Goal: Task Accomplishment & Management: Use online tool/utility

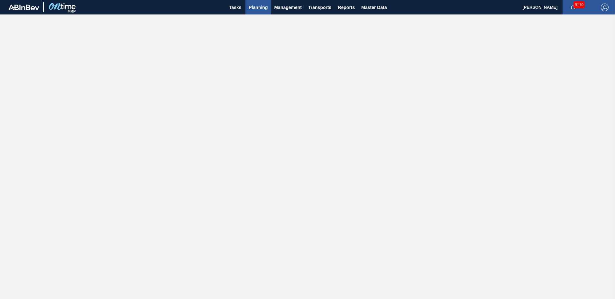
click at [261, 7] on span "Planning" at bounding box center [258, 8] width 19 height 8
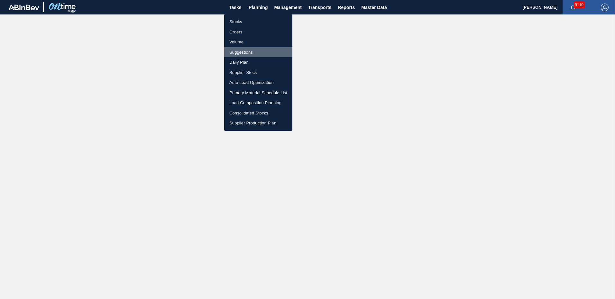
click at [242, 50] on li "Suggestions" at bounding box center [258, 52] width 68 height 10
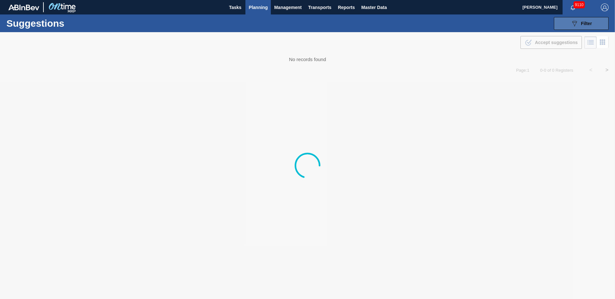
click at [586, 23] on span "Filter" at bounding box center [586, 23] width 11 height 5
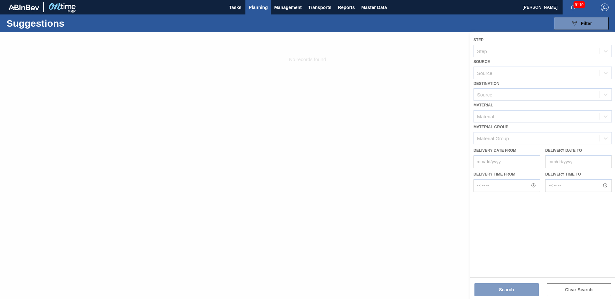
type from "[DATE]"
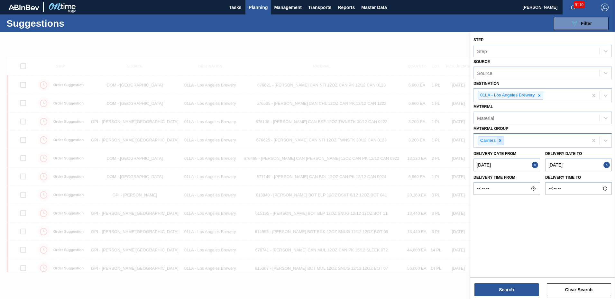
click at [501, 140] on icon at bounding box center [501, 141] width 2 height 2
click at [605, 140] on icon at bounding box center [606, 140] width 6 height 6
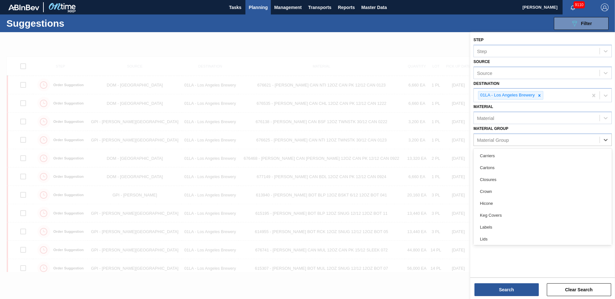
scroll to position [73, 0]
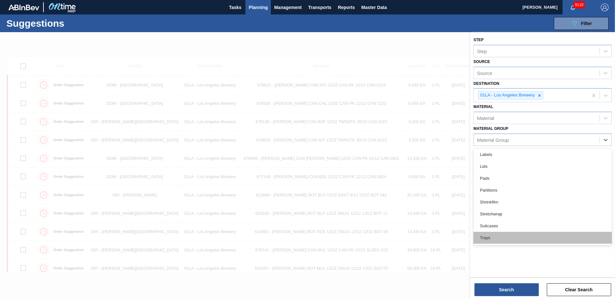
click at [492, 236] on div "Trays" at bounding box center [543, 238] width 138 height 12
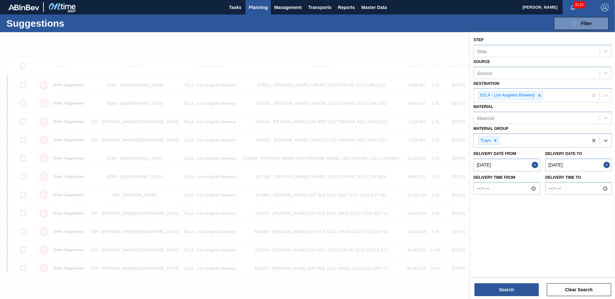
click at [582, 164] on to "10/03/2025" at bounding box center [579, 165] width 67 height 13
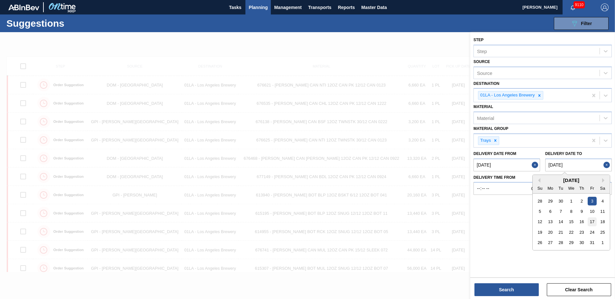
click at [594, 221] on div "17" at bounding box center [592, 222] width 9 height 9
click at [589, 165] on to "10/17/2025" at bounding box center [579, 165] width 67 height 13
click at [536, 177] on div "October 2025 Su Mo Tu We Th Fr Sa" at bounding box center [571, 184] width 77 height 19
click at [541, 183] on div "October 2025 Su Mo Tu We Th Fr Sa" at bounding box center [571, 184] width 77 height 19
click at [538, 184] on div "Su" at bounding box center [540, 188] width 9 height 9
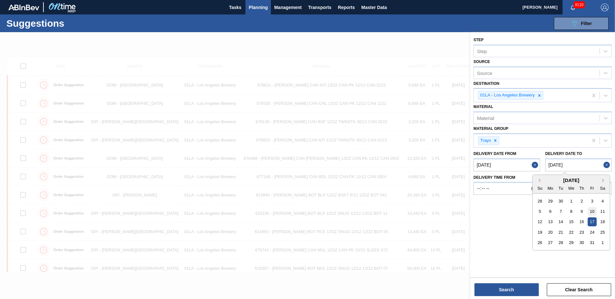
click at [594, 210] on div "10" at bounding box center [592, 211] width 9 height 9
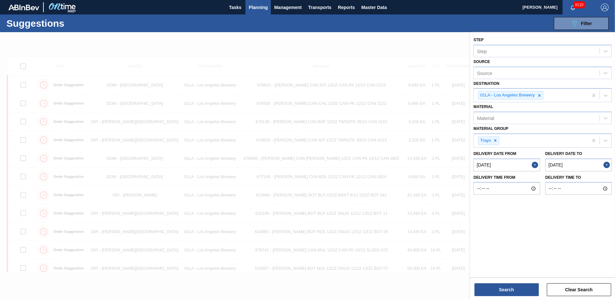
click at [560, 163] on to "10/10/2025" at bounding box center [579, 165] width 67 height 13
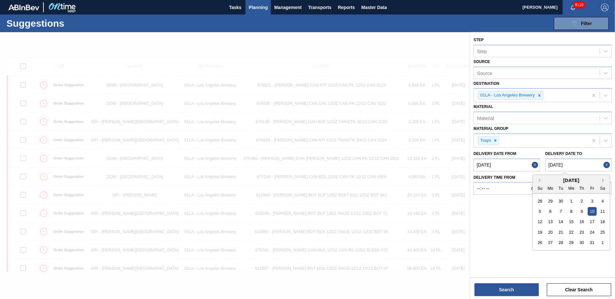
click at [536, 178] on div "October 2025" at bounding box center [571, 180] width 77 height 5
click at [539, 180] on button "Previous Month" at bounding box center [538, 180] width 5 height 5
click at [605, 222] on div "20" at bounding box center [603, 222] width 9 height 9
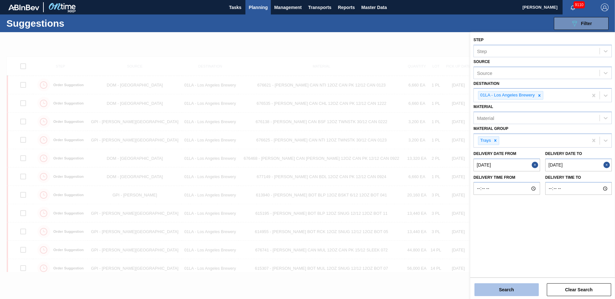
click at [519, 289] on button "Search" at bounding box center [507, 290] width 64 height 13
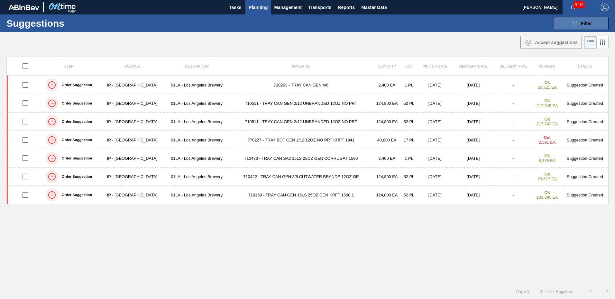
click at [594, 22] on button "089F7B8B-B2A5-4AFE-B5C0-19BA573D28AC Filter" at bounding box center [581, 23] width 55 height 13
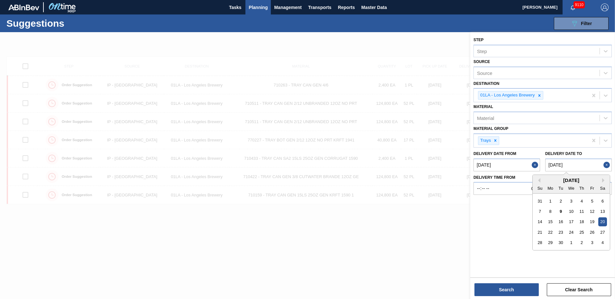
click at [592, 167] on to "09/20/2025" at bounding box center [579, 165] width 67 height 13
click at [594, 242] on div "3" at bounding box center [592, 243] width 9 height 9
type to "10/03/2025"
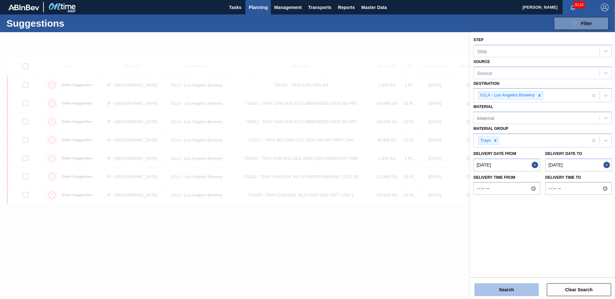
click at [509, 286] on button "Search" at bounding box center [507, 290] width 64 height 13
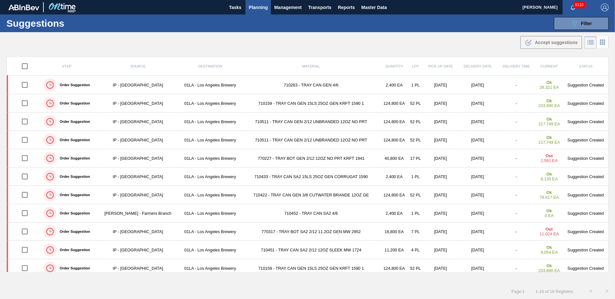
drag, startPoint x: 586, startPoint y: 232, endPoint x: 581, endPoint y: 230, distance: 4.7
click at [586, 232] on td "Suggestion Created" at bounding box center [585, 232] width 45 height 18
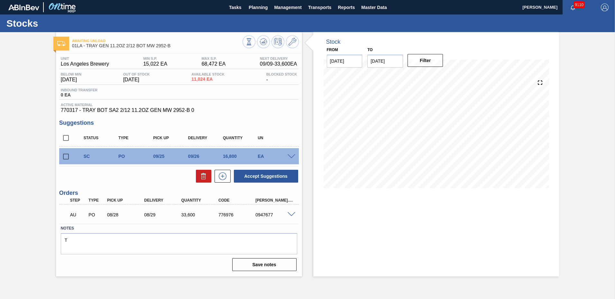
click at [293, 155] on span at bounding box center [292, 156] width 8 height 5
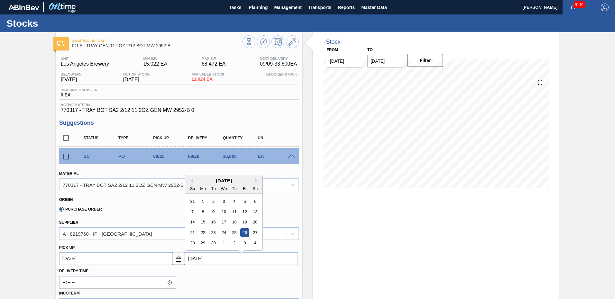
click at [202, 258] on input "09/26/2025" at bounding box center [241, 258] width 113 height 13
click at [214, 219] on div "16" at bounding box center [213, 219] width 9 height 9
type up103954753 "09/15/2025"
type input "09/16/2025"
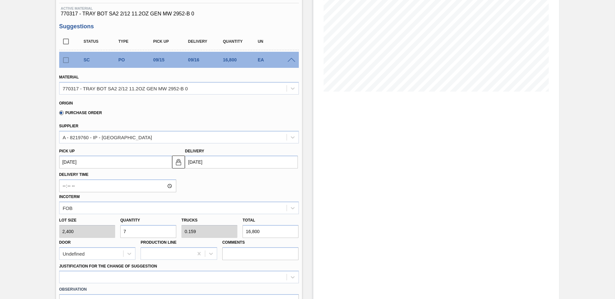
scroll to position [193, 0]
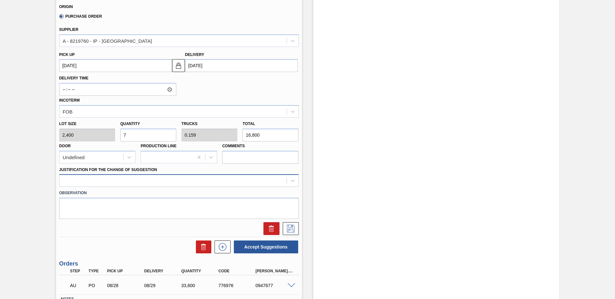
click at [103, 181] on div at bounding box center [173, 180] width 227 height 9
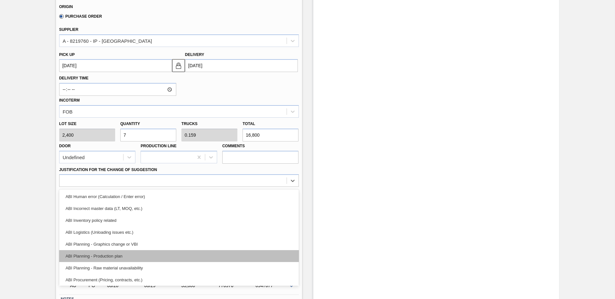
click at [94, 254] on div "ABI Planning - Production plan" at bounding box center [179, 256] width 240 height 12
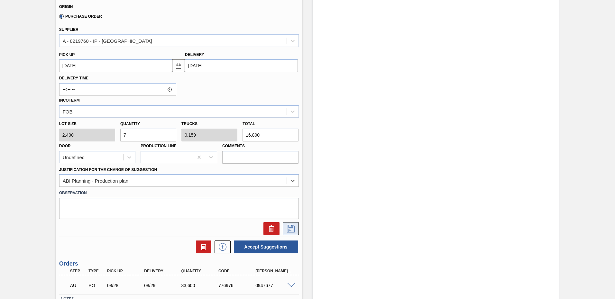
click at [293, 229] on icon at bounding box center [291, 229] width 10 height 8
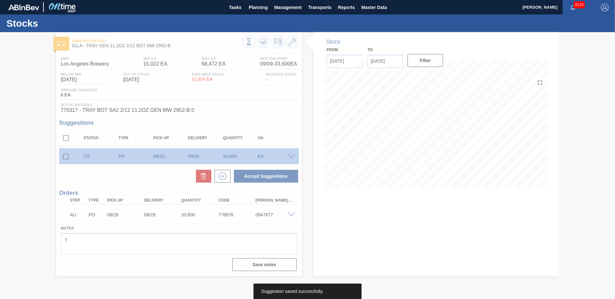
scroll to position [0, 0]
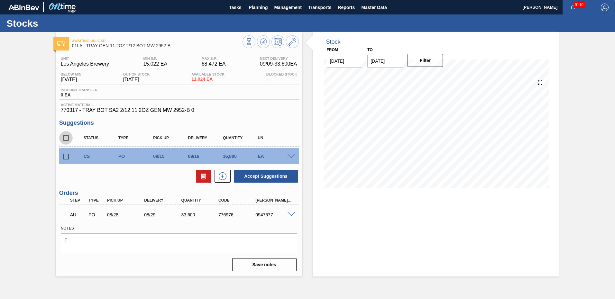
click at [67, 139] on input "checkbox" at bounding box center [66, 138] width 14 height 14
checkbox input "true"
click at [263, 176] on button "Accept Suggestions" at bounding box center [266, 176] width 64 height 13
checkbox input "false"
click at [262, 4] on span "Planning" at bounding box center [258, 8] width 19 height 8
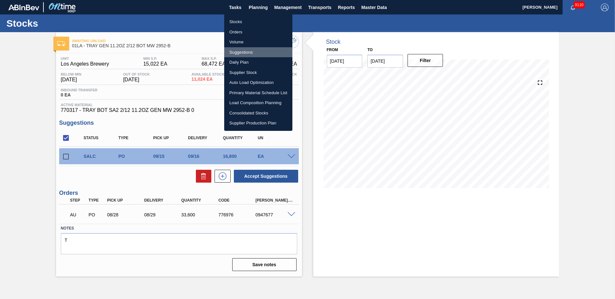
click at [257, 50] on li "Suggestions" at bounding box center [258, 52] width 68 height 10
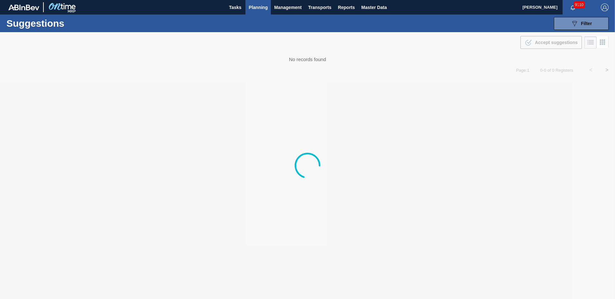
type from "09/01/2025"
type to "10/03/2025"
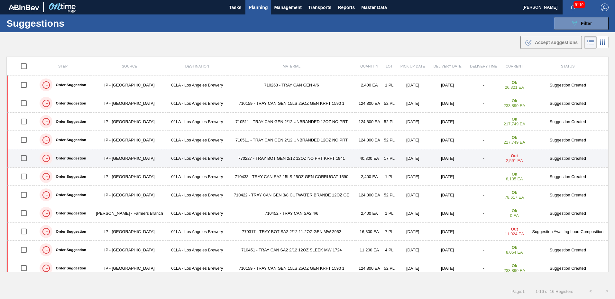
click at [563, 156] on td "Suggestion Created" at bounding box center [568, 158] width 81 height 18
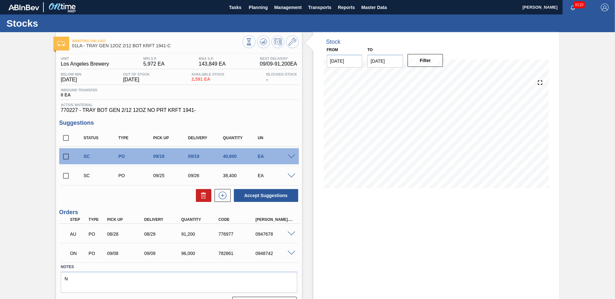
click at [294, 156] on span at bounding box center [292, 156] width 8 height 5
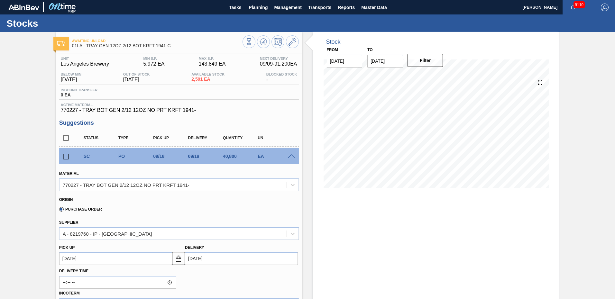
scroll to position [97, 0]
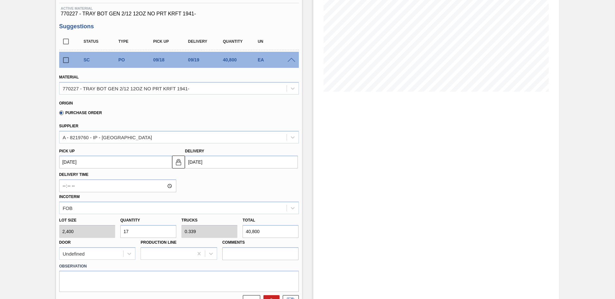
click at [198, 162] on input "09/19/2025" at bounding box center [241, 162] width 113 height 13
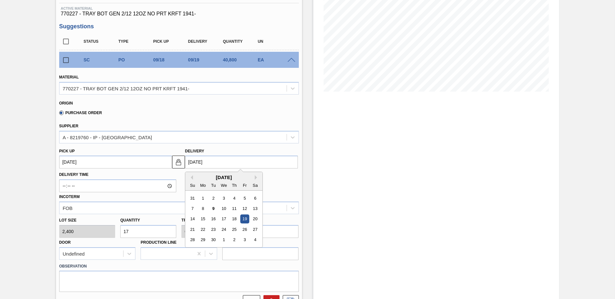
type input "09/1/2025"
type up103954859 "08/31/2025"
type input "09/16/2025"
type up103954859 "09/15/2025"
type input "09/16/2025"
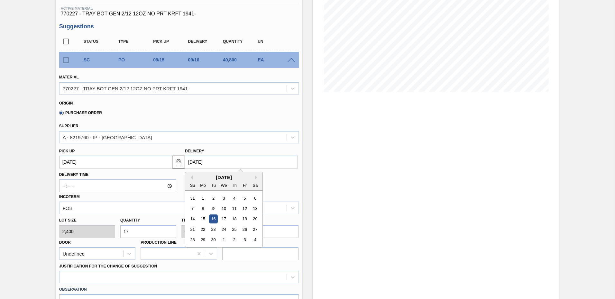
click at [214, 220] on div "16" at bounding box center [213, 219] width 9 height 9
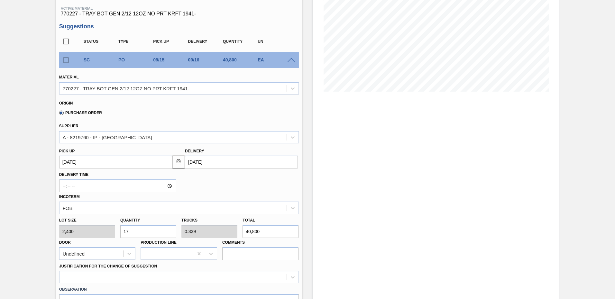
scroll to position [225, 0]
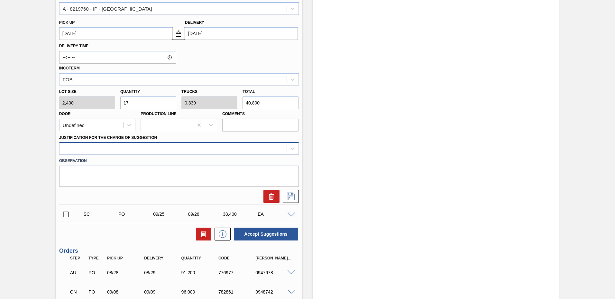
click at [102, 145] on div at bounding box center [173, 148] width 227 height 9
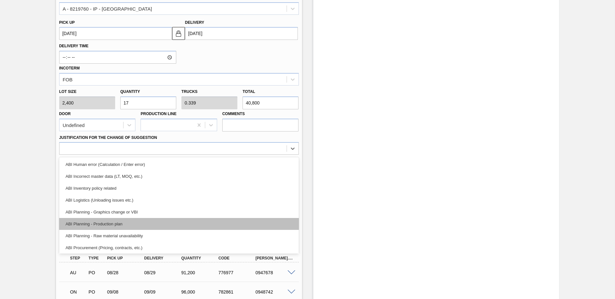
click at [97, 224] on div "ABI Planning - Production plan" at bounding box center [179, 224] width 240 height 12
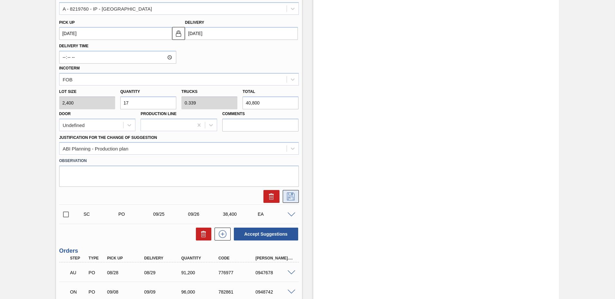
click at [287, 195] on icon at bounding box center [291, 197] width 10 height 8
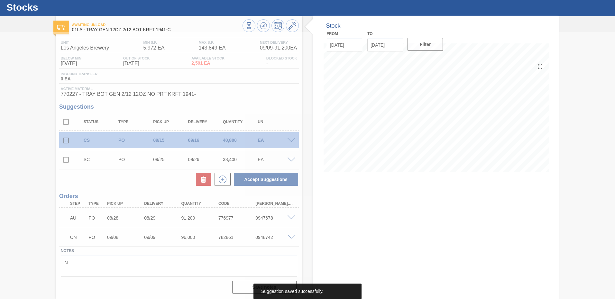
scroll to position [16, 0]
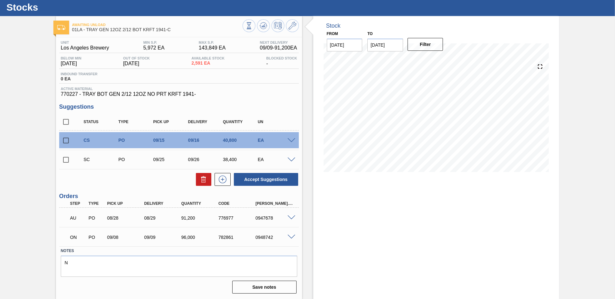
click at [305, 106] on div "Stock From 09/09/2025 to 09/23/2025 Filter 09/09 Stock Projection 189,791 SAP P…" at bounding box center [430, 157] width 257 height 283
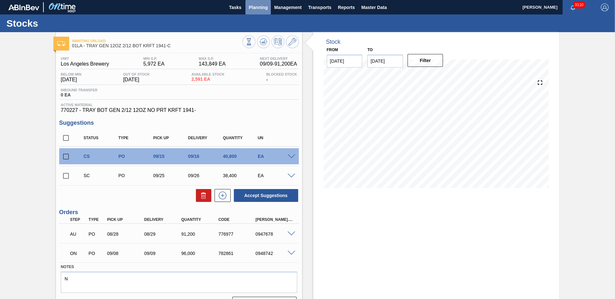
click at [254, 5] on span "Planning" at bounding box center [258, 8] width 19 height 8
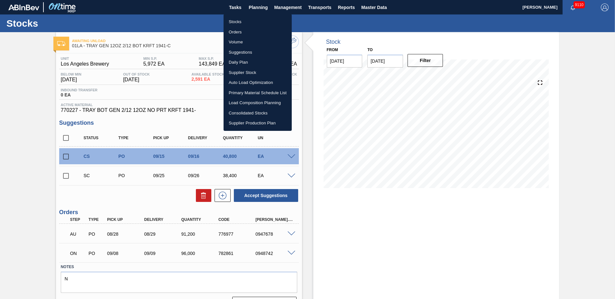
click at [236, 54] on li "Suggestions" at bounding box center [258, 52] width 68 height 10
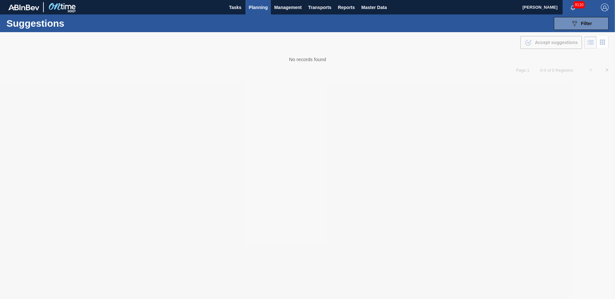
type from "09/01/2025"
type to "10/03/2025"
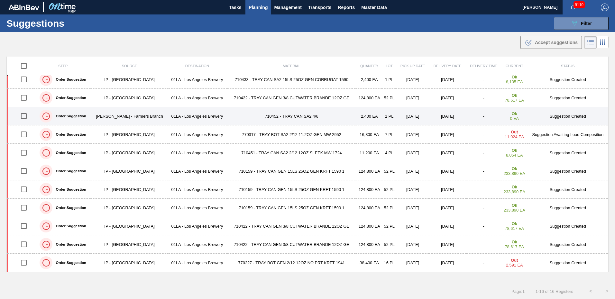
scroll to position [0, 0]
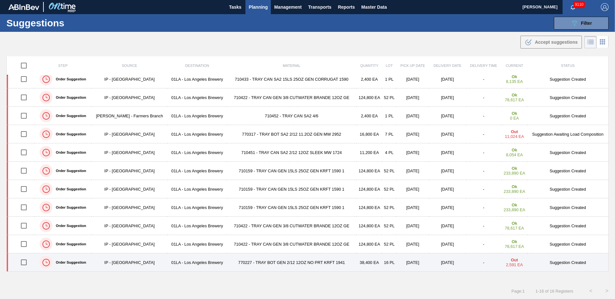
click at [567, 264] on td "Suggestion Created" at bounding box center [568, 263] width 81 height 18
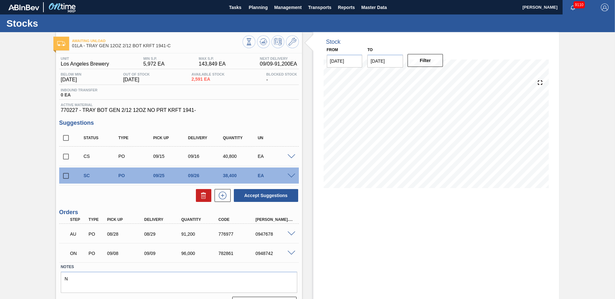
click at [294, 174] on span at bounding box center [292, 176] width 8 height 5
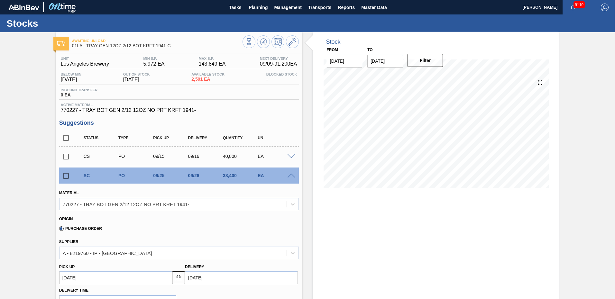
scroll to position [97, 0]
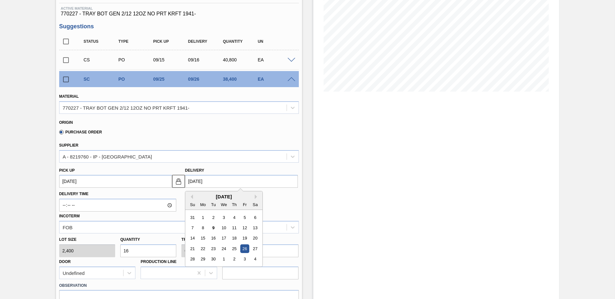
click at [197, 182] on input "09/26/2025" at bounding box center [241, 181] width 113 height 13
type input "09/6/2025"
type up103954860 "09/05/2025"
type input "09/16/2025"
type up103954860 "09/15/2025"
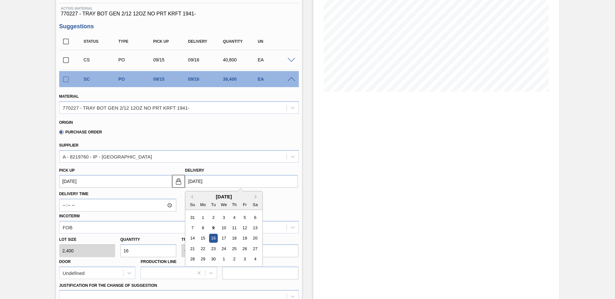
type input "09/16/2025"
click at [211, 238] on div "16" at bounding box center [213, 238] width 9 height 9
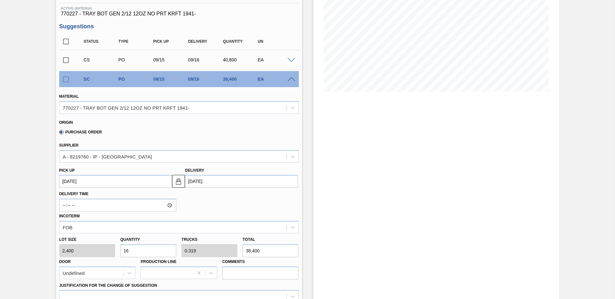
scroll to position [193, 0]
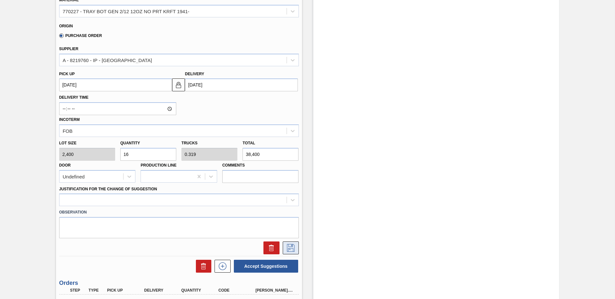
click at [290, 248] on icon at bounding box center [291, 248] width 8 height 8
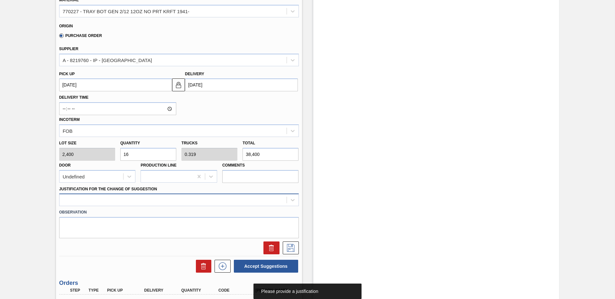
click at [142, 199] on div "Material 770227 - TRAY BOT GEN 2/12 12OZ NO PRT KRFT 1941- Origin Purchase Orde…" at bounding box center [179, 123] width 240 height 264
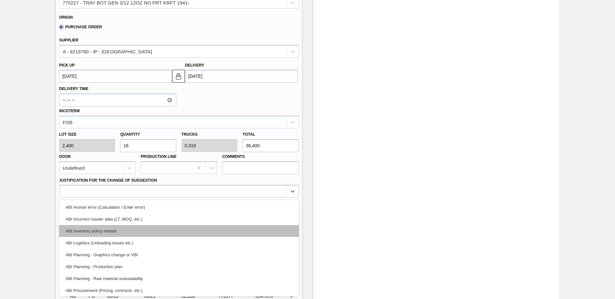
scroll to position [64, 0]
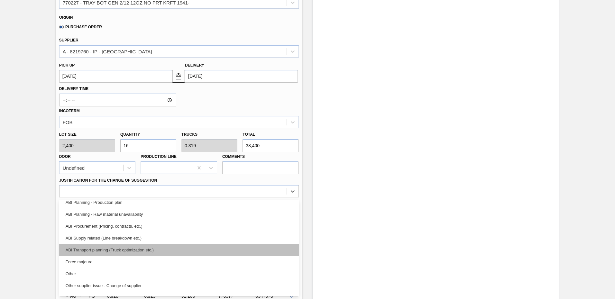
click at [130, 250] on div "ABI Transport planning (Truck optimization etc.)" at bounding box center [179, 250] width 240 height 12
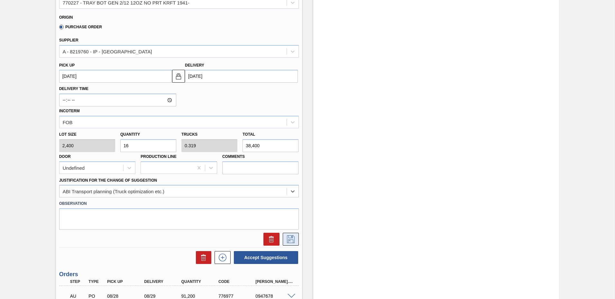
click at [288, 240] on icon at bounding box center [291, 240] width 10 height 8
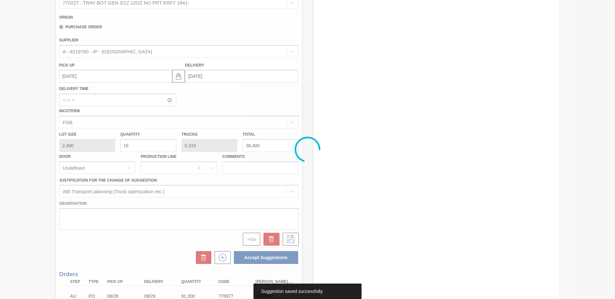
scroll to position [16, 0]
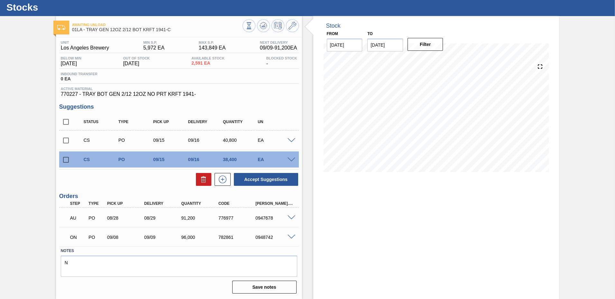
click at [66, 121] on input "checkbox" at bounding box center [66, 122] width 14 height 14
checkbox input "true"
click at [257, 178] on button "Accept Suggestions" at bounding box center [266, 179] width 64 height 13
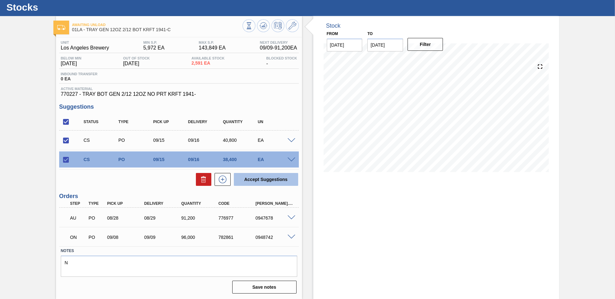
checkbox input "false"
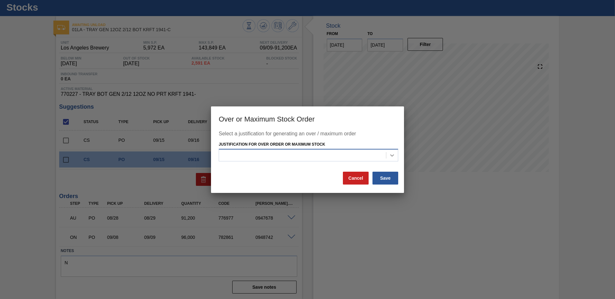
click at [394, 151] on div at bounding box center [393, 156] width 12 height 12
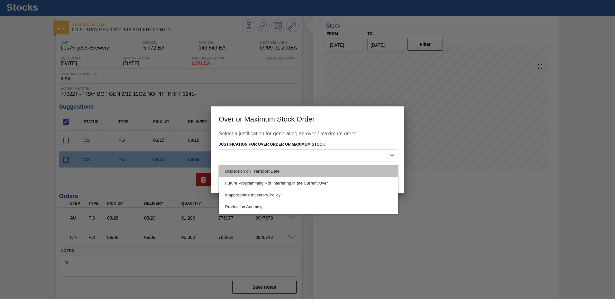
click at [246, 171] on div "Dispersion on Transport Date" at bounding box center [309, 171] width 180 height 12
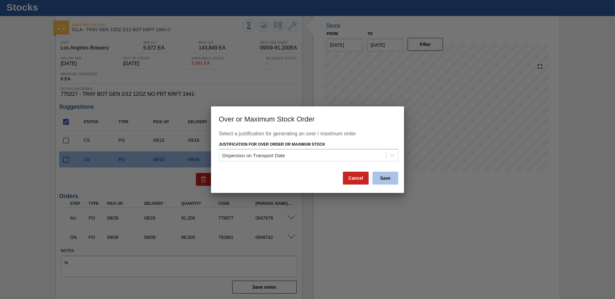
click at [390, 175] on button "Save" at bounding box center [386, 178] width 26 height 13
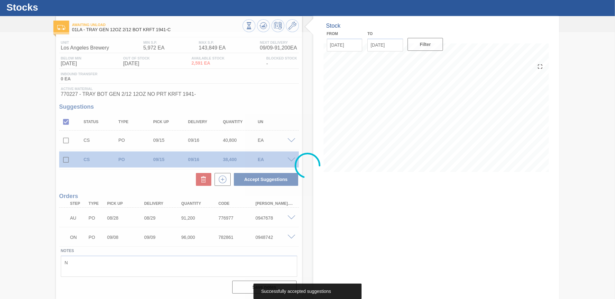
click at [173, 280] on div at bounding box center [307, 165] width 615 height 267
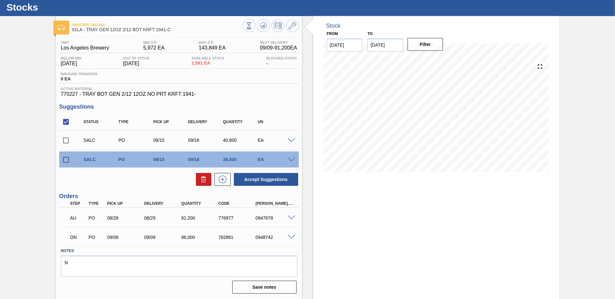
scroll to position [0, 0]
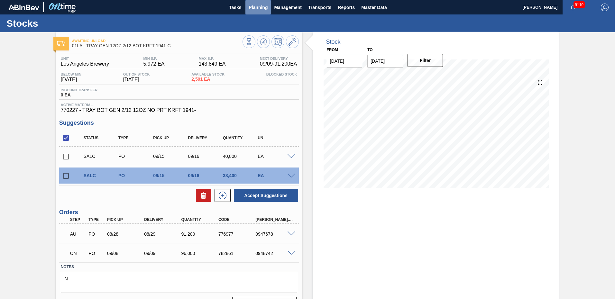
click at [249, 8] on span "Planning" at bounding box center [258, 8] width 19 height 8
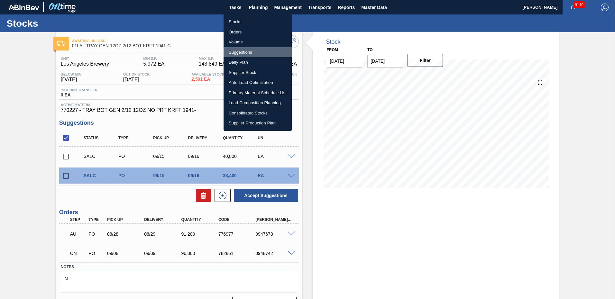
click at [240, 52] on li "Suggestions" at bounding box center [258, 52] width 68 height 10
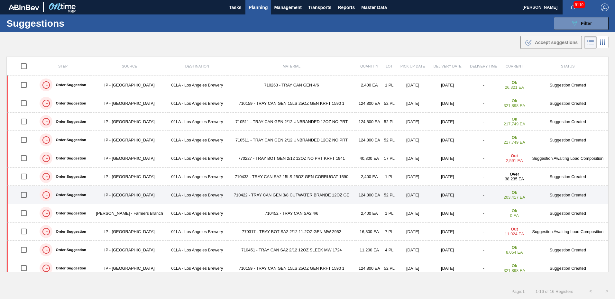
type from "09/01/2025"
type to "10/03/2025"
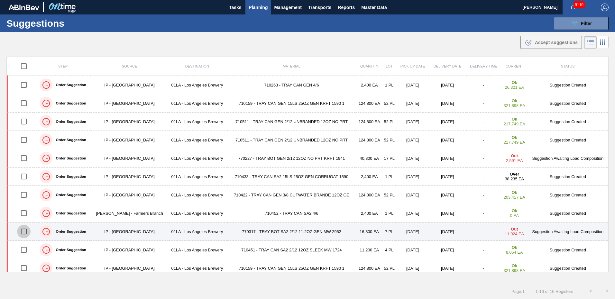
click at [22, 231] on input "checkbox" at bounding box center [24, 232] width 14 height 14
checkbox input "true"
click at [246, 231] on td "770317 - TRAY BOT SA2 2/12 11.2OZ GEN MW 2952" at bounding box center [292, 232] width 130 height 18
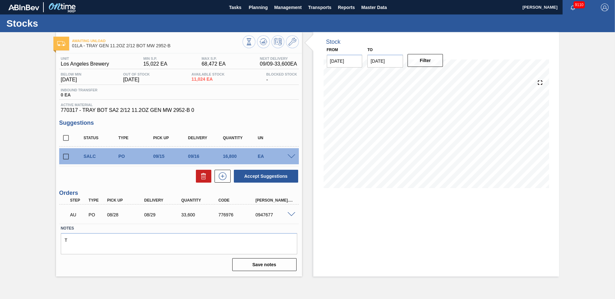
click at [65, 134] on input "checkbox" at bounding box center [66, 138] width 14 height 14
checkbox input "true"
click at [277, 176] on button "Accept Suggestions" at bounding box center [266, 176] width 64 height 13
checkbox input "false"
click at [262, 6] on span "Planning" at bounding box center [258, 8] width 19 height 8
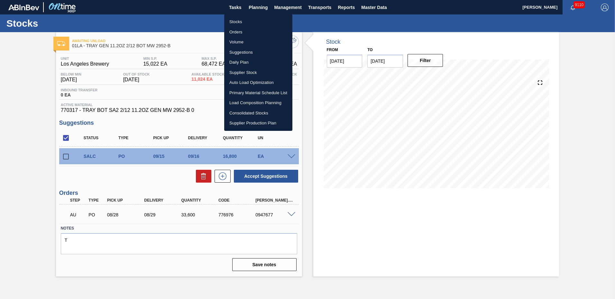
click at [242, 103] on li "Load Composition Planning" at bounding box center [258, 103] width 68 height 10
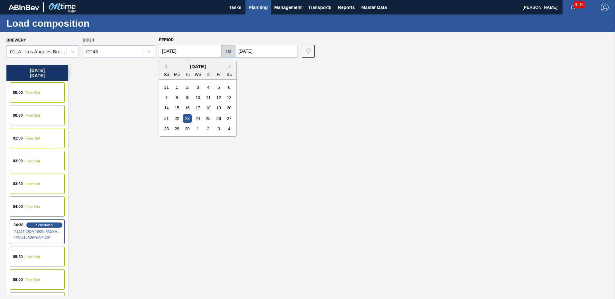
click at [191, 52] on input "09/23/2025" at bounding box center [190, 51] width 63 height 13
click at [175, 108] on div "15" at bounding box center [177, 108] width 9 height 9
type input "09/15/2025"
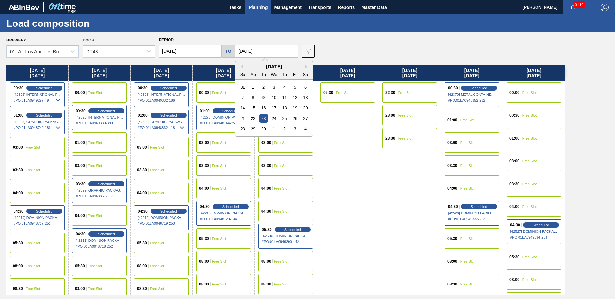
click at [269, 53] on input "09/23/2025" at bounding box center [266, 51] width 63 height 13
click at [266, 107] on div "16" at bounding box center [263, 108] width 9 height 9
type input "09/16/2025"
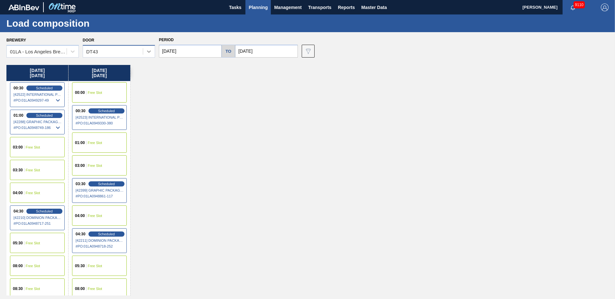
click at [150, 49] on icon at bounding box center [149, 51] width 6 height 6
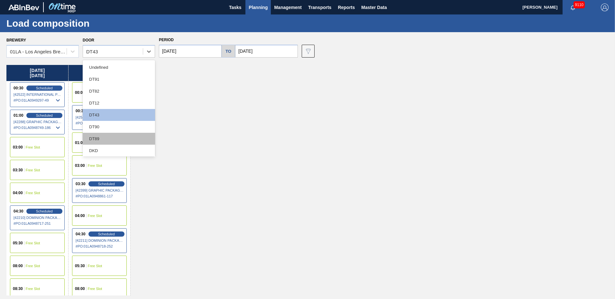
click at [111, 136] on div "DT89" at bounding box center [119, 139] width 72 height 12
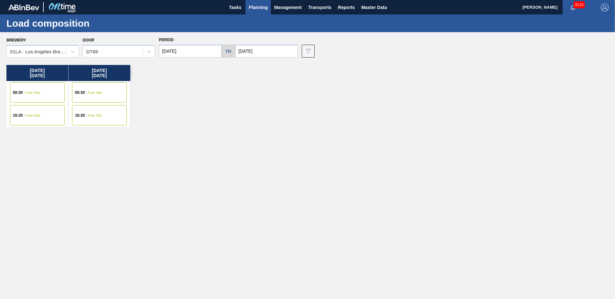
click at [220, 126] on div "Monday 09/15/2025 00:30 Free Slot 16:30 Free Slot Tuesday 09/16/2025 00:30 Free…" at bounding box center [309, 180] width 606 height 231
click at [38, 115] on span "Free Slot" at bounding box center [33, 116] width 14 height 4
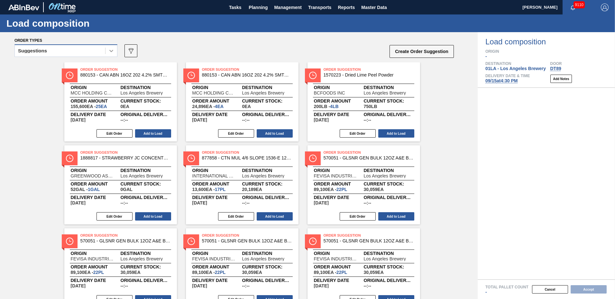
click at [112, 49] on icon at bounding box center [111, 51] width 6 height 6
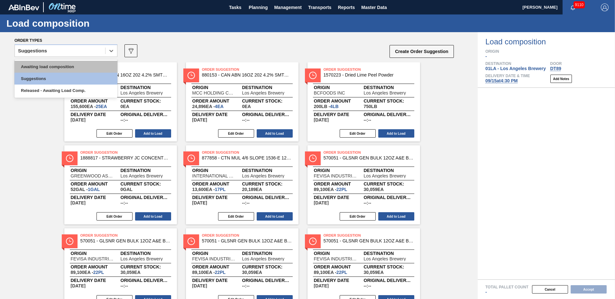
click at [79, 66] on div "Awaiting load composition" at bounding box center [65, 67] width 103 height 12
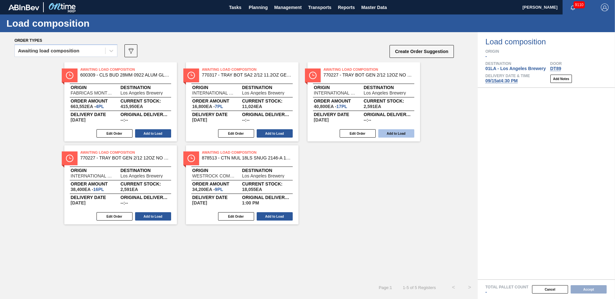
click at [395, 131] on button "Add to Load" at bounding box center [397, 133] width 36 height 8
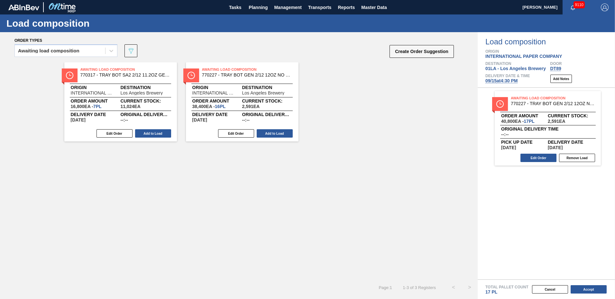
click at [285, 133] on button "Add to Load" at bounding box center [275, 133] width 36 height 8
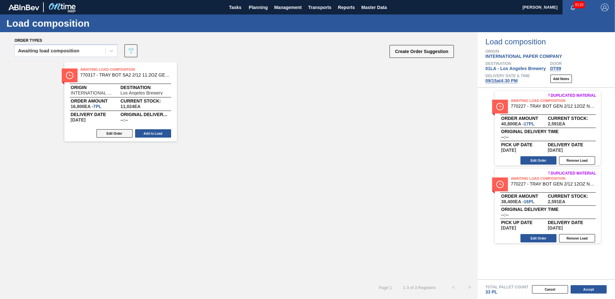
click at [118, 135] on button "Edit Order" at bounding box center [115, 133] width 36 height 8
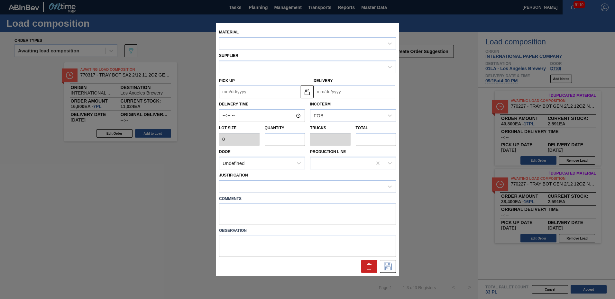
type input "2,400"
type input "7"
type input "0.159"
type input "16,800"
type up "09/15/2025"
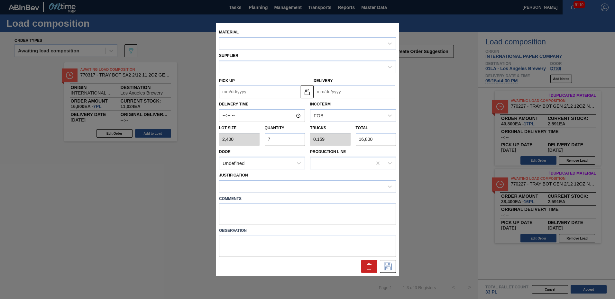
type input "09/16/2025"
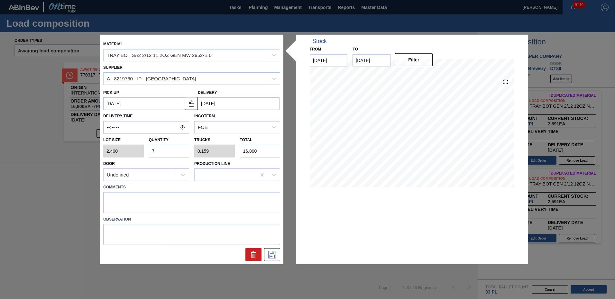
drag, startPoint x: 146, startPoint y: 152, endPoint x: -1, endPoint y: 152, distance: 147.1
click at [0, 0] on html "Tasks Planning Management Transports Reports Master Data Ken Truong 9110 Mark a…" at bounding box center [307, 0] width 615 height 0
type input "1"
type input "0.023"
type input "2,400"
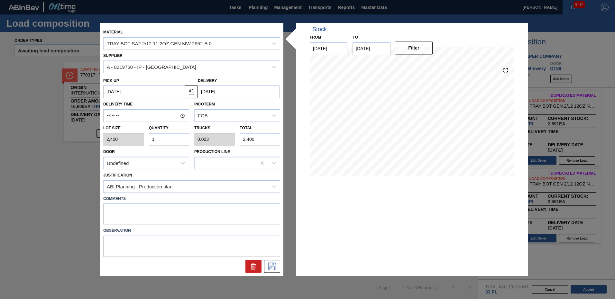
type input "10"
type input "0.227"
type input "24,000"
type input "10"
click at [271, 269] on icon at bounding box center [272, 267] width 10 height 8
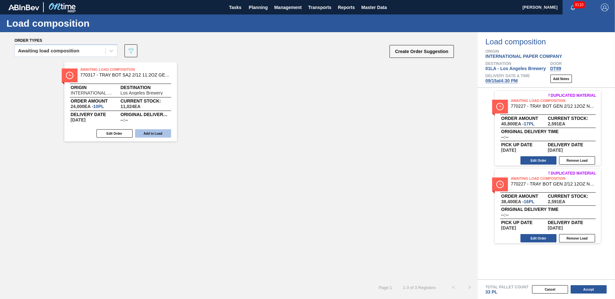
click at [149, 134] on button "Add to Load" at bounding box center [153, 133] width 36 height 8
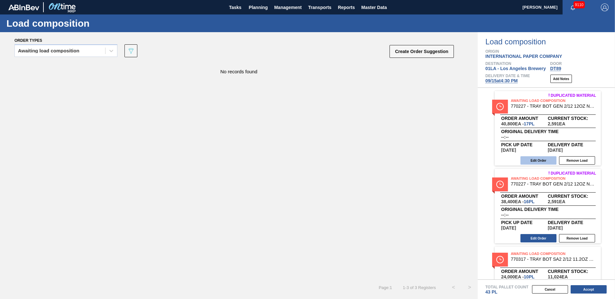
click at [542, 162] on button "Edit Order" at bounding box center [539, 160] width 36 height 8
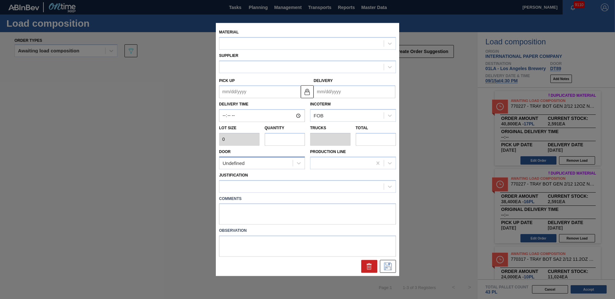
type input "2,400"
type input "17"
type input "0.339"
type input "40,800"
type up "09/15/2025"
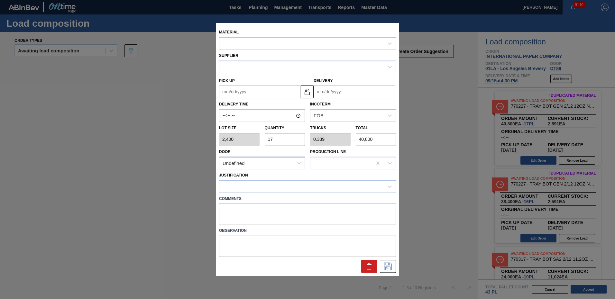
type input "09/16/2025"
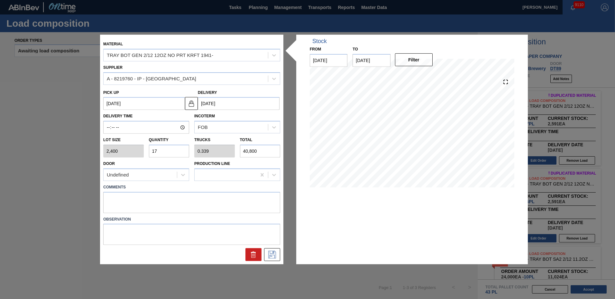
drag, startPoint x: 138, startPoint y: 151, endPoint x: 0, endPoint y: 147, distance: 137.8
click at [0, 0] on html "Tasks Planning Management Transports Reports Master Data Ken Truong 9110 Mark a…" at bounding box center [307, 0] width 615 height 0
type input "2"
type input "0.04"
type input "4,800"
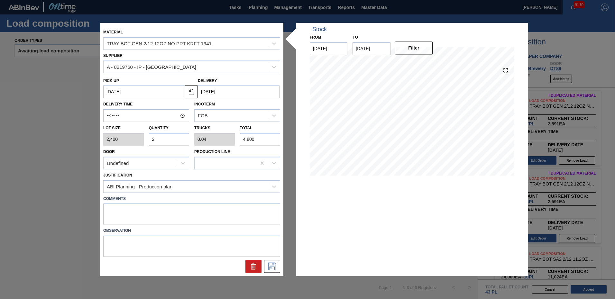
type input "26"
type input "0.518"
type input "62,400"
type input "26"
click at [274, 268] on icon at bounding box center [272, 267] width 10 height 8
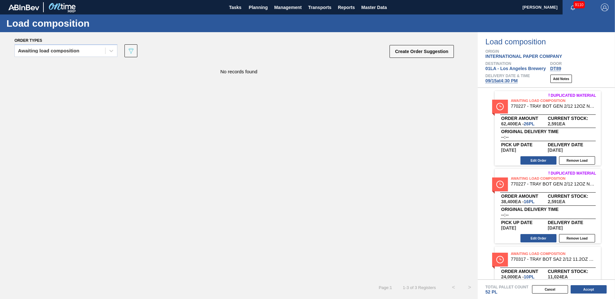
scroll to position [45, 0]
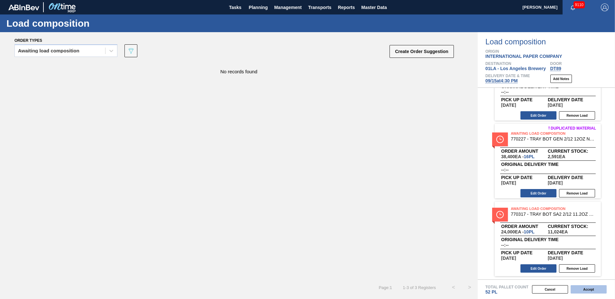
click at [585, 290] on button "Accept" at bounding box center [589, 289] width 36 height 8
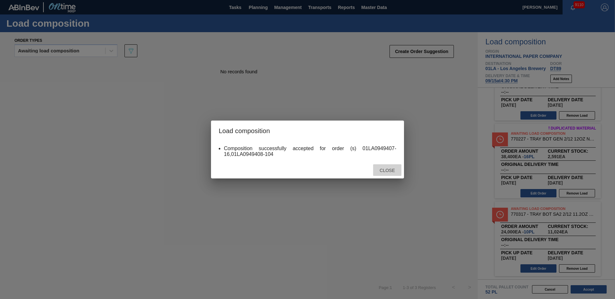
click at [388, 169] on span "Close" at bounding box center [387, 170] width 25 height 5
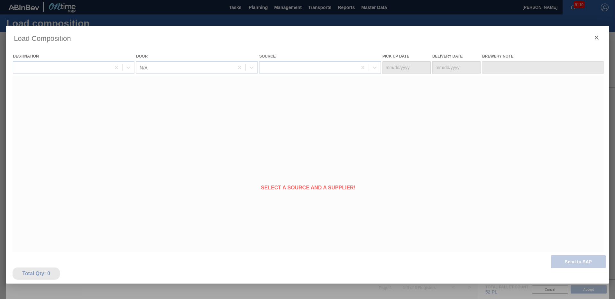
type Date "09/14/2025"
type Date "09/15/2025"
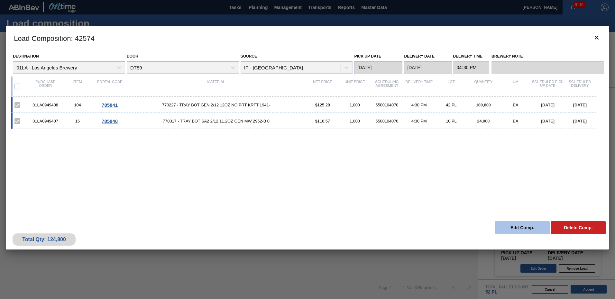
click at [523, 229] on button "Edit Comp." at bounding box center [522, 227] width 55 height 13
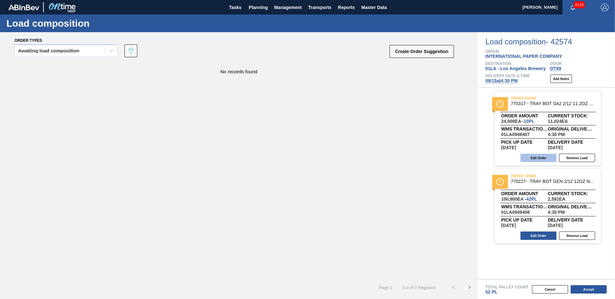
click at [536, 160] on button "Edit Order" at bounding box center [539, 158] width 36 height 8
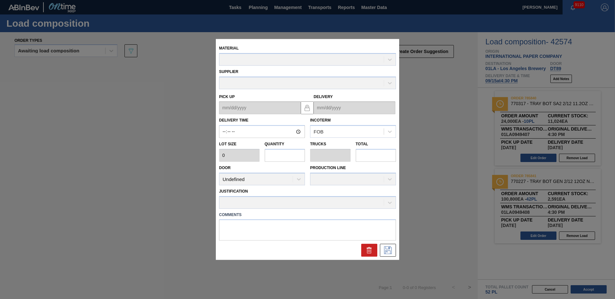
type input "16:30:00"
type input "2,400"
type input "10"
type input "0.227"
type input "24,000"
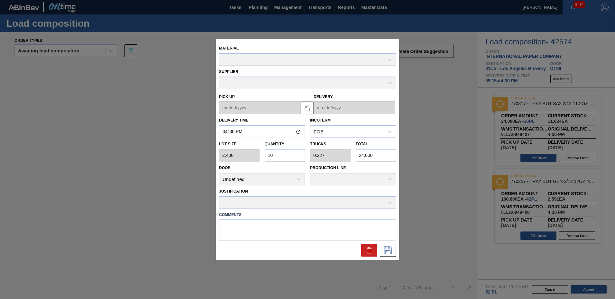
type up "09/14/2025"
type input "09/15/2025"
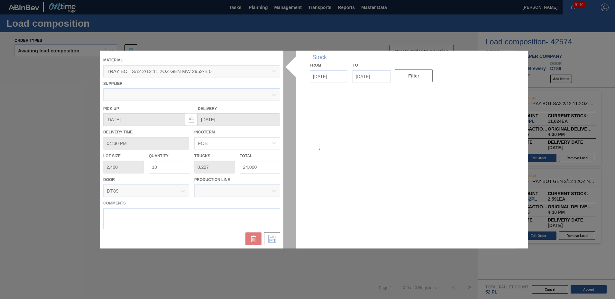
click at [242, 229] on div at bounding box center [307, 150] width 415 height 198
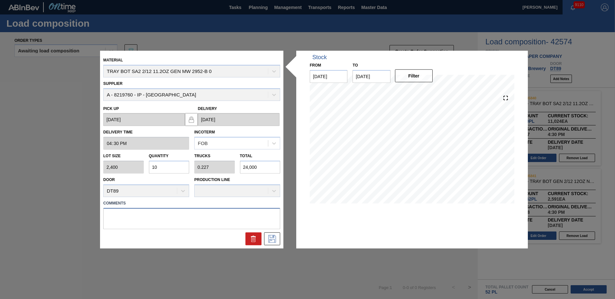
click at [208, 218] on textarea at bounding box center [191, 218] width 177 height 21
type textarea "NOSE"
click at [277, 238] on button at bounding box center [272, 238] width 16 height 13
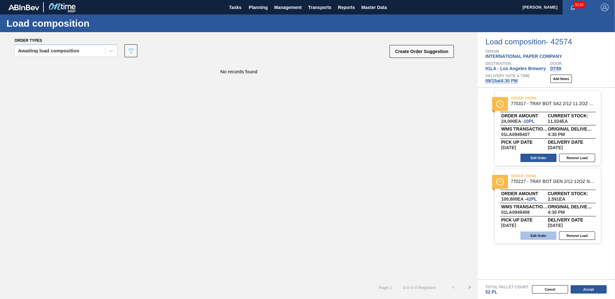
click at [534, 238] on button "Edit Order" at bounding box center [539, 236] width 36 height 8
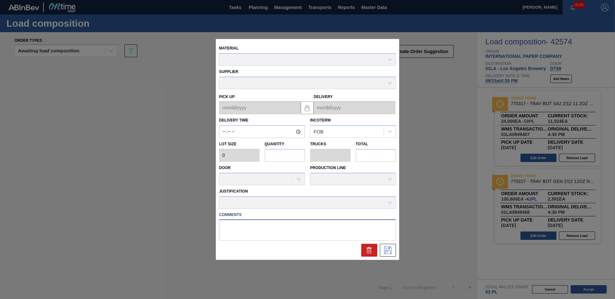
click at [240, 229] on textarea at bounding box center [307, 230] width 177 height 21
type textarea "T"
type input "16:30:00"
type input "2,400"
type input "42"
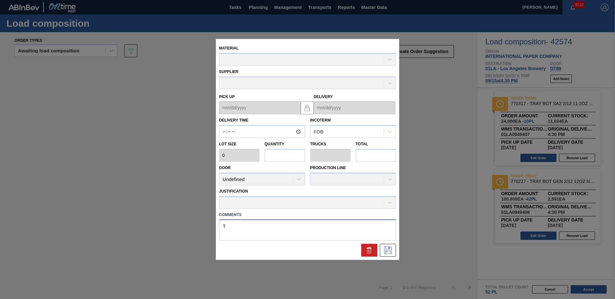
type input "0.837"
type input "100,800"
type up "09/14/2025"
type input "09/15/2025"
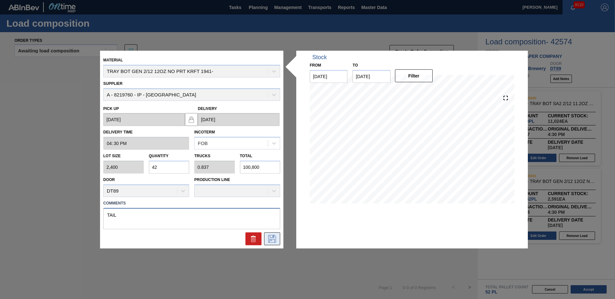
type textarea "TAIL"
click at [271, 238] on icon at bounding box center [272, 239] width 10 height 8
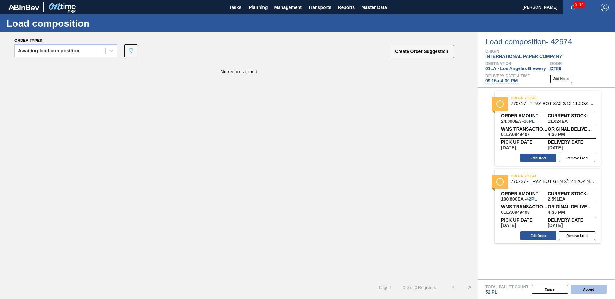
click at [591, 290] on button "Accept" at bounding box center [589, 289] width 36 height 8
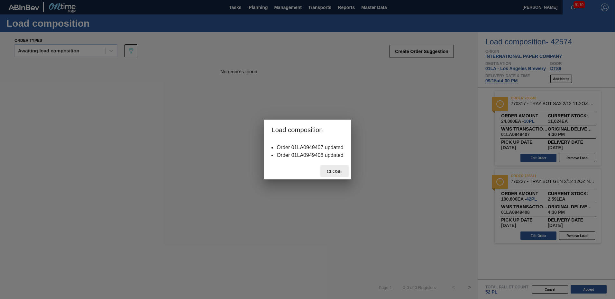
click at [332, 173] on span "Close" at bounding box center [334, 171] width 25 height 5
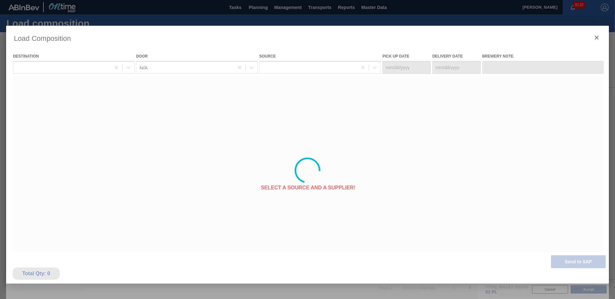
type Date "09/14/2025"
type Date "09/15/2025"
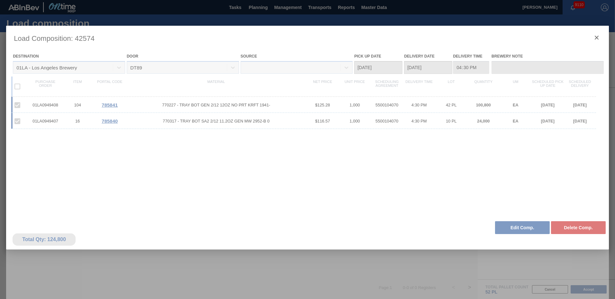
click at [518, 231] on div at bounding box center [307, 171] width 603 height 290
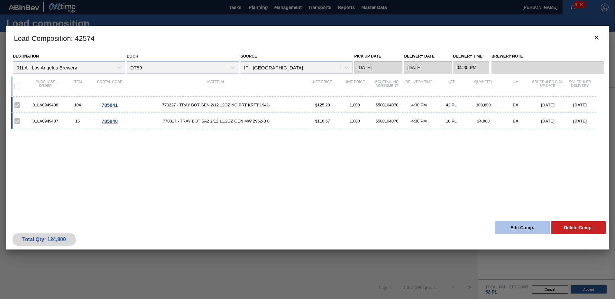
click at [519, 227] on button "Edit Comp." at bounding box center [522, 227] width 55 height 13
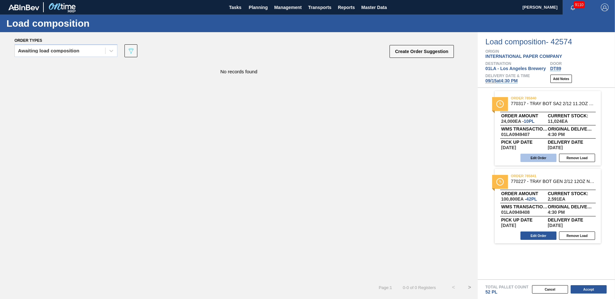
click at [536, 154] on button "Edit Order" at bounding box center [539, 158] width 36 height 8
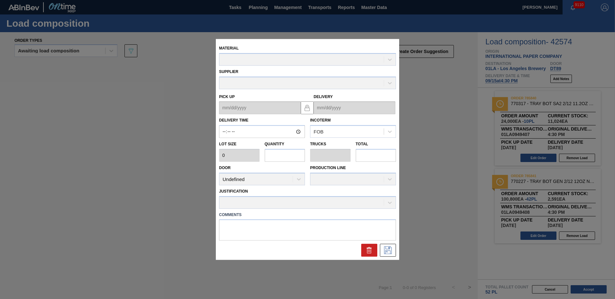
type input "16:30:00"
type input "2,400"
type input "10"
type input "0.227"
type input "24,000"
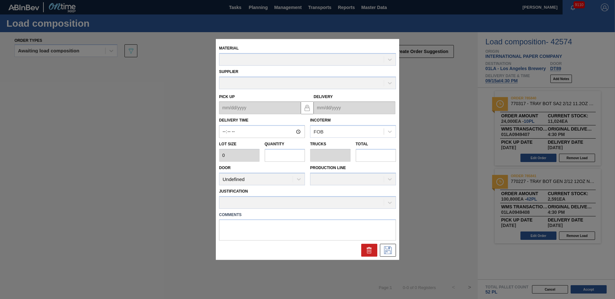
type textarea "NOSE"
type up "09/14/2025"
type input "09/15/2025"
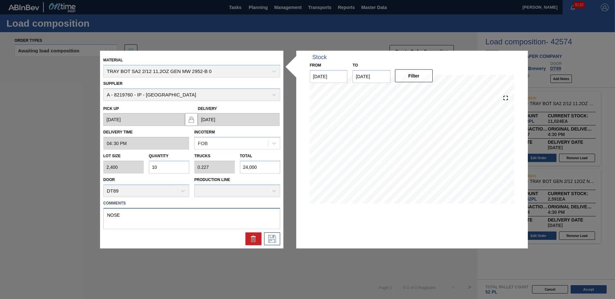
drag, startPoint x: 152, startPoint y: 218, endPoint x: -1, endPoint y: 217, distance: 152.9
click at [0, 0] on html "Tasks Planning Management Transports Reports Master Data Ken Truong 9110 Mark a…" at bounding box center [307, 0] width 615 height 0
type textarea "TAIL"
click at [271, 240] on icon at bounding box center [272, 239] width 10 height 8
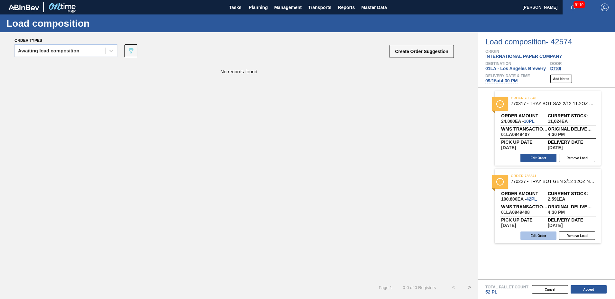
click at [543, 237] on button "Edit Order" at bounding box center [539, 236] width 36 height 8
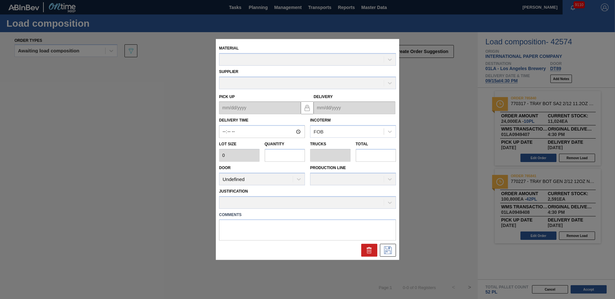
type input "16:30:00"
type input "2,400"
type input "42"
type input "0.837"
type input "100,800"
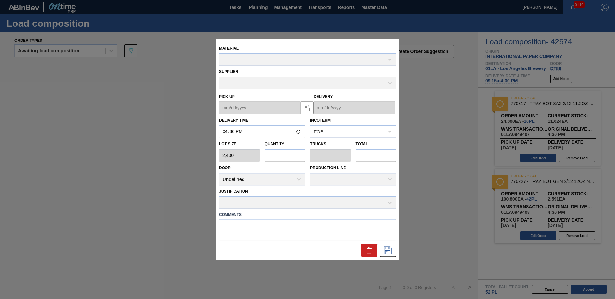
type textarea "TAIL"
type up "09/14/2025"
type input "09/15/2025"
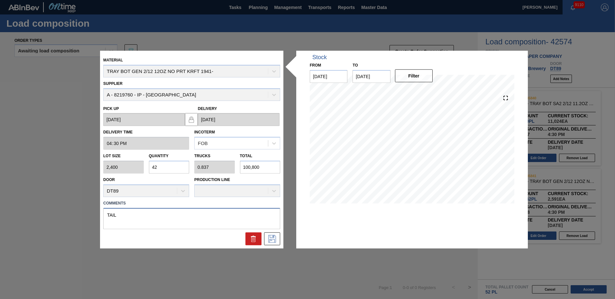
drag, startPoint x: 102, startPoint y: 219, endPoint x: -1, endPoint y: 219, distance: 103.0
click at [0, 0] on html "Tasks Planning Management Transports Reports Master Data Ken Truong 9110 Mark a…" at bounding box center [307, 0] width 615 height 0
type textarea "NOSE"
click at [271, 239] on icon at bounding box center [272, 239] width 8 height 8
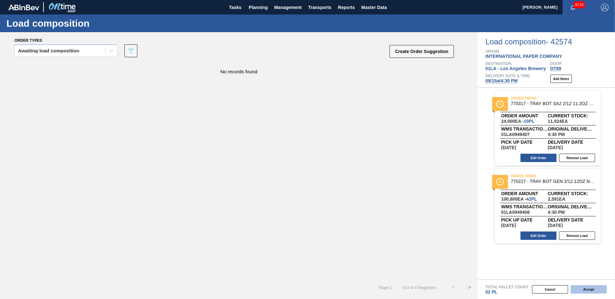
click at [598, 290] on button "Accept" at bounding box center [589, 289] width 36 height 8
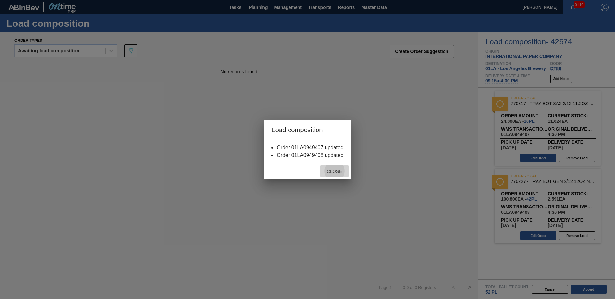
click at [342, 173] on span "Close" at bounding box center [334, 171] width 25 height 5
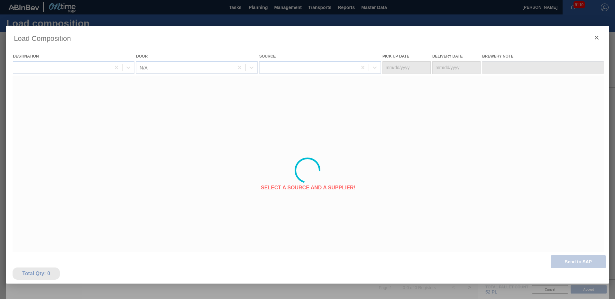
type Date "09/14/2025"
type Date "09/15/2025"
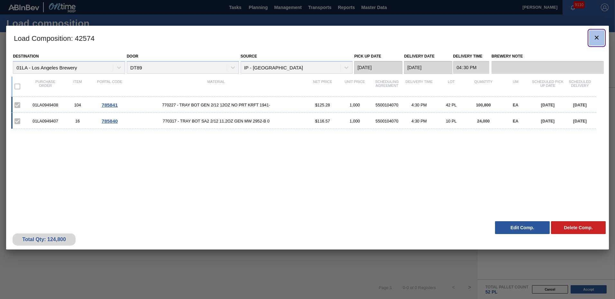
click at [598, 37] on icon "botão de ícone" at bounding box center [597, 38] width 8 height 8
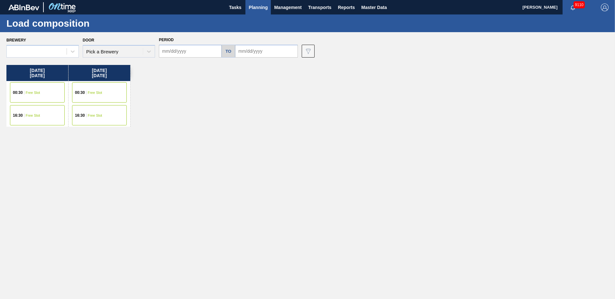
type input "09/15/2025"
type input "09/16/2025"
click at [265, 143] on div "Monday 09/15/2025 00:30 Free Slot 16:30 Free Slot Tuesday 09/16/2025 00:30 Free…" at bounding box center [309, 180] width 606 height 231
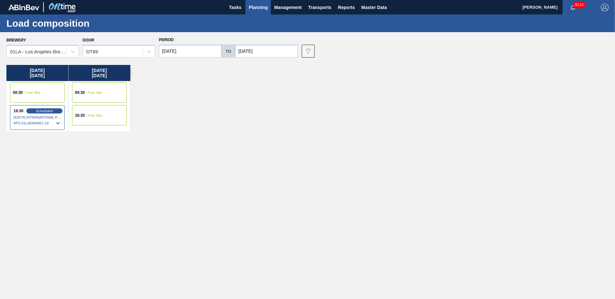
click at [242, 121] on div "Monday 09/15/2025 00:30 Free Slot 16:30 Scheduled [42574] INTERNATIONAL PAPER C…" at bounding box center [309, 180] width 606 height 231
click at [338, 105] on div "Monday 09/15/2025 00:30 Free Slot 16:30 Scheduled [42574] INTERNATIONAL PAPER C…" at bounding box center [309, 180] width 606 height 231
click at [263, 9] on span "Planning" at bounding box center [258, 8] width 19 height 8
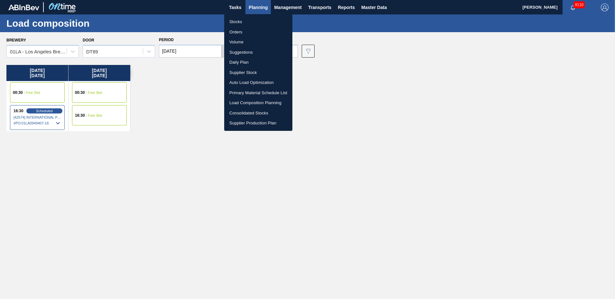
click at [241, 49] on li "Suggestions" at bounding box center [258, 52] width 68 height 10
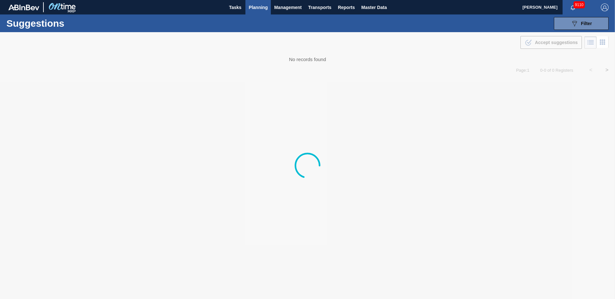
type from "09/01/2025"
type to "10/03/2025"
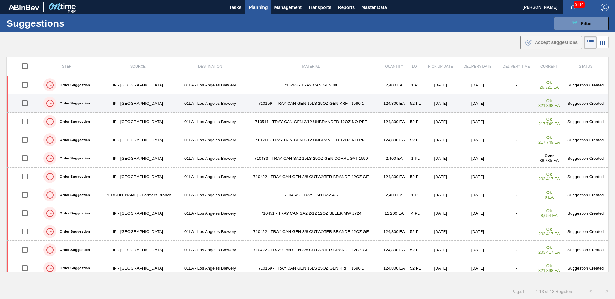
click at [583, 101] on td "Suggestion Created" at bounding box center [585, 103] width 45 height 18
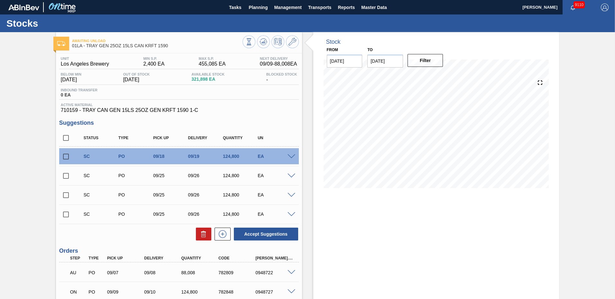
click at [292, 154] on span at bounding box center [292, 156] width 8 height 5
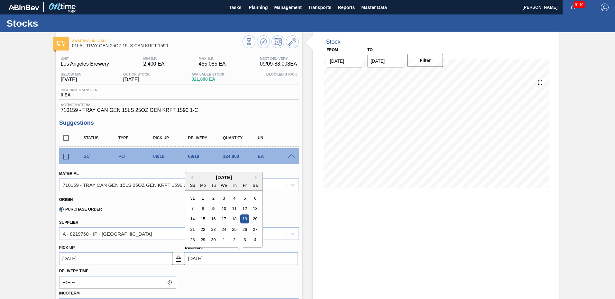
drag, startPoint x: 197, startPoint y: 259, endPoint x: 198, endPoint y: 263, distance: 4.2
click at [197, 259] on input "09/19/2025" at bounding box center [241, 258] width 113 height 13
click at [221, 219] on div "17" at bounding box center [224, 219] width 9 height 9
type up103954746 "09/16/2025"
type input "09/17/2025"
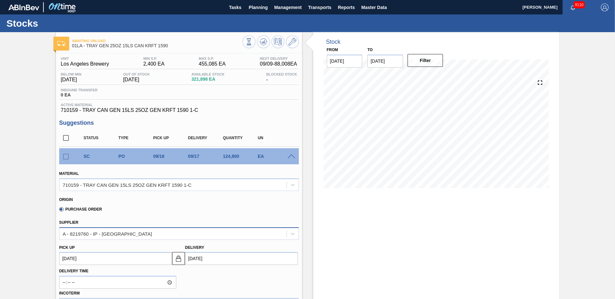
scroll to position [161, 0]
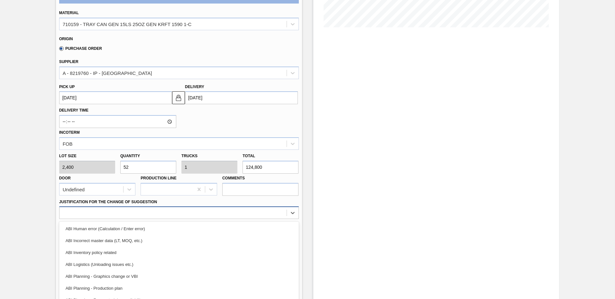
click at [102, 214] on div "option ABI Incorrect master data (LT, MOQ, etc.) focused, 2 of 18. 18 results a…" at bounding box center [179, 213] width 240 height 13
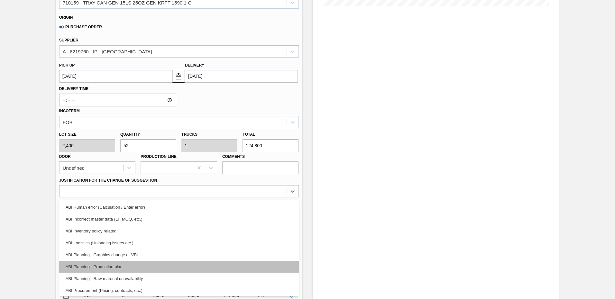
scroll to position [64, 0]
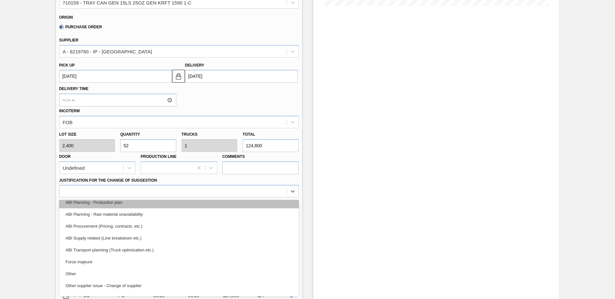
click at [133, 203] on div "ABI Planning - Production plan" at bounding box center [179, 203] width 240 height 12
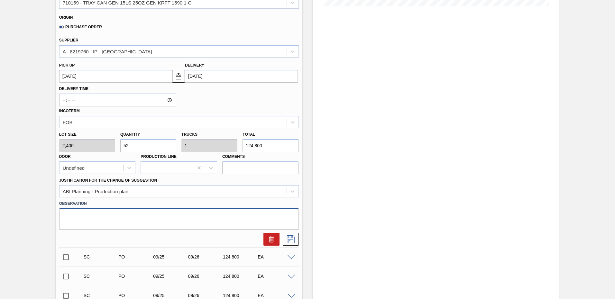
click at [159, 219] on textarea at bounding box center [179, 219] width 240 height 21
click at [290, 239] on icon at bounding box center [291, 240] width 10 height 8
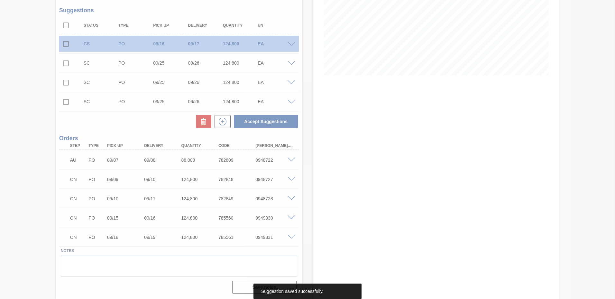
scroll to position [113, 0]
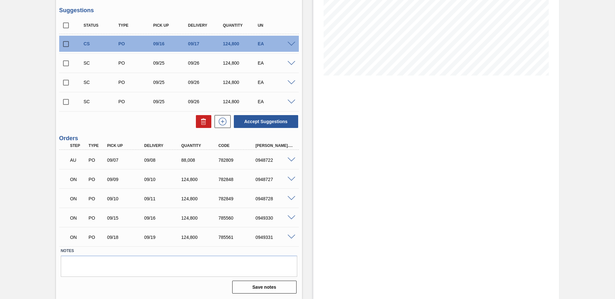
click at [311, 117] on div "Stock From 09/09/2025 to 09/23/2025 Filter" at bounding box center [430, 110] width 257 height 380
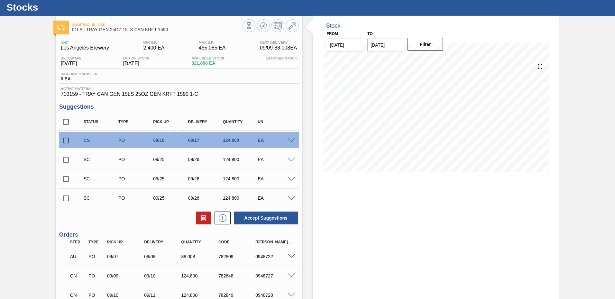
click at [64, 139] on input "checkbox" at bounding box center [66, 141] width 14 height 14
click at [273, 218] on button "Accept Suggestions" at bounding box center [266, 218] width 64 height 13
checkbox input "false"
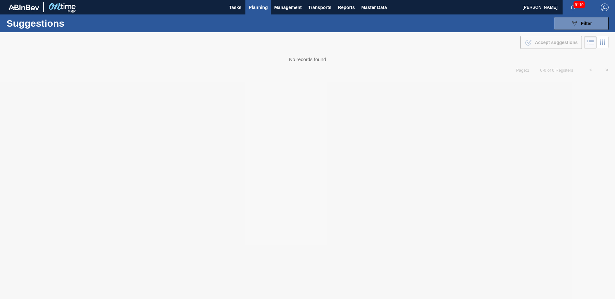
type from "09/01/2025"
type to "10/03/2025"
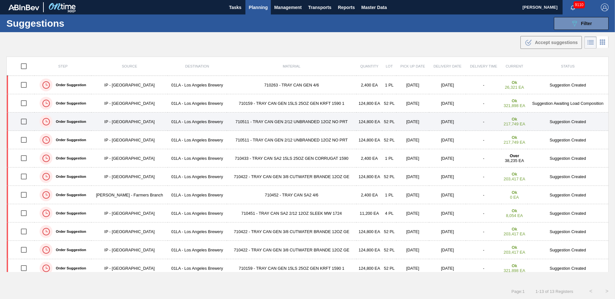
click at [580, 121] on td "Suggestion Created" at bounding box center [568, 122] width 81 height 18
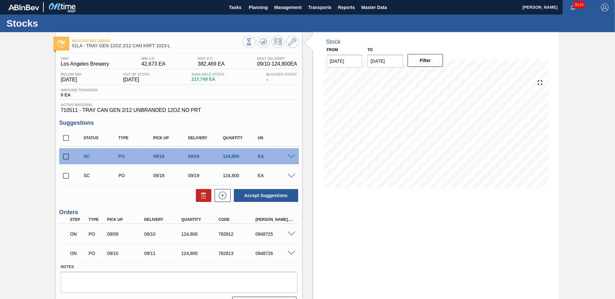
click at [291, 155] on span at bounding box center [292, 156] width 8 height 5
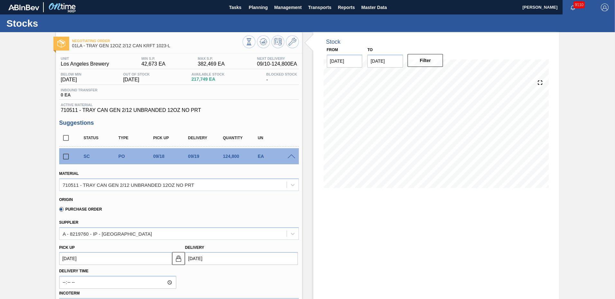
scroll to position [64, 0]
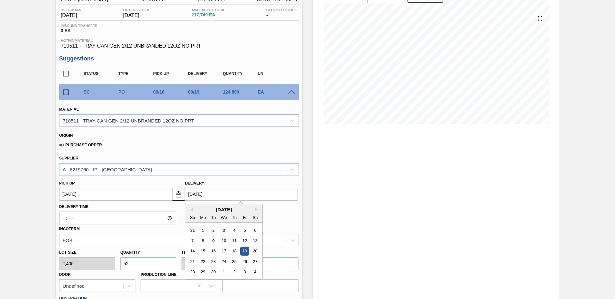
drag, startPoint x: 197, startPoint y: 195, endPoint x: 203, endPoint y: 222, distance: 27.8
click at [197, 195] on input "09/19/2025" at bounding box center [241, 194] width 113 height 13
click at [224, 251] on div "17" at bounding box center [224, 251] width 9 height 9
type up103954826 "09/16/2025"
type input "09/17/2025"
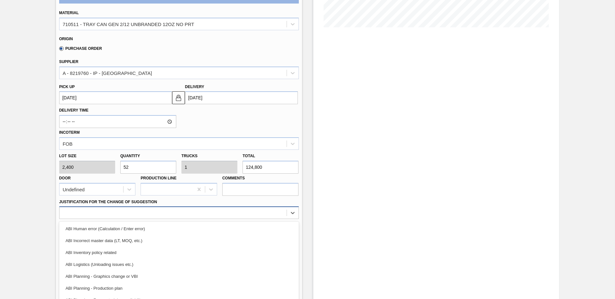
scroll to position [182, 0]
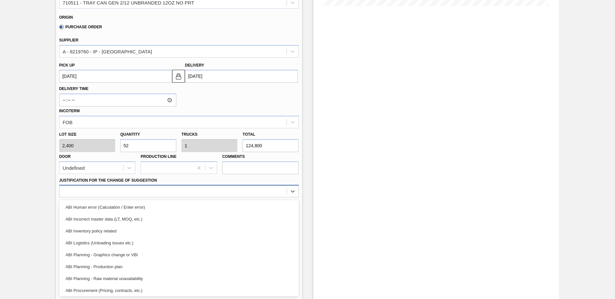
click at [125, 198] on div "option ABI Human error (Calculation / Enter error) focused, 1 of 18. 18 results…" at bounding box center [179, 191] width 240 height 13
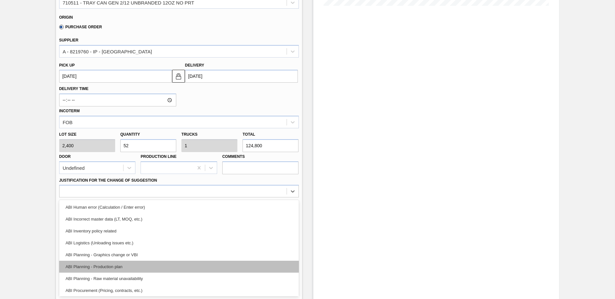
scroll to position [64, 0]
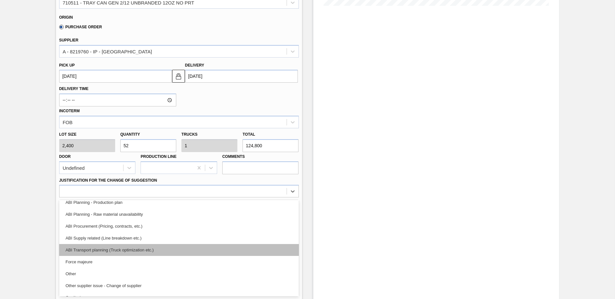
click at [116, 252] on div "ABI Transport planning (Truck optimization etc.)" at bounding box center [179, 250] width 240 height 12
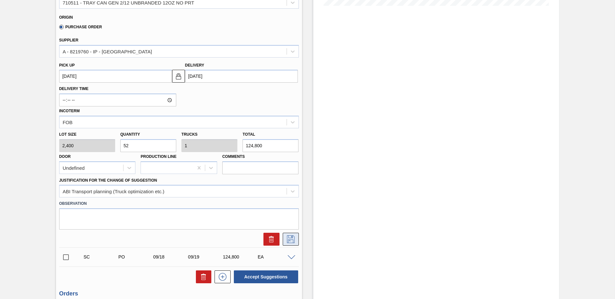
click at [293, 236] on icon at bounding box center [291, 240] width 10 height 8
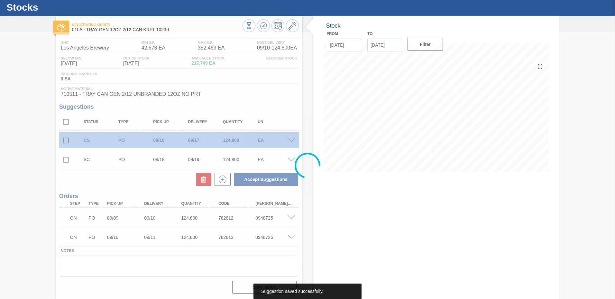
scroll to position [16, 0]
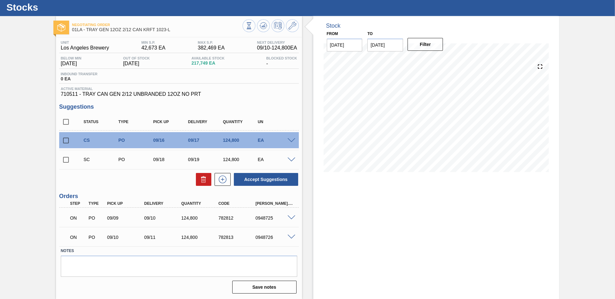
click at [64, 138] on input "checkbox" at bounding box center [66, 141] width 14 height 14
click at [273, 180] on button "Accept Suggestions" at bounding box center [266, 179] width 64 height 13
checkbox input "false"
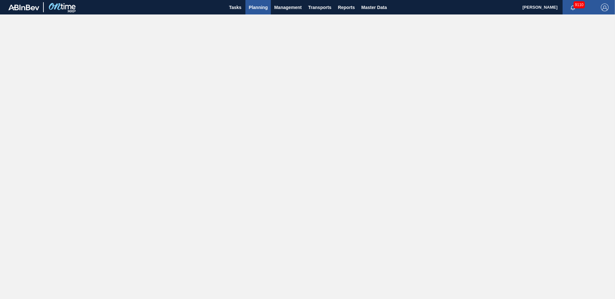
click at [258, 5] on span "Planning" at bounding box center [258, 8] width 19 height 8
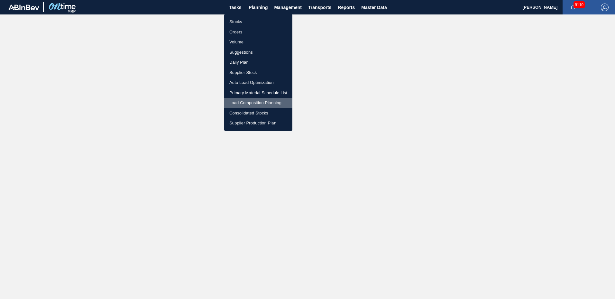
click at [266, 104] on li "Load Composition Planning" at bounding box center [258, 103] width 68 height 10
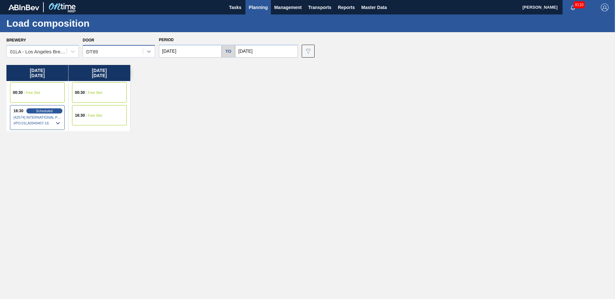
click at [145, 51] on div at bounding box center [149, 52] width 12 height 12
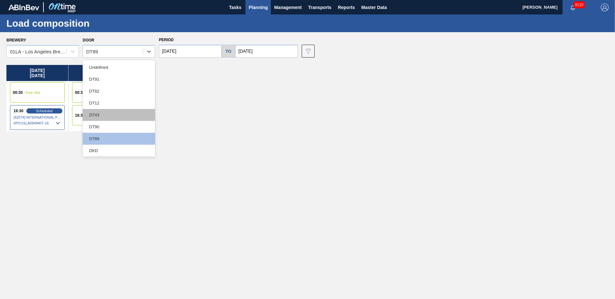
click at [107, 114] on div "DT43" at bounding box center [119, 115] width 72 height 12
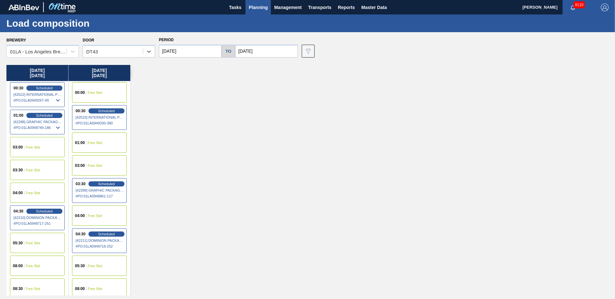
click at [281, 51] on input "[DATE]" at bounding box center [266, 51] width 63 height 13
click at [275, 105] on div "17" at bounding box center [274, 108] width 9 height 9
type input "09/17/2025"
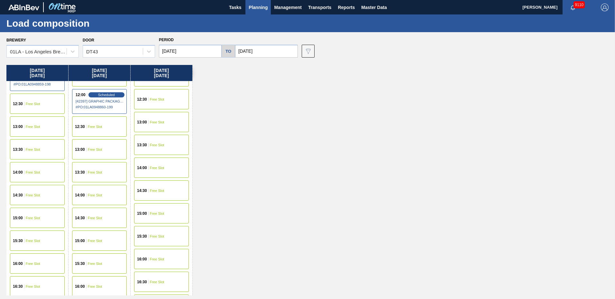
scroll to position [386, 0]
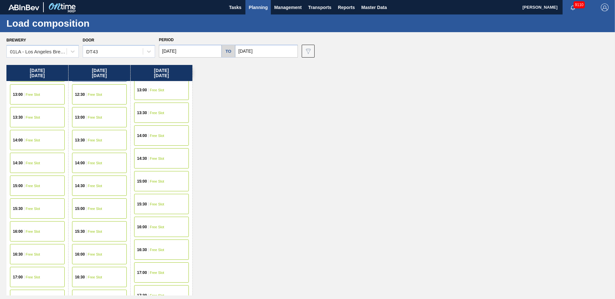
click at [154, 249] on span "Free Slot" at bounding box center [157, 250] width 14 height 4
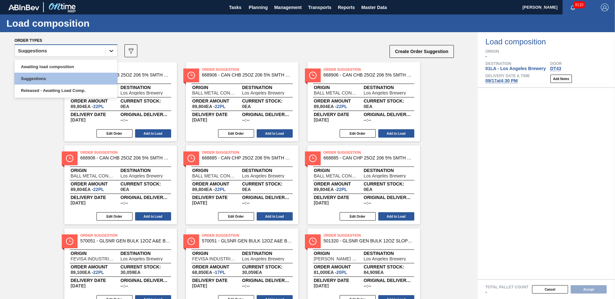
click at [108, 51] on icon at bounding box center [111, 51] width 6 height 6
click at [49, 66] on div "Awaiting load composition" at bounding box center [65, 67] width 103 height 12
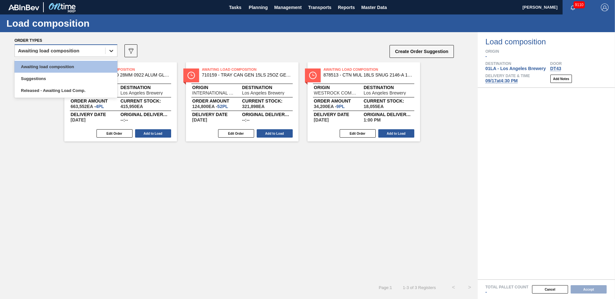
click at [113, 48] on icon at bounding box center [111, 51] width 6 height 6
click at [210, 174] on div "Awaiting Load Composition 600309 - CLS BUD 28MM 0922 ALUM GLSBTL ALUM GEN T Ori…" at bounding box center [239, 170] width 478 height 217
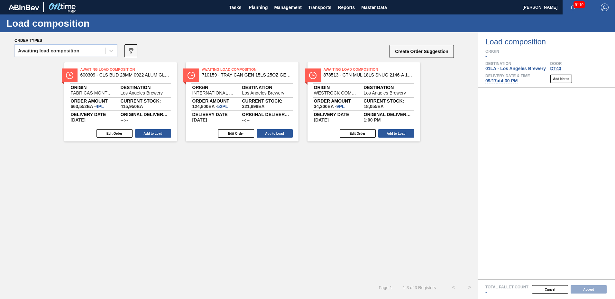
click at [340, 222] on div "Awaiting Load Composition 600309 - CLS BUD 28MM 0922 ALUM GLSBTL ALUM GEN T Ori…" at bounding box center [239, 170] width 478 height 217
click at [211, 212] on div "Awaiting Load Composition 600309 - CLS BUD 28MM 0922 ALUM GLSBTL ALUM GEN T Ori…" at bounding box center [239, 170] width 478 height 217
click at [110, 52] on icon at bounding box center [111, 51] width 6 height 6
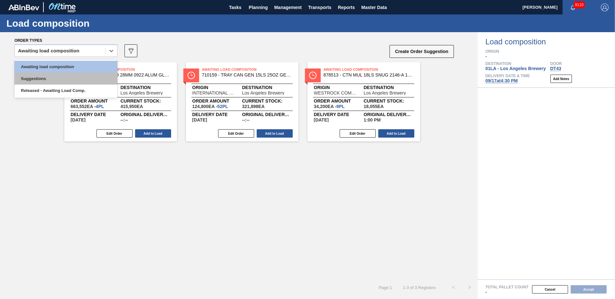
click at [42, 76] on div "Suggestions" at bounding box center [65, 79] width 103 height 12
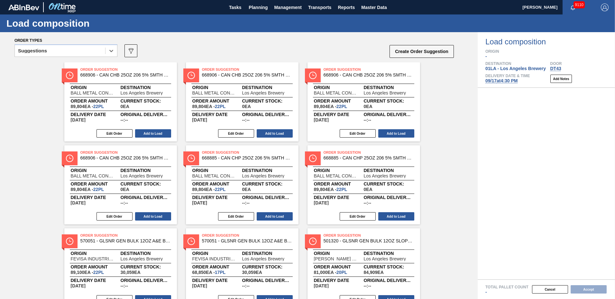
click at [172, 37] on div "Order types option Suggestions, selected. Select is focused ,type to refine lis…" at bounding box center [239, 47] width 478 height 30
click at [113, 51] on icon at bounding box center [111, 51] width 4 height 2
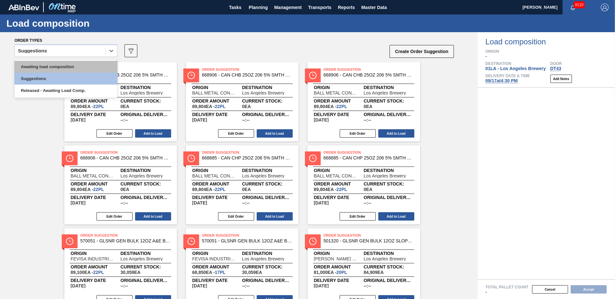
click at [75, 65] on div "Awaiting load composition" at bounding box center [65, 67] width 103 height 12
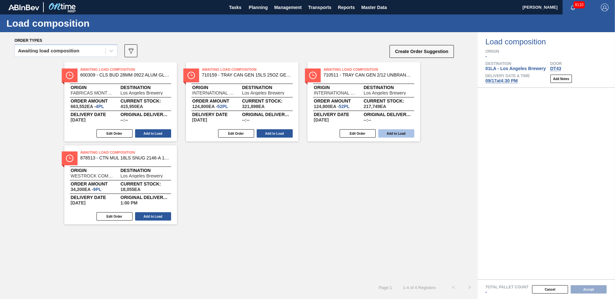
click at [396, 133] on button "Add to Load" at bounding box center [397, 133] width 36 height 8
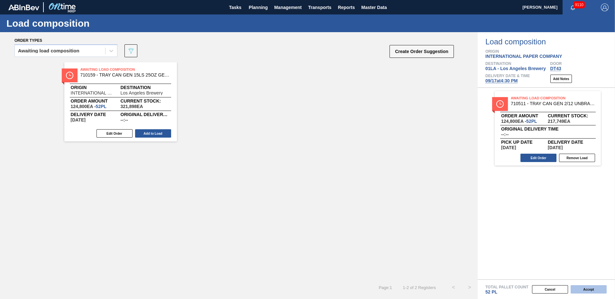
click at [587, 289] on button "Accept" at bounding box center [589, 289] width 36 height 8
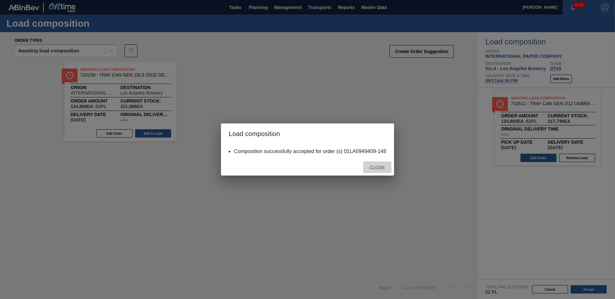
click at [380, 168] on span "Close" at bounding box center [377, 167] width 25 height 5
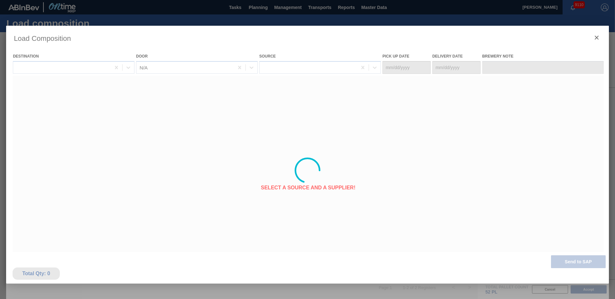
type Date "[DATE]"
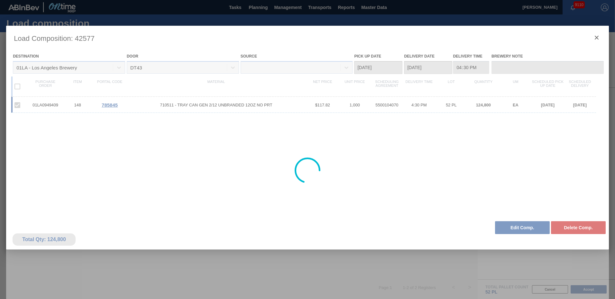
click at [597, 38] on div at bounding box center [307, 171] width 603 height 290
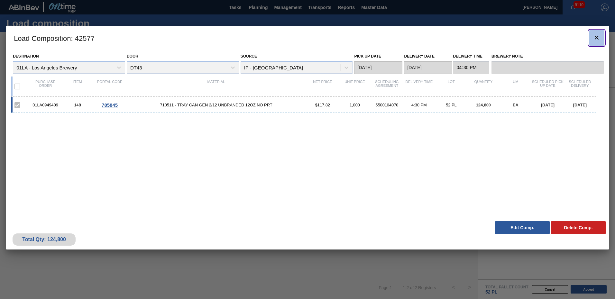
click at [599, 38] on icon "botão de ícone" at bounding box center [597, 38] width 8 height 8
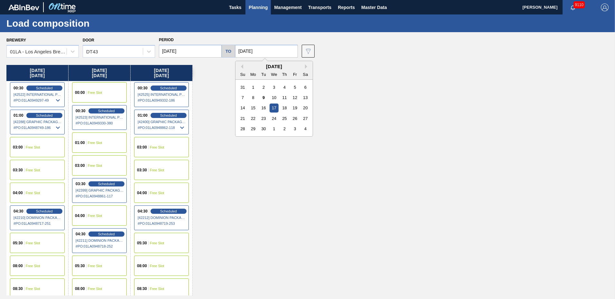
click at [271, 50] on input "[DATE]" at bounding box center [266, 51] width 63 height 13
click at [251, 118] on div "22" at bounding box center [253, 118] width 9 height 9
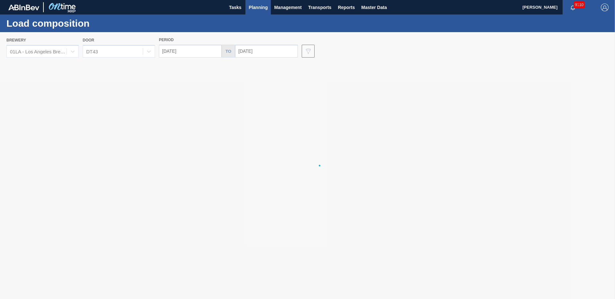
type input "[DATE]"
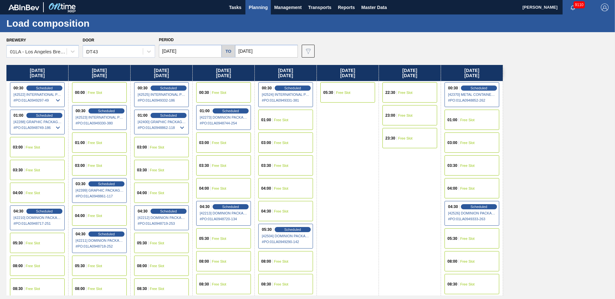
click at [201, 51] on input "[DATE]" at bounding box center [190, 51] width 63 height 13
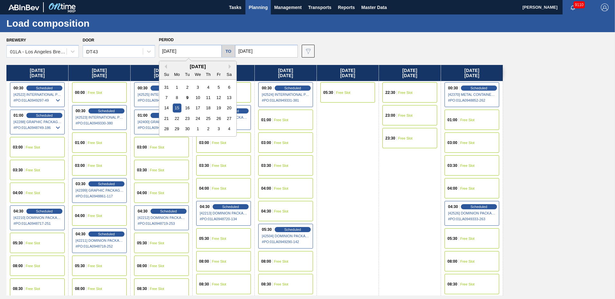
drag, startPoint x: 175, startPoint y: 120, endPoint x: 174, endPoint y: 113, distance: 7.2
click at [176, 120] on div "22" at bounding box center [177, 118] width 9 height 9
type input "[DATE]"
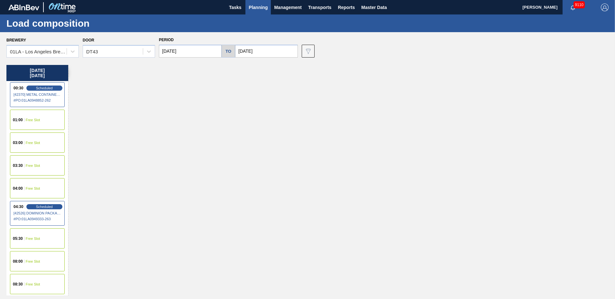
click at [22, 121] on span "01:00" at bounding box center [18, 120] width 10 height 4
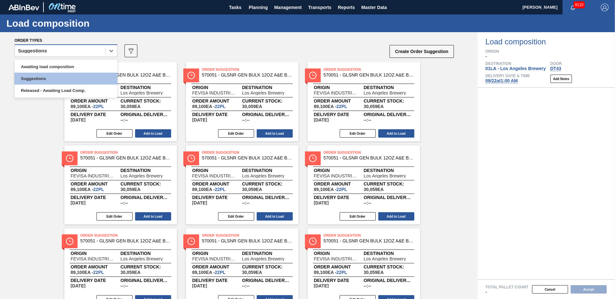
click at [92, 47] on div "Suggestions" at bounding box center [60, 50] width 90 height 9
click at [55, 65] on div "Awaiting load composition" at bounding box center [65, 67] width 103 height 12
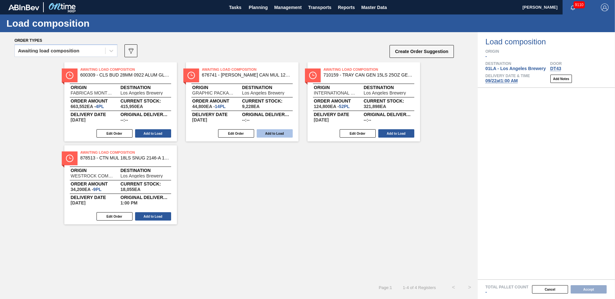
click at [275, 133] on button "Add to Load" at bounding box center [275, 133] width 36 height 8
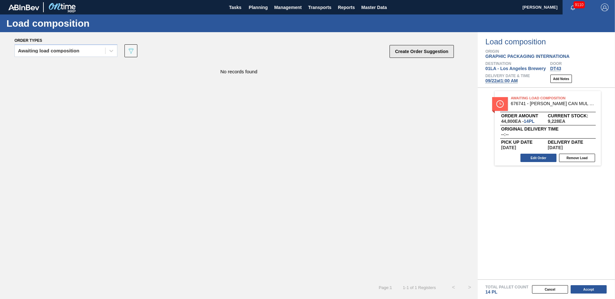
click at [419, 50] on button "Create Order Suggestion" at bounding box center [422, 51] width 64 height 13
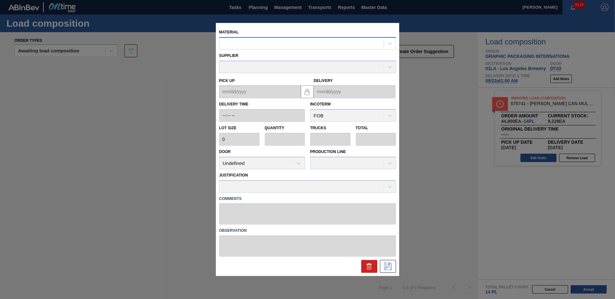
click at [264, 44] on div at bounding box center [302, 43] width 164 height 9
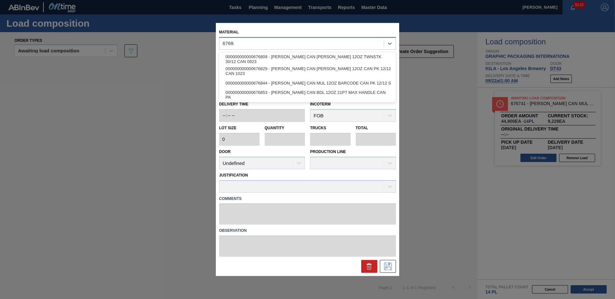
type input "676844"
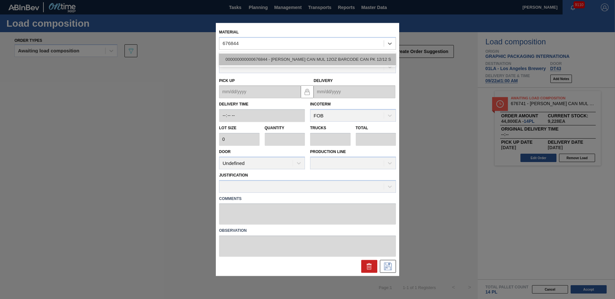
click at [273, 58] on div "000000000000676844 - CARR CAN MUL 12OZ BARCODE CAN PK 12/12 S" at bounding box center [307, 59] width 177 height 12
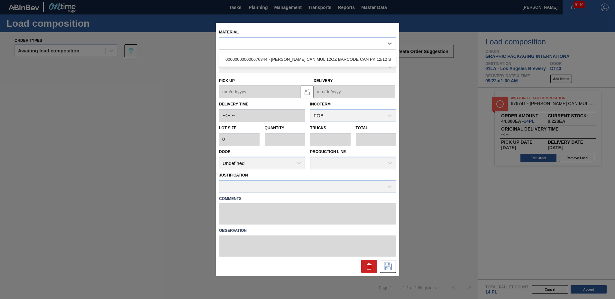
type input "5,400"
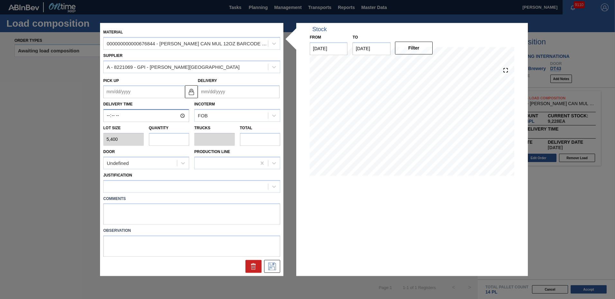
click at [105, 114] on input "Delivery Time" at bounding box center [146, 115] width 86 height 13
type input "01:00"
click at [216, 95] on input "Delivery" at bounding box center [239, 92] width 82 height 13
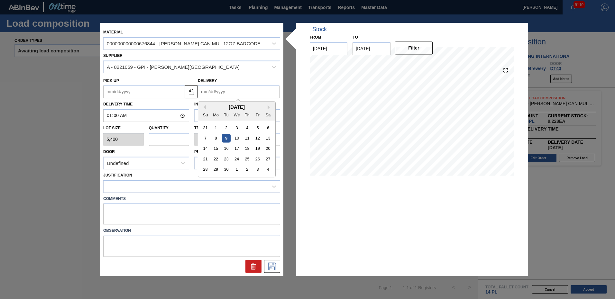
type input "9"
type up "[DATE]"
type input "9/"
type up "08/28/2001"
type input "9/2"
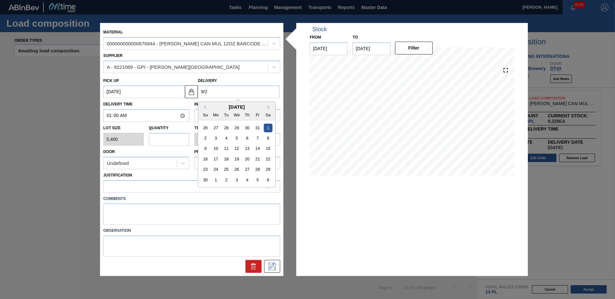
type up "08/29/2001"
type input "9/22"
type up "[DATE]"
click at [217, 157] on div "22" at bounding box center [216, 159] width 9 height 9
type input "[DATE]"
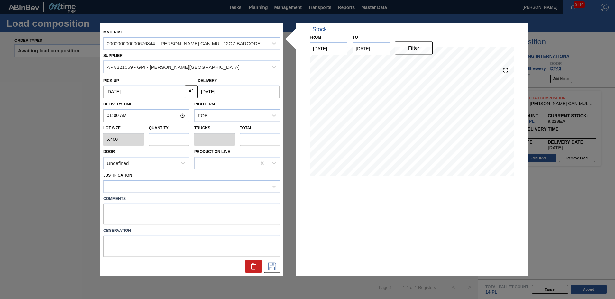
click at [163, 140] on input "text" at bounding box center [169, 139] width 41 height 13
type input "1"
type input "0.038"
type input "5,400"
type input "10"
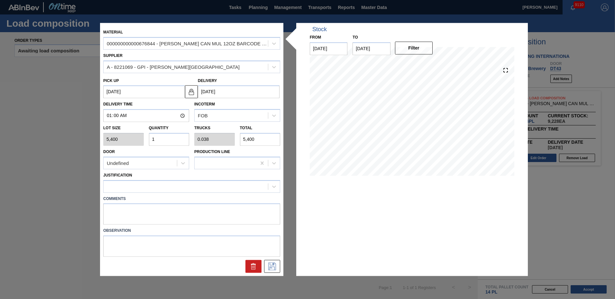
type input "0.385"
type input "54,000"
type input "10"
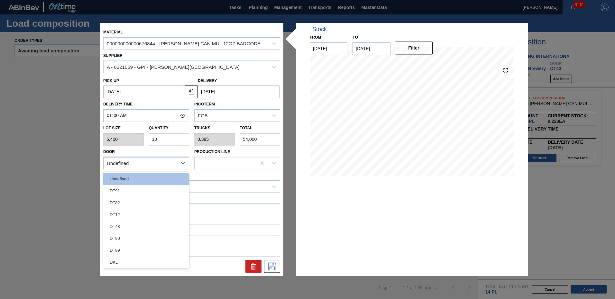
click at [177, 162] on div "Undefined" at bounding box center [146, 163] width 86 height 13
click at [130, 229] on div "DT43" at bounding box center [146, 227] width 86 height 12
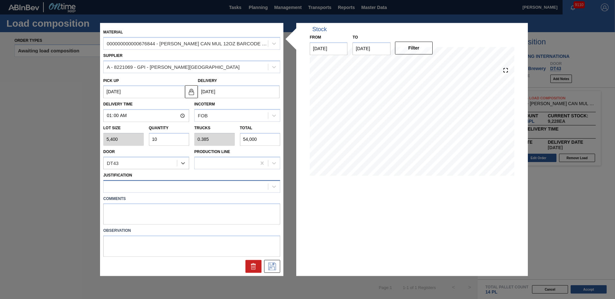
click at [138, 184] on div at bounding box center [186, 186] width 164 height 9
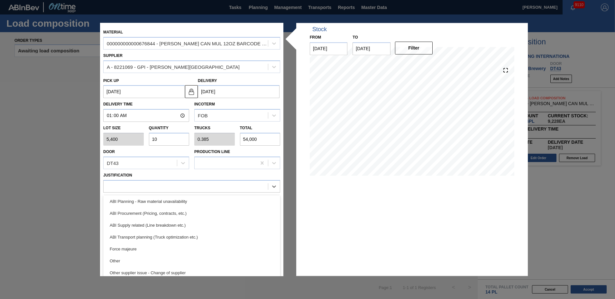
scroll to position [70, 0]
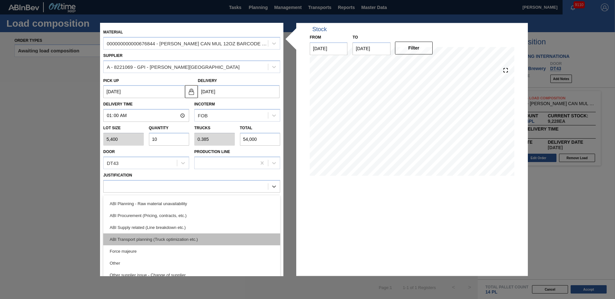
click at [192, 239] on div "ABI Transport planning (Truck optimization etc.)" at bounding box center [191, 240] width 177 height 12
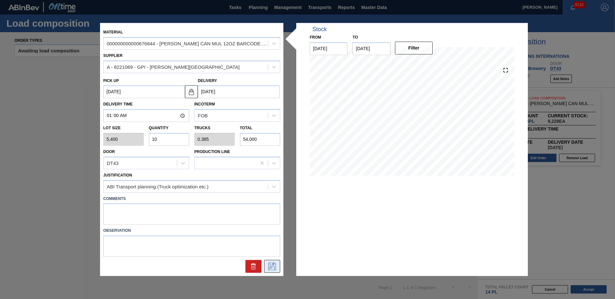
click at [270, 269] on icon at bounding box center [272, 267] width 10 height 8
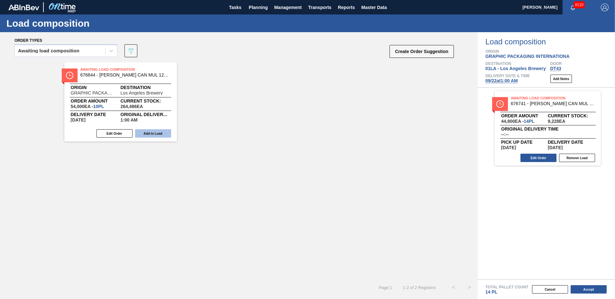
click at [158, 134] on button "Add to Load" at bounding box center [153, 133] width 36 height 8
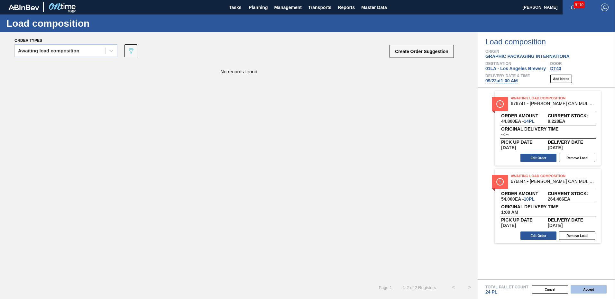
click at [590, 288] on button "Accept" at bounding box center [589, 289] width 36 height 8
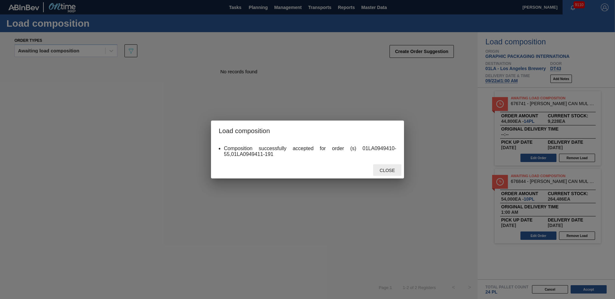
click at [387, 170] on span "Close" at bounding box center [387, 170] width 25 height 5
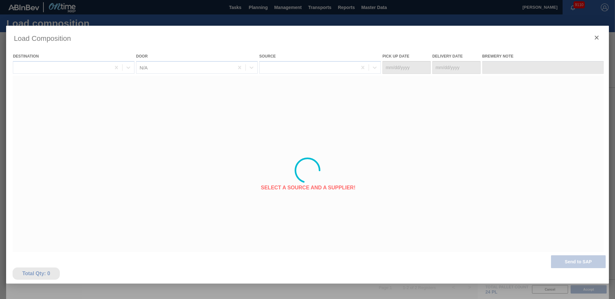
type Date "[DATE]"
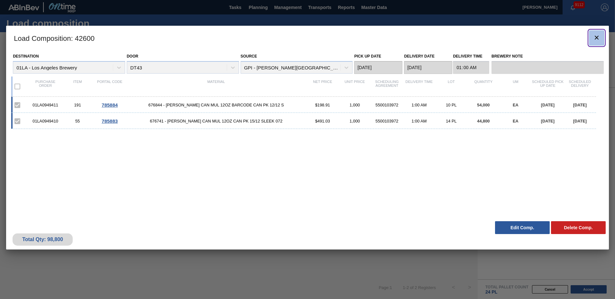
click at [601, 34] on icon "botão de ícone" at bounding box center [597, 38] width 8 height 8
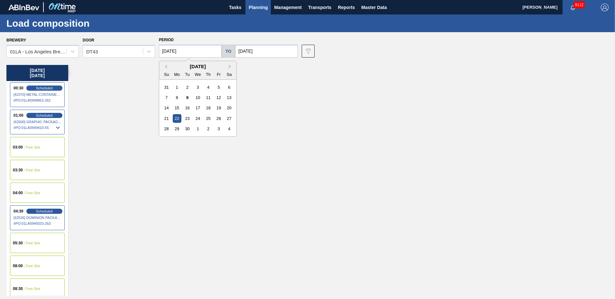
click at [212, 53] on input "[DATE]" at bounding box center [190, 51] width 63 height 13
click at [220, 109] on div "19" at bounding box center [218, 108] width 9 height 9
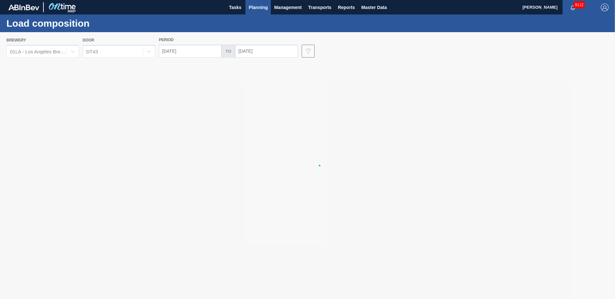
type input "[DATE]"
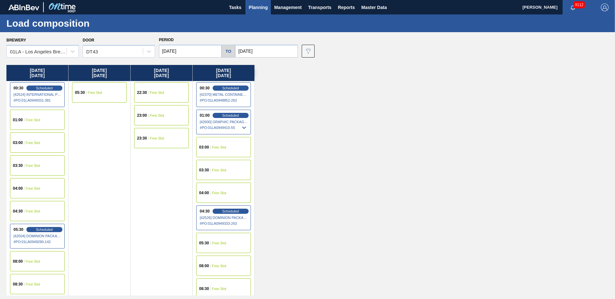
click at [277, 51] on input "[DATE]" at bounding box center [266, 51] width 63 height 13
click at [294, 108] on div "19" at bounding box center [295, 108] width 9 height 9
type input "[DATE]"
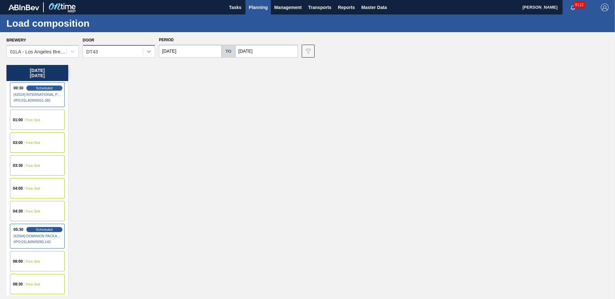
click at [150, 53] on icon at bounding box center [149, 51] width 6 height 6
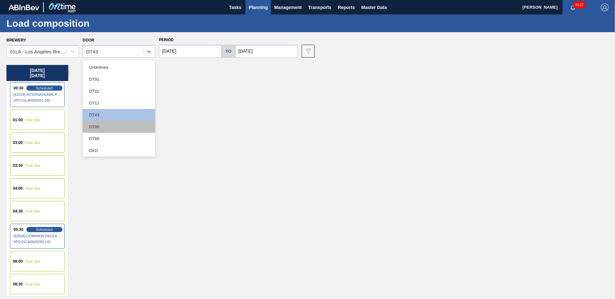
click at [101, 126] on div "DT90" at bounding box center [119, 127] width 72 height 12
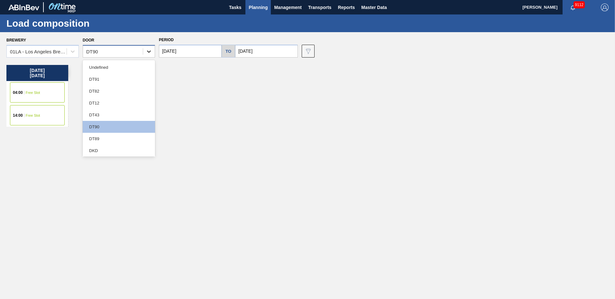
click at [148, 50] on icon at bounding box center [149, 51] width 6 height 6
click at [102, 78] on div "DT91" at bounding box center [119, 79] width 72 height 12
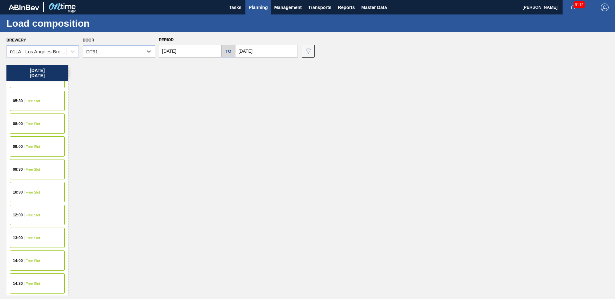
scroll to position [225, 0]
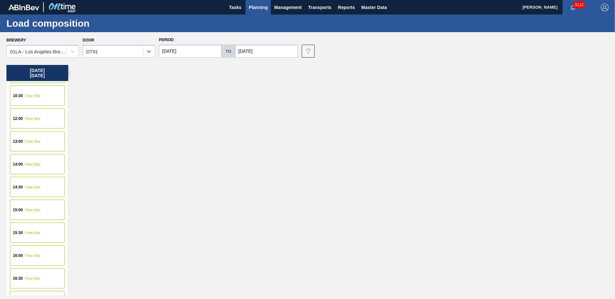
click at [33, 213] on div "15:00 Free Slot" at bounding box center [37, 210] width 55 height 20
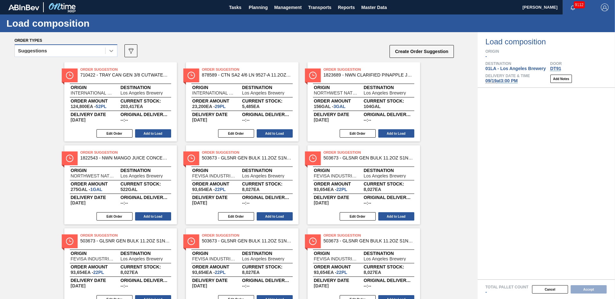
click at [112, 51] on icon at bounding box center [111, 51] width 6 height 6
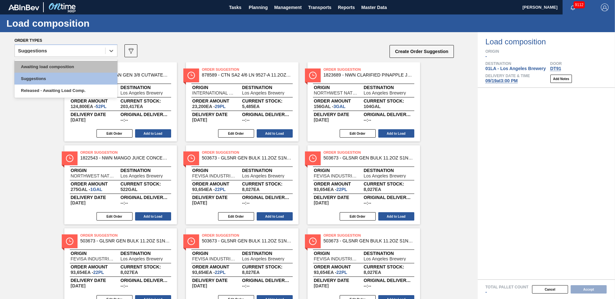
click at [70, 65] on div "Awaiting load composition" at bounding box center [65, 67] width 103 height 12
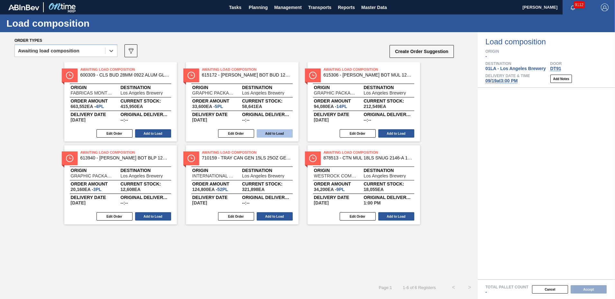
click at [271, 132] on button "Add to Load" at bounding box center [275, 133] width 36 height 8
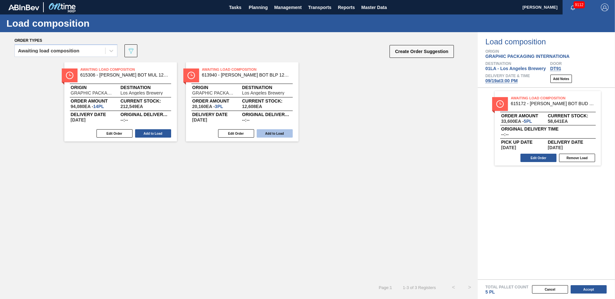
click at [280, 131] on button "Add to Load" at bounding box center [275, 133] width 36 height 8
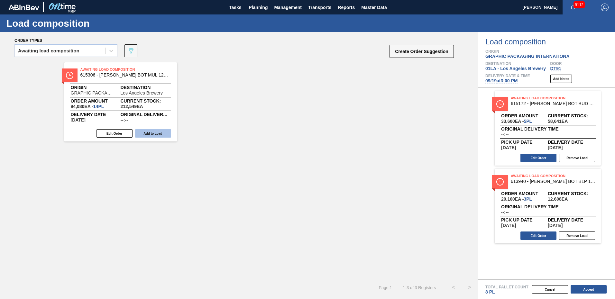
click at [161, 134] on button "Add to Load" at bounding box center [153, 133] width 36 height 8
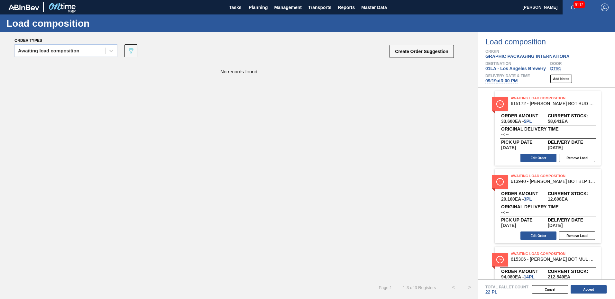
drag, startPoint x: 292, startPoint y: 141, endPoint x: 286, endPoint y: 39, distance: 101.9
click at [292, 141] on div "No records found" at bounding box center [239, 170] width 478 height 217
click at [205, 110] on div "No records found" at bounding box center [239, 170] width 478 height 217
click at [113, 49] on icon at bounding box center [111, 51] width 6 height 6
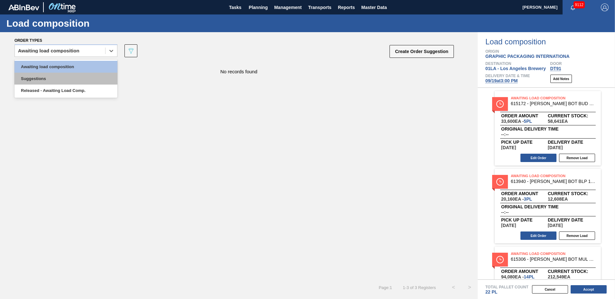
click at [62, 81] on div "Suggestions" at bounding box center [65, 79] width 103 height 12
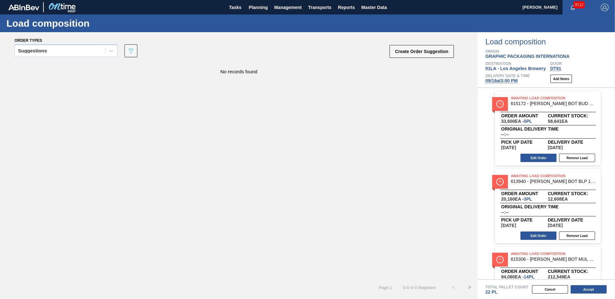
click at [101, 170] on div "No records found" at bounding box center [239, 170] width 478 height 217
click at [110, 49] on icon at bounding box center [111, 51] width 6 height 6
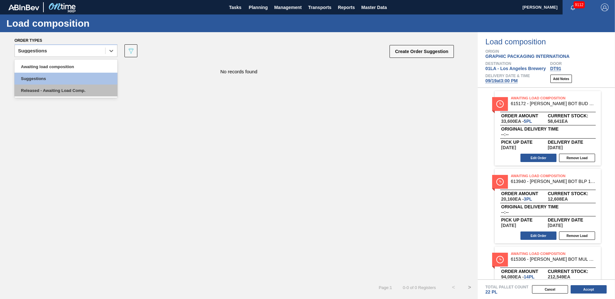
click at [72, 87] on div "Released - Awaiting Load Comp." at bounding box center [65, 91] width 103 height 12
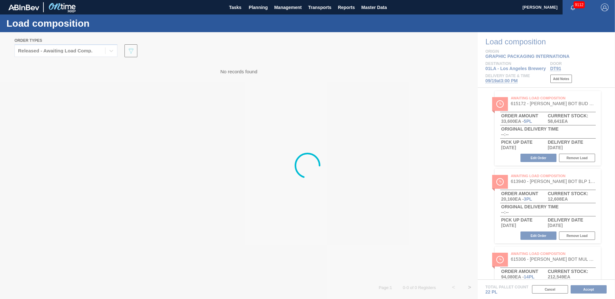
click at [178, 129] on div at bounding box center [307, 165] width 615 height 267
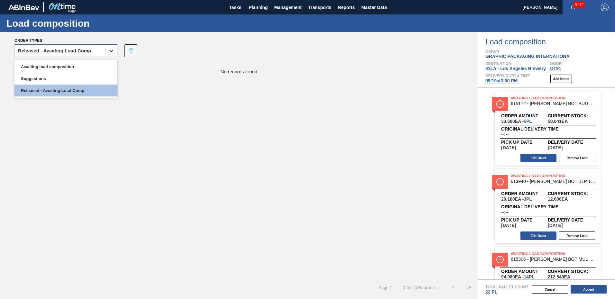
click at [108, 48] on div at bounding box center [112, 51] width 12 height 12
click at [68, 69] on div "Awaiting load composition" at bounding box center [65, 67] width 103 height 12
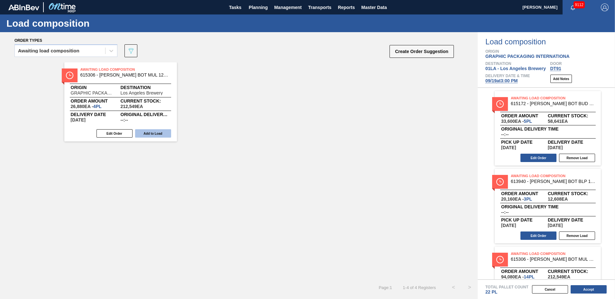
click at [166, 132] on button "Add to Load" at bounding box center [153, 133] width 36 height 8
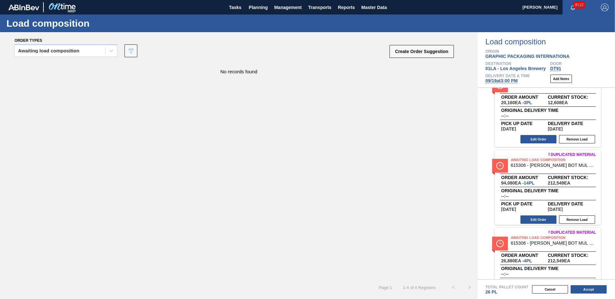
scroll to position [123, 0]
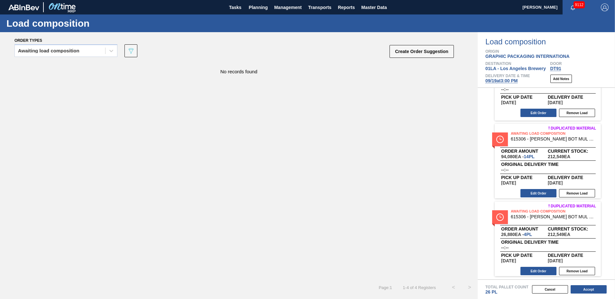
click at [397, 81] on div "No records found" at bounding box center [239, 170] width 478 height 217
click at [400, 53] on button "Create Order Suggestion" at bounding box center [422, 51] width 64 height 13
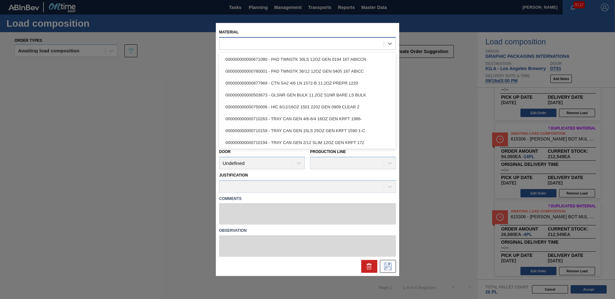
click at [280, 41] on div at bounding box center [302, 43] width 164 height 9
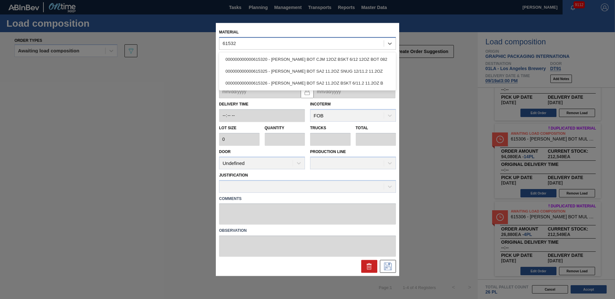
type input "615326"
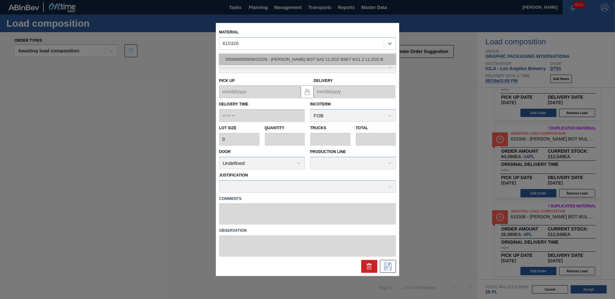
click at [288, 57] on div "000000000000615326 - CARR BOT SA2 11.2OZ BSKT 6/11.2 11.2OZ B" at bounding box center [307, 59] width 177 height 12
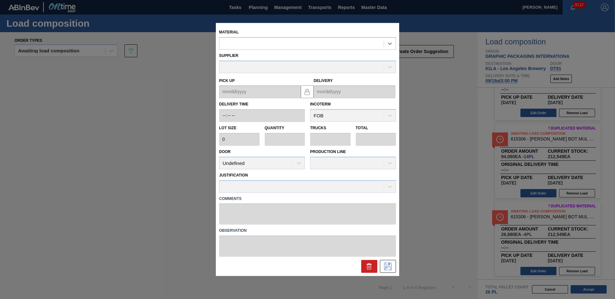
type input "6,720"
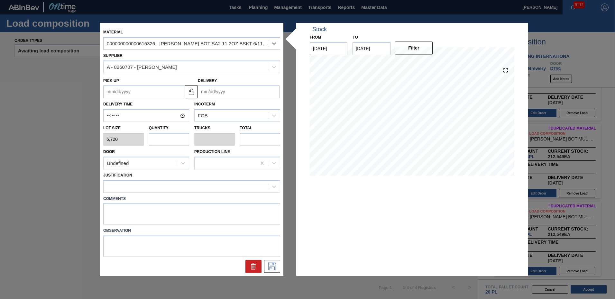
click at [228, 87] on input "Delivery" at bounding box center [239, 92] width 82 height 13
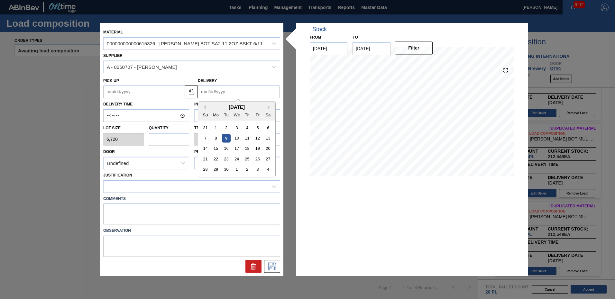
type input "9"
type up "08/28/2025"
type input "9/"
type up "08/28/2001"
type input "9/19"
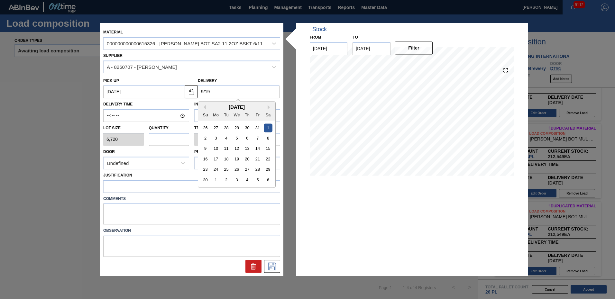
type up "09/15/2025"
click at [257, 150] on div "19" at bounding box center [257, 149] width 9 height 9
type input "09/19/2025"
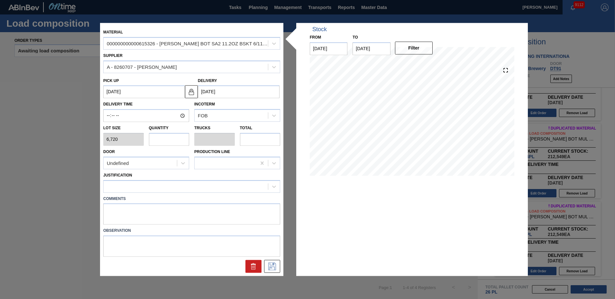
click at [172, 142] on input "text" at bounding box center [169, 139] width 41 height 13
type input "56"
type input "1.75"
type input "376,320"
type input "5"
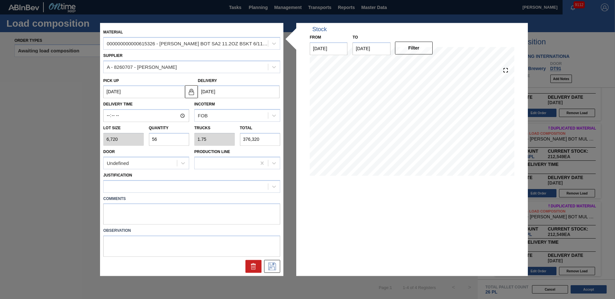
type input "0.156"
type input "33,600"
type input "0"
type input "6"
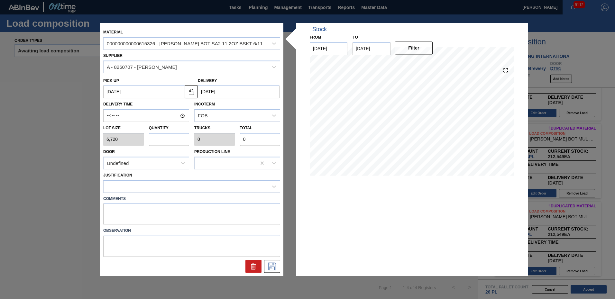
type input "0.188"
type input "40,320"
type input "6"
click at [154, 186] on div at bounding box center [186, 186] width 164 height 9
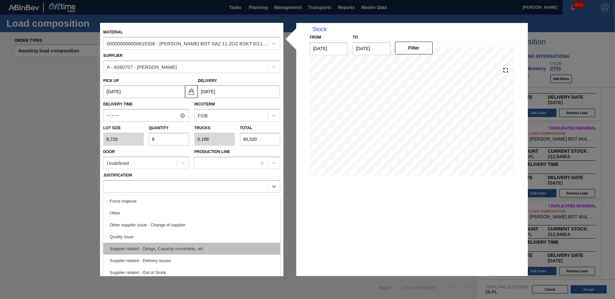
scroll to position [56, 0]
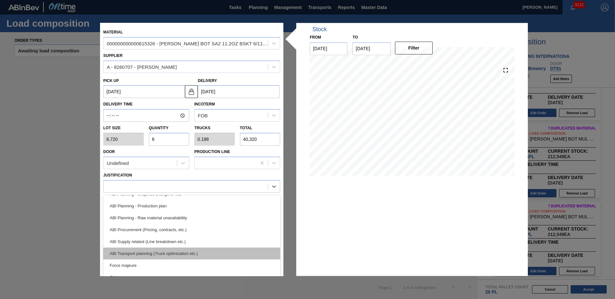
click at [173, 250] on div "ABI Transport planning (Truck optimization etc.)" at bounding box center [191, 254] width 177 height 12
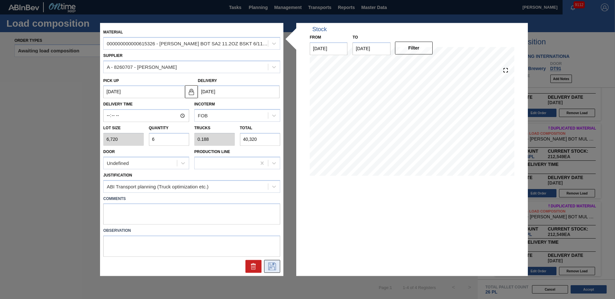
click at [274, 267] on icon at bounding box center [272, 267] width 10 height 8
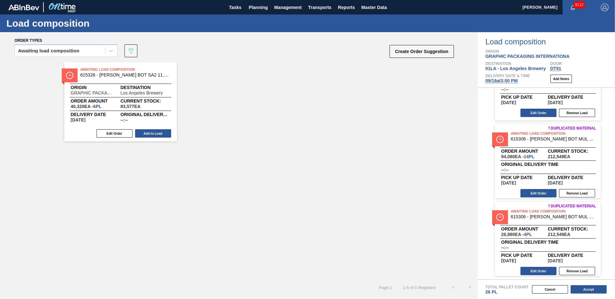
drag, startPoint x: 149, startPoint y: 130, endPoint x: 153, endPoint y: 131, distance: 4.2
click at [149, 131] on button "Add to Load" at bounding box center [153, 133] width 36 height 8
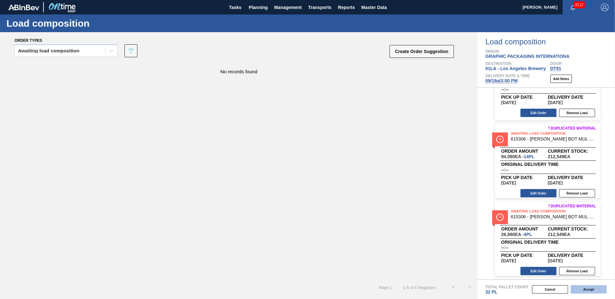
click at [593, 291] on button "Accept" at bounding box center [589, 289] width 36 height 8
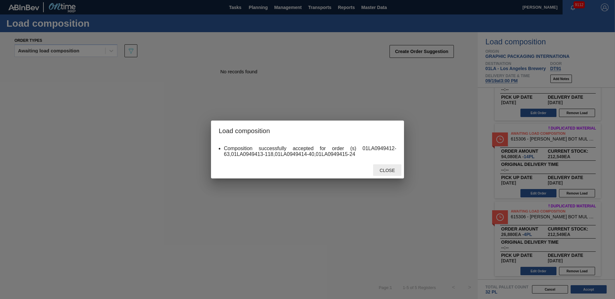
click at [386, 171] on span "Close" at bounding box center [387, 170] width 25 height 5
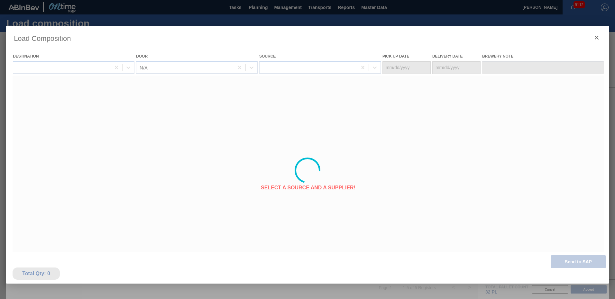
type Date "09/15/2025"
type Date "09/19/2025"
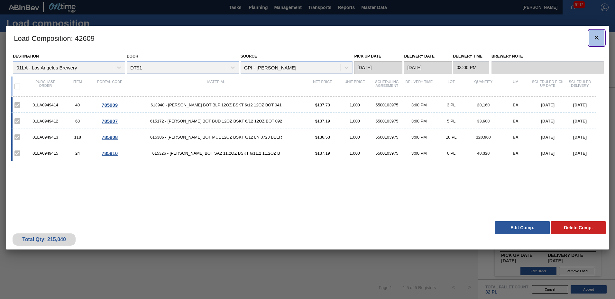
click at [597, 37] on icon "botão de ícone" at bounding box center [597, 38] width 4 height 4
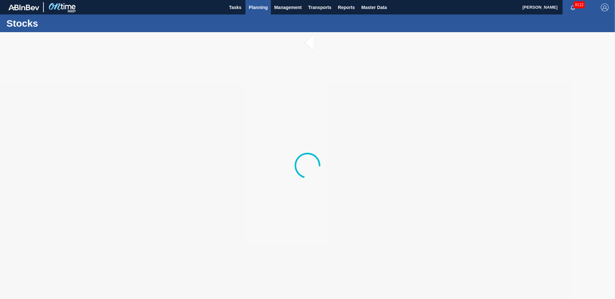
click at [253, 6] on span "Planning" at bounding box center [258, 8] width 19 height 8
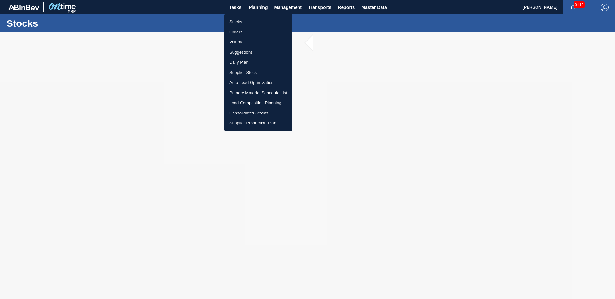
click at [245, 52] on li "Suggestions" at bounding box center [258, 52] width 68 height 10
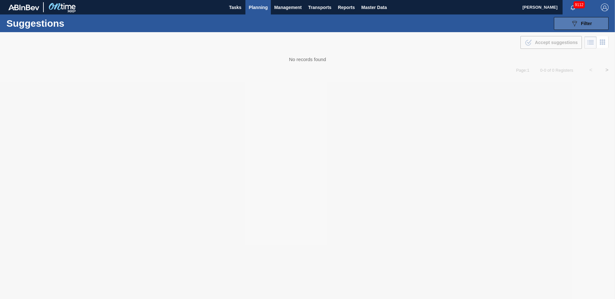
click at [588, 27] on button "089F7B8B-B2A5-4AFE-B5C0-19BA573D28AC Filter" at bounding box center [581, 23] width 55 height 13
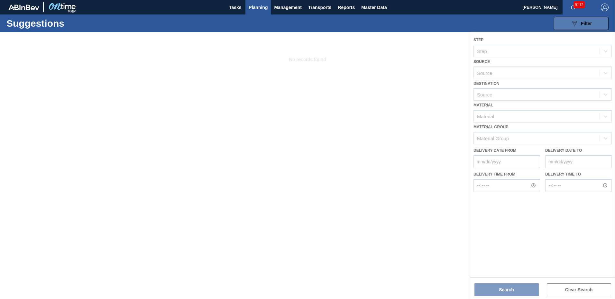
type from "[DATE]"
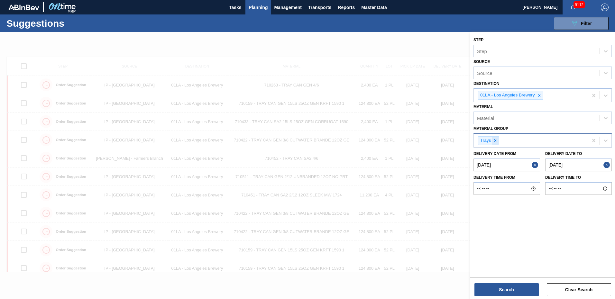
click at [496, 139] on icon at bounding box center [495, 140] width 5 height 5
click at [608, 139] on icon at bounding box center [606, 140] width 6 height 6
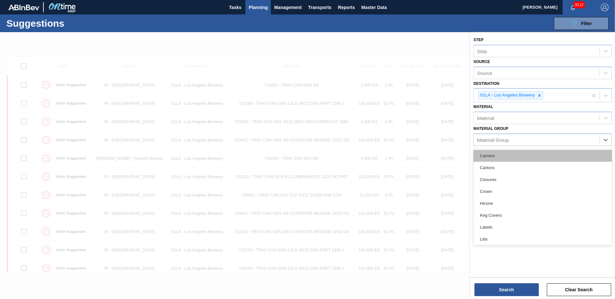
click at [493, 154] on div "Carriers" at bounding box center [543, 156] width 138 height 12
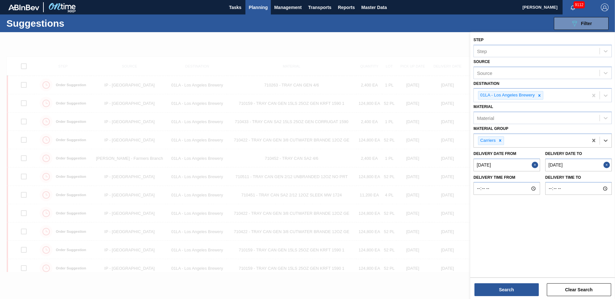
click at [578, 163] on to "[DATE]" at bounding box center [579, 165] width 67 height 13
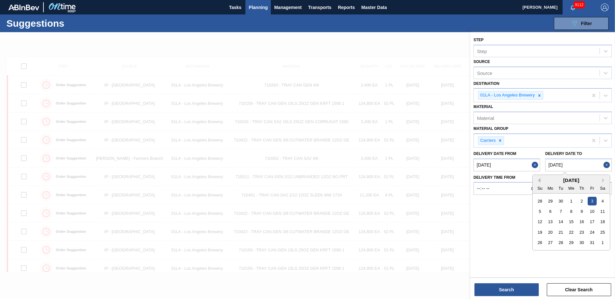
click at [540, 180] on button "Previous Month" at bounding box center [538, 180] width 5 height 5
click at [596, 232] on div "26" at bounding box center [592, 232] width 9 height 9
click at [596, 164] on to "[DATE]" at bounding box center [579, 165] width 67 height 13
click at [595, 241] on div "3" at bounding box center [592, 243] width 9 height 9
type to "[DATE]"
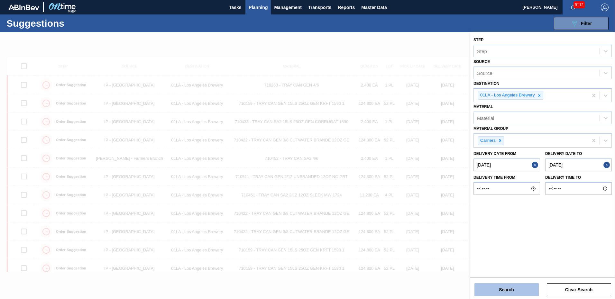
click at [504, 287] on button "Search" at bounding box center [507, 290] width 64 height 13
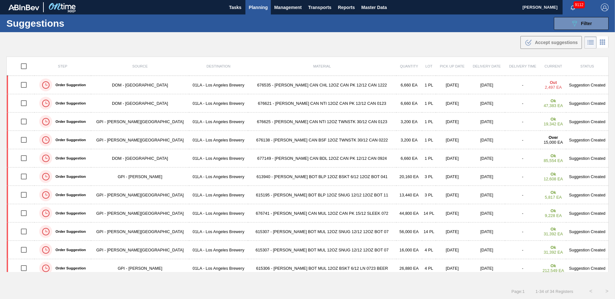
click at [386, 46] on div ".b{fill:var(--color-action-default)} Accept suggestions" at bounding box center [307, 41] width 615 height 18
drag, startPoint x: 581, startPoint y: 215, endPoint x: 577, endPoint y: 214, distance: 4.2
click at [581, 215] on td "Suggestion Created" at bounding box center [587, 213] width 42 height 18
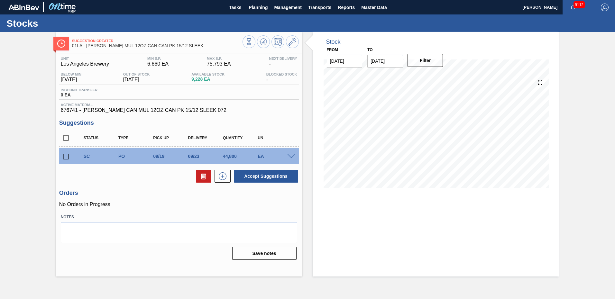
click at [294, 155] on span at bounding box center [292, 156] width 8 height 5
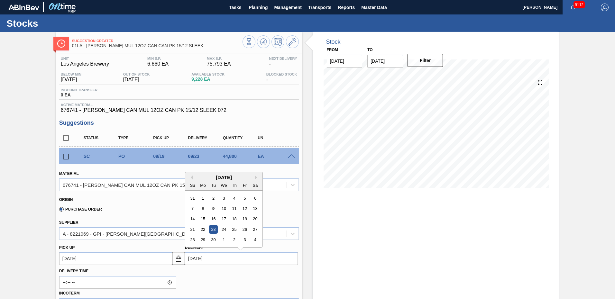
drag, startPoint x: 196, startPoint y: 258, endPoint x: 271, endPoint y: 258, distance: 74.4
click at [197, 258] on input "[DATE]" at bounding box center [241, 258] width 113 height 13
click at [204, 231] on div "22" at bounding box center [203, 229] width 9 height 9
type up103958054 "[DATE]"
type input "[DATE]"
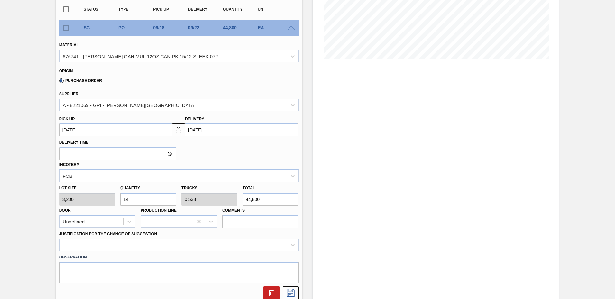
scroll to position [182, 0]
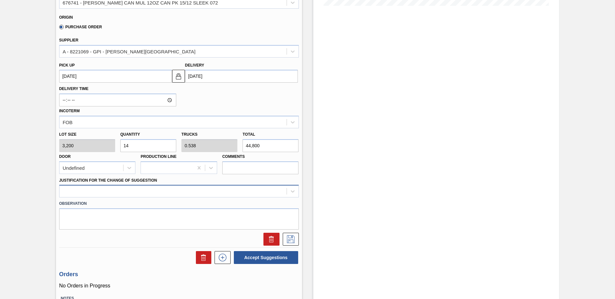
click at [140, 198] on div at bounding box center [179, 191] width 240 height 13
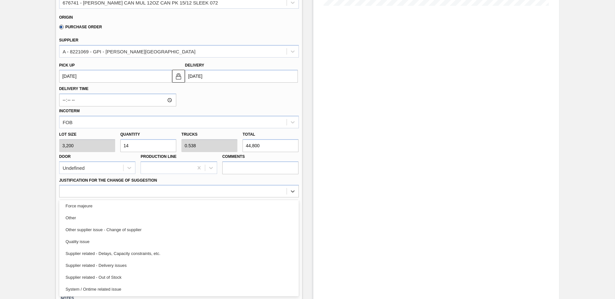
scroll to position [48, 0]
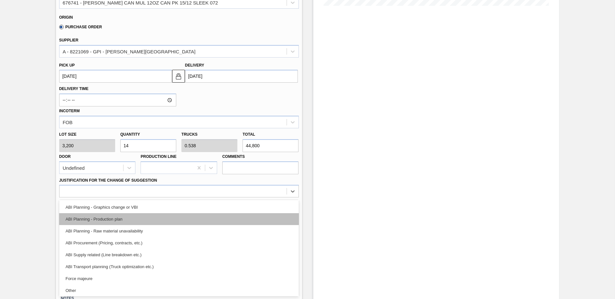
click at [108, 220] on div "ABI Planning - Production plan" at bounding box center [179, 219] width 240 height 12
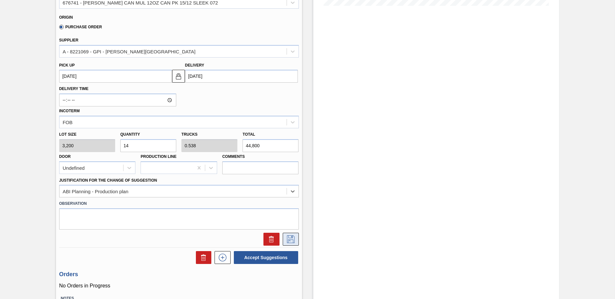
click at [289, 240] on icon at bounding box center [291, 240] width 10 height 8
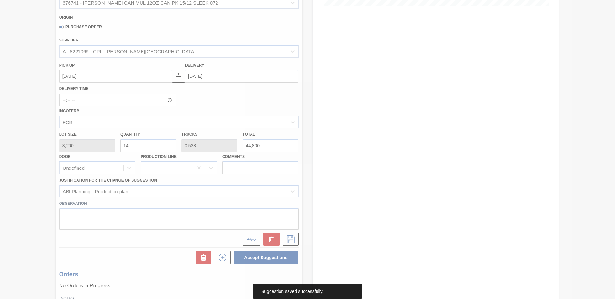
scroll to position [0, 0]
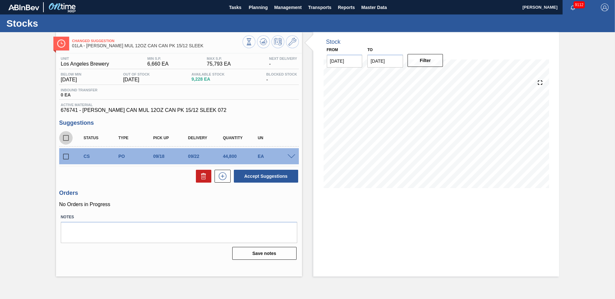
click at [67, 138] on input "checkbox" at bounding box center [66, 138] width 14 height 14
checkbox input "true"
click at [273, 175] on button "Accept Suggestions" at bounding box center [266, 176] width 64 height 13
checkbox input "false"
click at [255, 9] on span "Planning" at bounding box center [258, 8] width 19 height 8
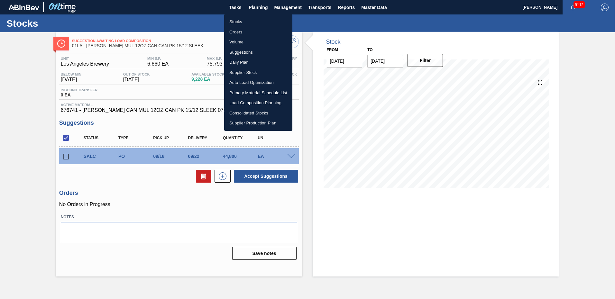
click at [250, 50] on li "Suggestions" at bounding box center [258, 52] width 68 height 10
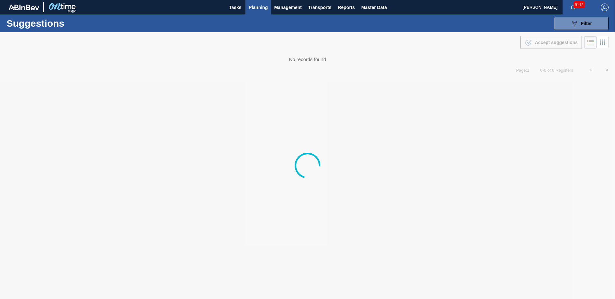
type from "[DATE]"
type to "[DATE]"
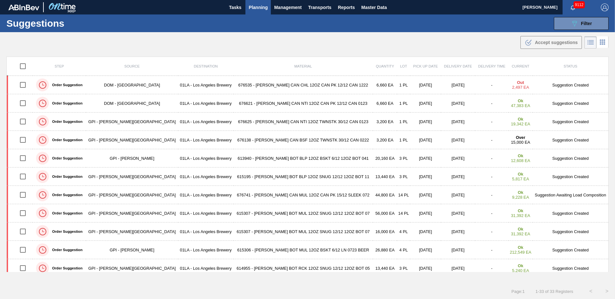
click at [389, 26] on div "Suggestions 089F7B8B-B2A5-4AFE-B5C0-19BA573D28AC Filter Step Step Source Source…" at bounding box center [307, 23] width 615 height 18
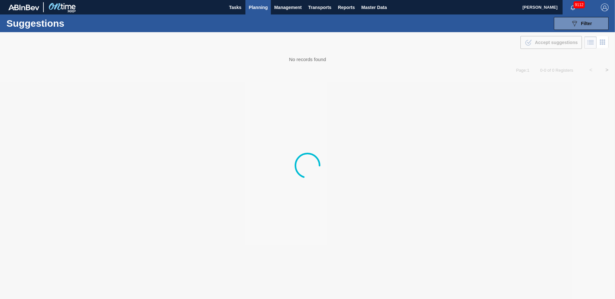
type from "[DATE]"
type to "[DATE]"
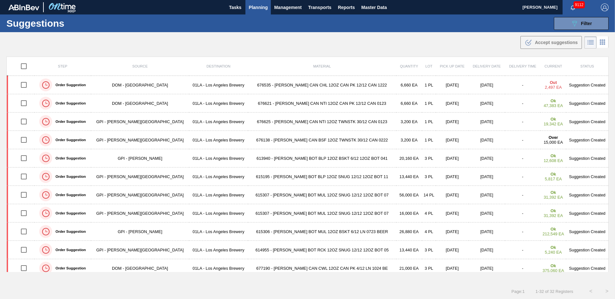
click at [403, 25] on div "Suggestions 089F7B8B-B2A5-4AFE-B5C0-19BA573D28AC Filter Step Step Source Source…" at bounding box center [307, 23] width 615 height 18
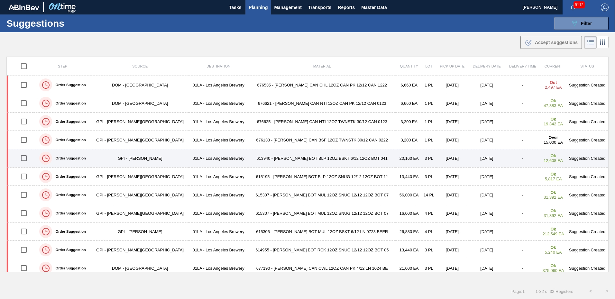
click at [578, 159] on td "Suggestion Created" at bounding box center [587, 158] width 42 height 18
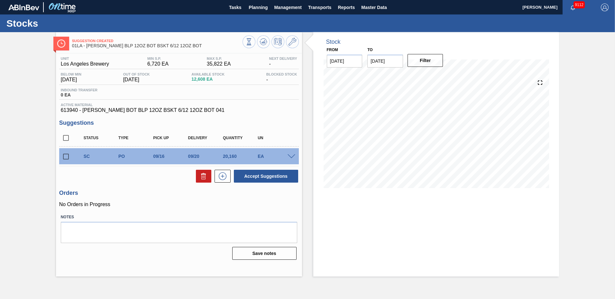
click at [292, 156] on span at bounding box center [292, 156] width 8 height 5
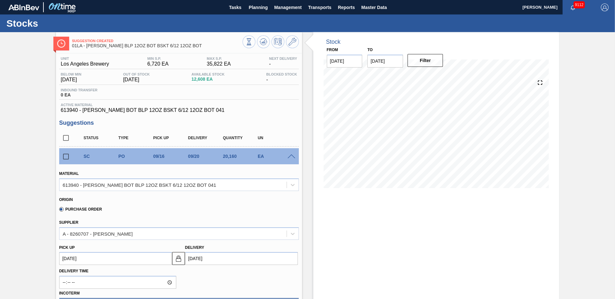
scroll to position [97, 0]
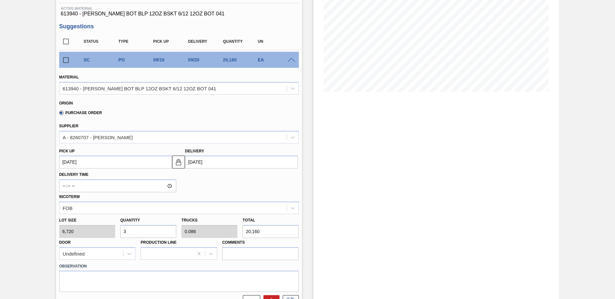
click at [221, 164] on input "[DATE]" at bounding box center [241, 162] width 113 height 13
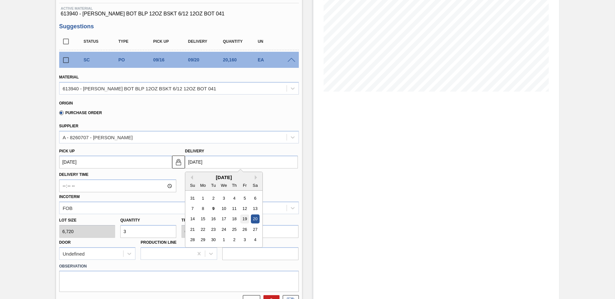
click at [243, 219] on div "19" at bounding box center [244, 219] width 9 height 9
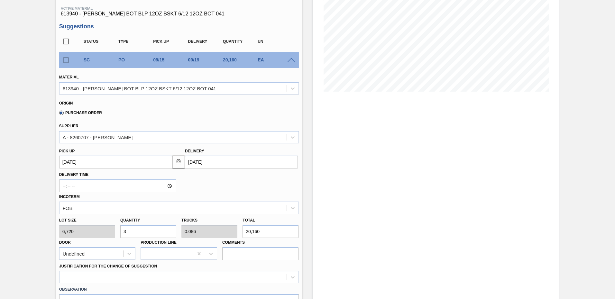
type up103959205 "[DATE]"
type input "[DATE]"
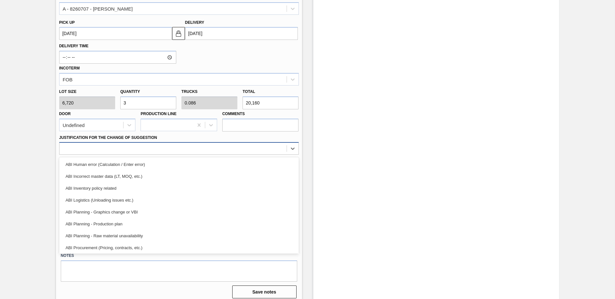
click at [112, 150] on div at bounding box center [173, 148] width 227 height 9
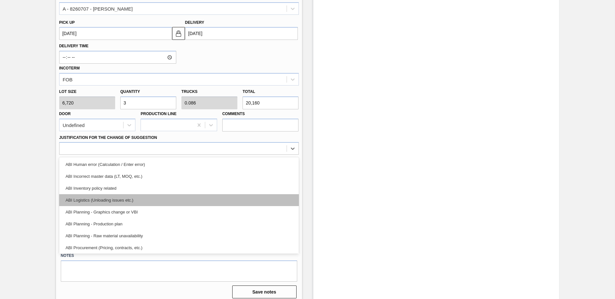
click at [106, 201] on div "ABI Logistics (Unloading issues etc.)" at bounding box center [179, 200] width 240 height 12
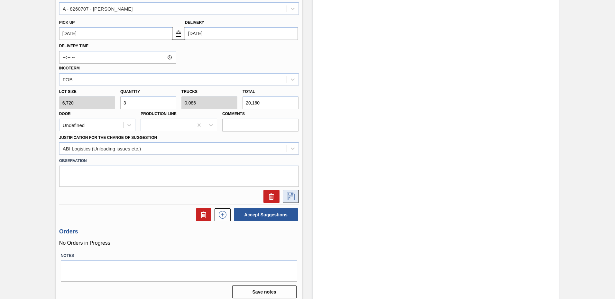
click at [290, 195] on icon at bounding box center [291, 197] width 10 height 8
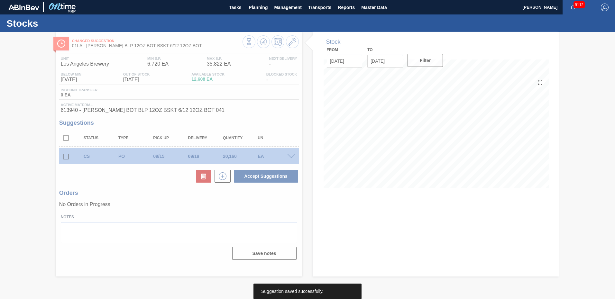
scroll to position [0, 0]
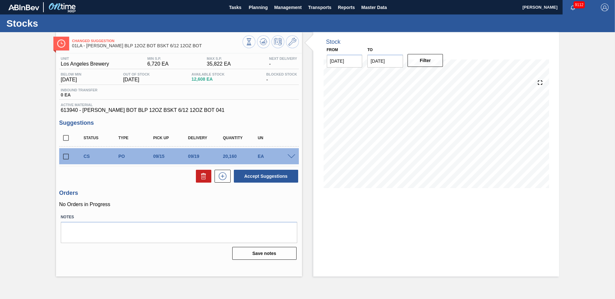
click at [68, 138] on input "checkbox" at bounding box center [66, 138] width 14 height 14
checkbox input "true"
click at [269, 178] on button "Accept Suggestions" at bounding box center [266, 176] width 64 height 13
checkbox input "false"
click at [256, 10] on span "Planning" at bounding box center [258, 8] width 19 height 8
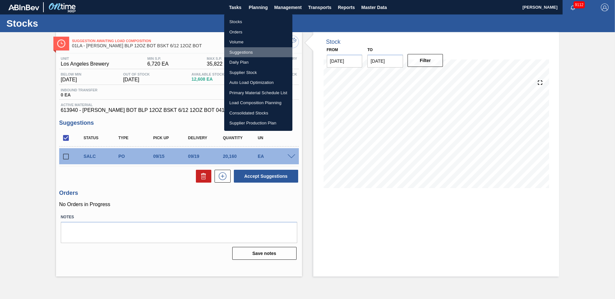
click at [251, 50] on li "Suggestions" at bounding box center [258, 52] width 68 height 10
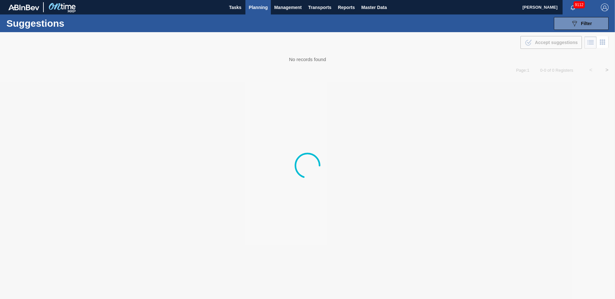
type from "[DATE]"
type to "[DATE]"
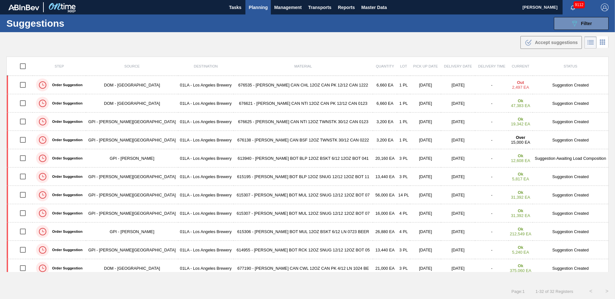
scroll to position [141, 0]
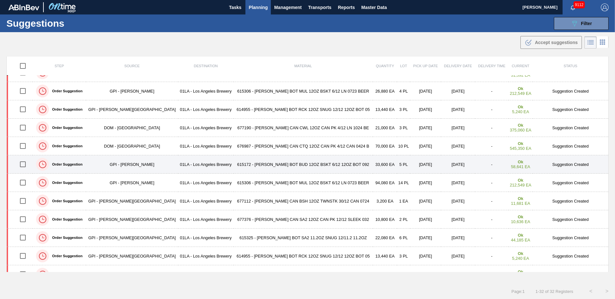
click at [567, 163] on td "Suggestion Created" at bounding box center [571, 164] width 76 height 18
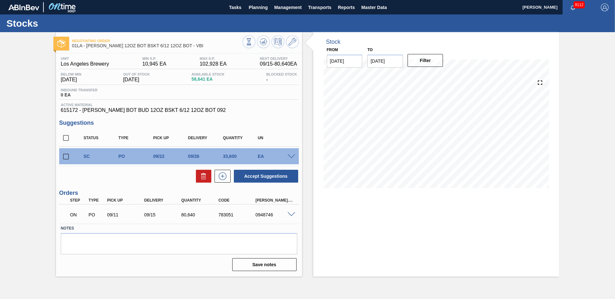
click at [292, 156] on span at bounding box center [292, 156] width 8 height 5
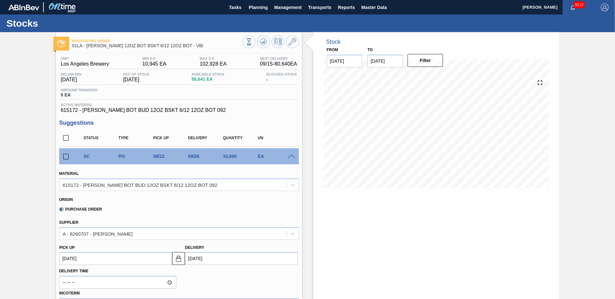
scroll to position [32, 0]
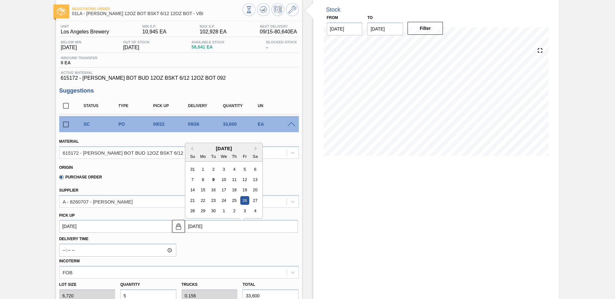
click at [212, 229] on input "[DATE]" at bounding box center [241, 226] width 113 height 13
click at [244, 187] on div "19" at bounding box center [244, 187] width 9 height 9
type up103957823 "[DATE]"
type input "[DATE]"
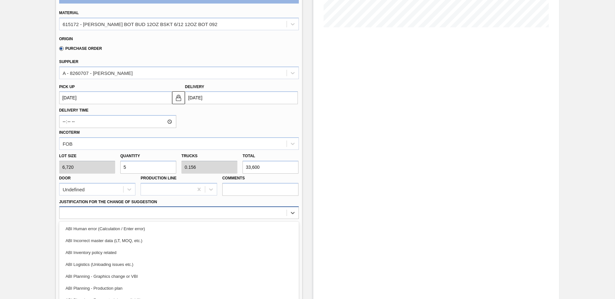
scroll to position [182, 0]
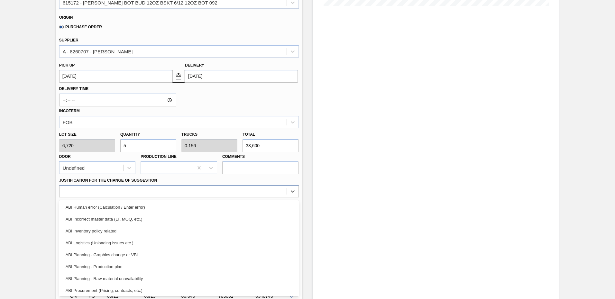
click at [144, 198] on div "option ABI Human error (Calculation / Enter error) focused, 1 of 18. 18 results…" at bounding box center [179, 191] width 240 height 13
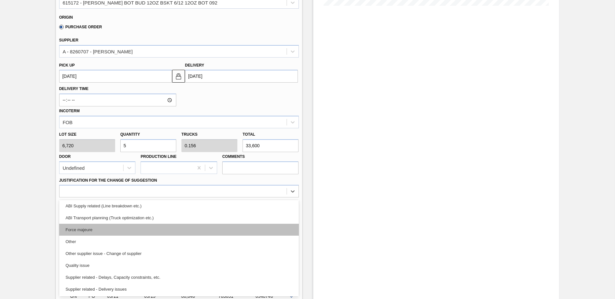
scroll to position [32, 0]
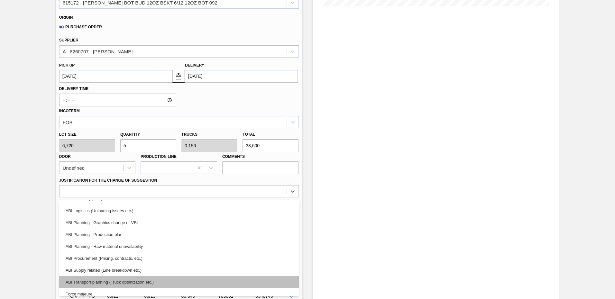
click at [138, 283] on div "ABI Transport planning (Truck optimization etc.)" at bounding box center [179, 282] width 240 height 12
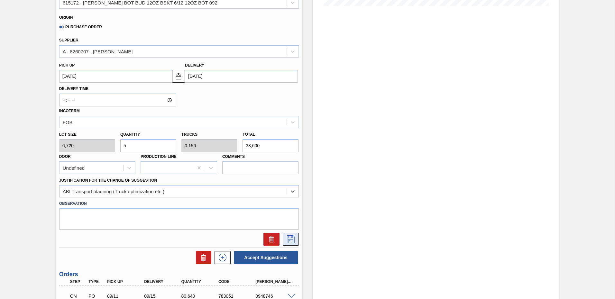
click at [289, 237] on icon at bounding box center [291, 240] width 10 height 8
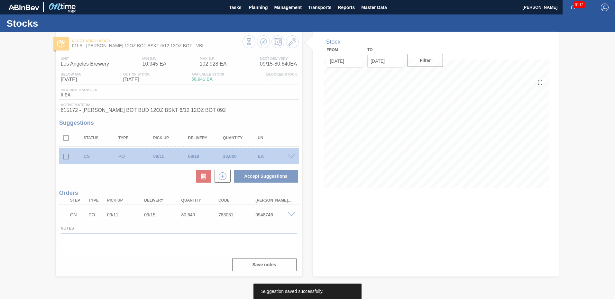
scroll to position [0, 0]
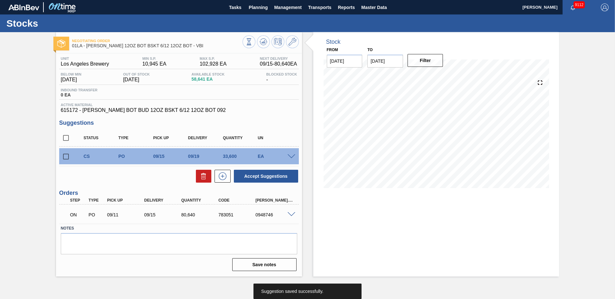
click at [64, 136] on input "checkbox" at bounding box center [66, 138] width 14 height 14
checkbox input "true"
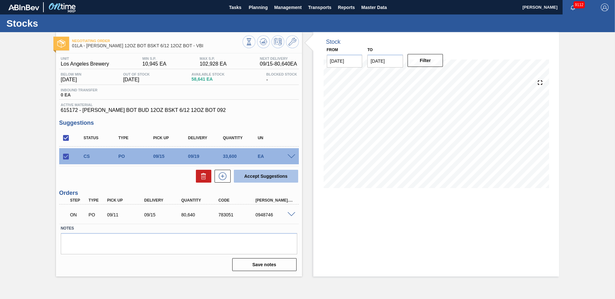
click at [272, 175] on button "Accept Suggestions" at bounding box center [266, 176] width 64 height 13
checkbox input "false"
click at [259, 7] on span "Planning" at bounding box center [258, 8] width 19 height 8
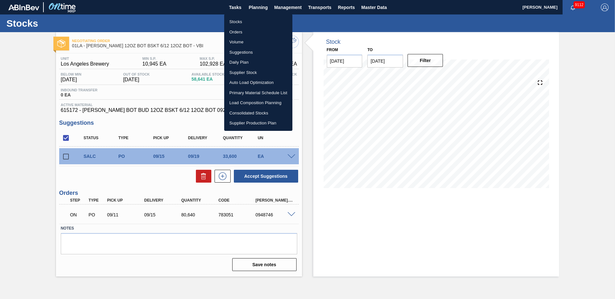
click at [254, 54] on li "Suggestions" at bounding box center [258, 52] width 68 height 10
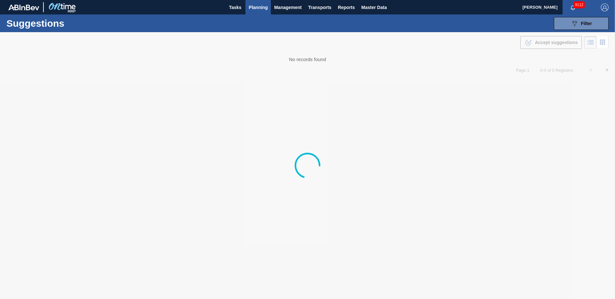
type from "[DATE]"
type to "[DATE]"
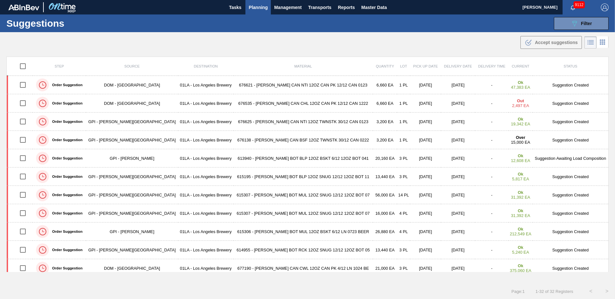
scroll to position [159, 0]
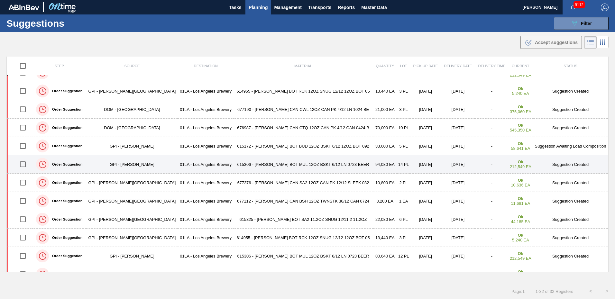
click at [556, 162] on td "Suggestion Created" at bounding box center [571, 164] width 76 height 18
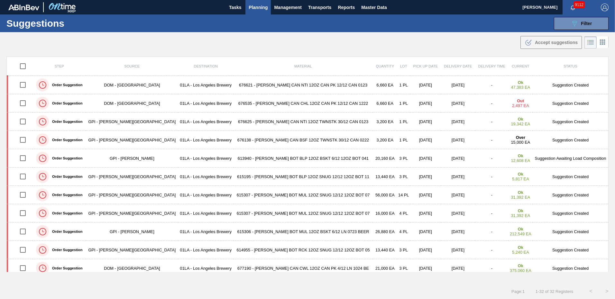
scroll to position [251, 0]
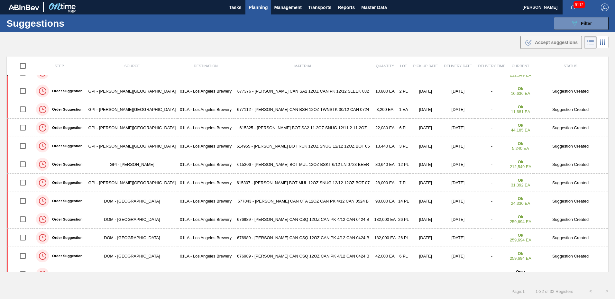
type from "[DATE]"
type to "[DATE]"
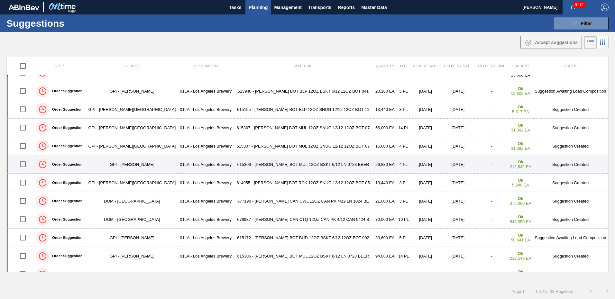
click at [576, 163] on td "Suggestion Created" at bounding box center [571, 164] width 76 height 18
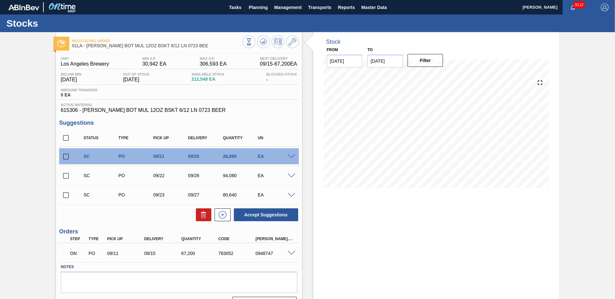
click at [291, 174] on span at bounding box center [292, 176] width 8 height 5
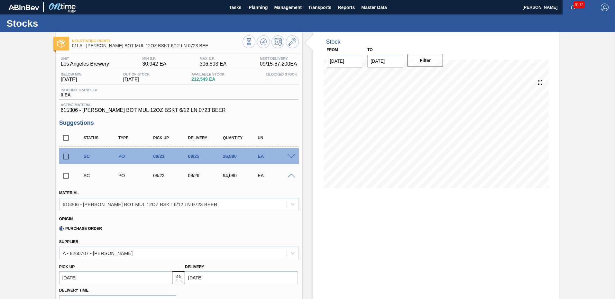
scroll to position [97, 0]
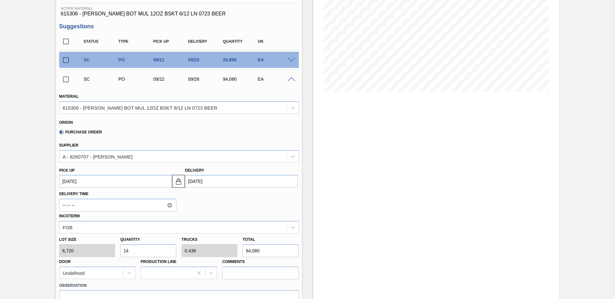
click at [214, 182] on input "[DATE]" at bounding box center [241, 181] width 113 height 13
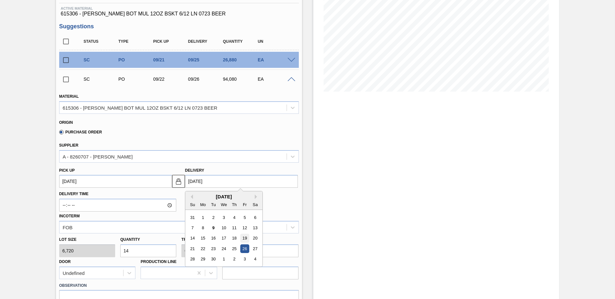
click at [242, 237] on div "19" at bounding box center [244, 238] width 9 height 9
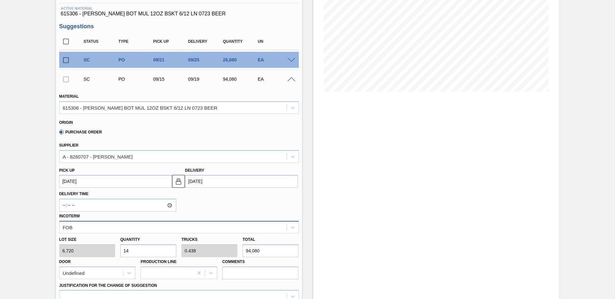
type up103957951 "[DATE]"
type input "[DATE]"
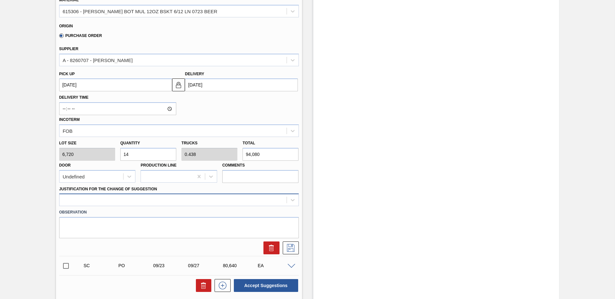
scroll to position [202, 0]
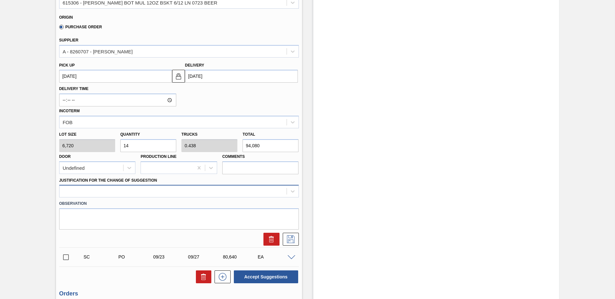
click at [157, 200] on div "Material 615306 - CARR BOT MUL 12OZ BSKT 6/12 LN 0723 BEER Origin Purchase Orde…" at bounding box center [179, 114] width 240 height 264
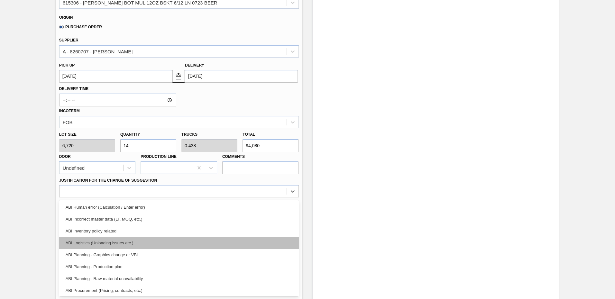
drag, startPoint x: 296, startPoint y: 232, endPoint x: 296, endPoint y: 247, distance: 14.8
click at [296, 247] on div "ABI Human error (Calculation / Enter error) ABI Incorrect master data (LT, MOQ,…" at bounding box center [179, 248] width 240 height 97
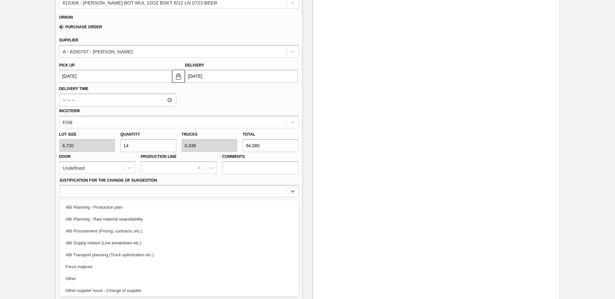
scroll to position [64, 0]
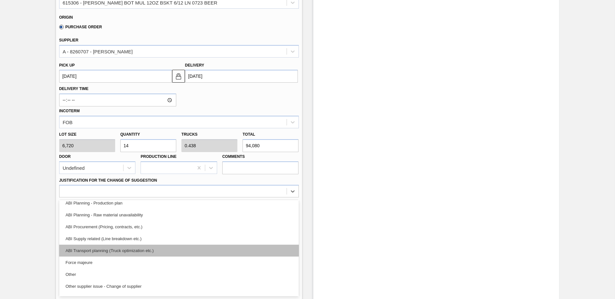
click at [168, 247] on div "ABI Transport planning (Truck optimization etc.)" at bounding box center [179, 251] width 240 height 12
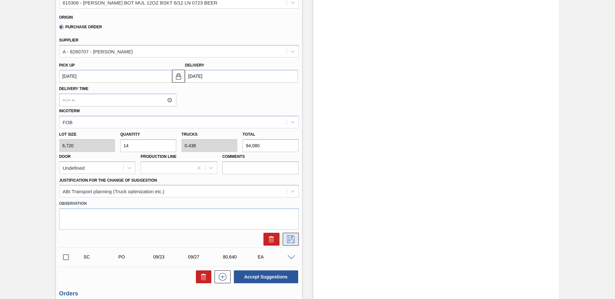
click at [293, 239] on icon at bounding box center [291, 240] width 10 height 8
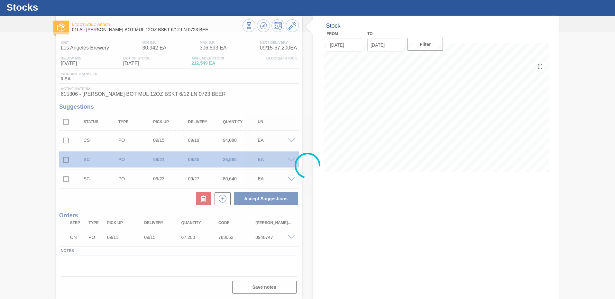
scroll to position [16, 0]
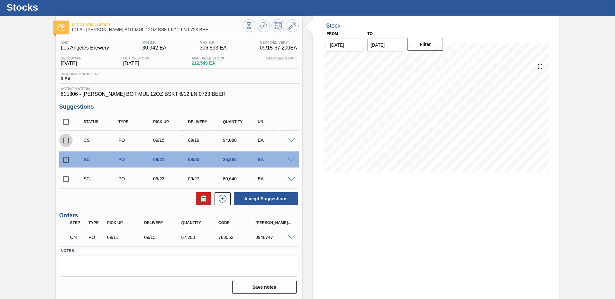
click at [67, 140] on input "checkbox" at bounding box center [66, 141] width 14 height 14
click at [278, 199] on button "Accept Suggestions" at bounding box center [266, 198] width 64 height 13
checkbox input "false"
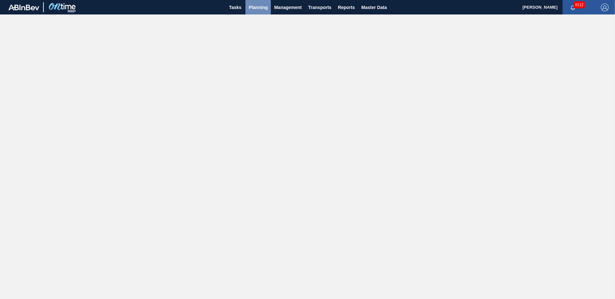
click at [258, 8] on span "Planning" at bounding box center [258, 8] width 19 height 8
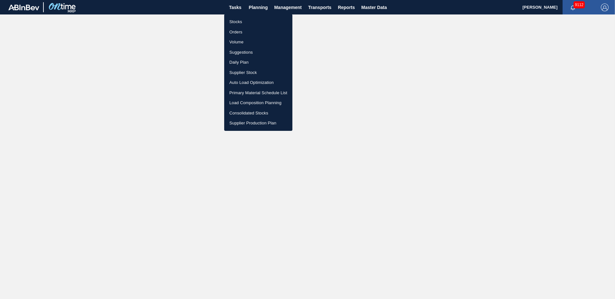
click at [243, 53] on li "Suggestions" at bounding box center [258, 52] width 68 height 10
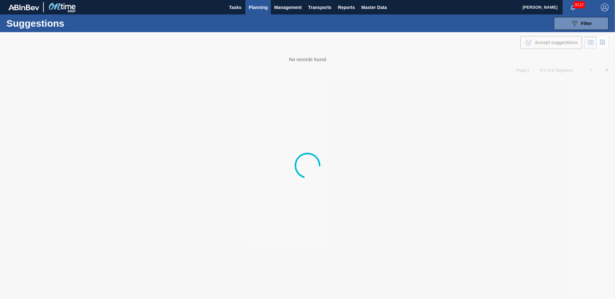
type from "[DATE]"
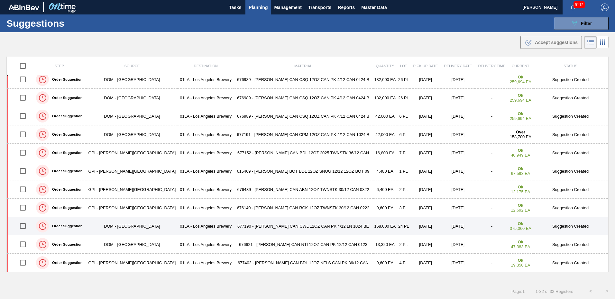
scroll to position [0, 0]
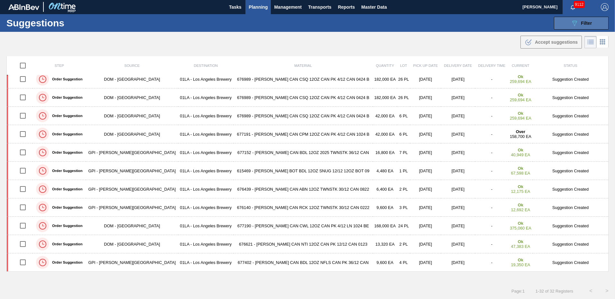
click at [591, 18] on button "089F7B8B-B2A5-4AFE-B5C0-19BA573D28AC Filter" at bounding box center [581, 23] width 55 height 13
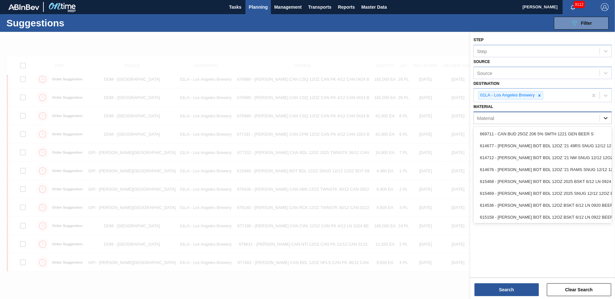
click at [609, 119] on icon at bounding box center [606, 118] width 6 height 6
click at [565, 51] on div "Step" at bounding box center [537, 50] width 126 height 9
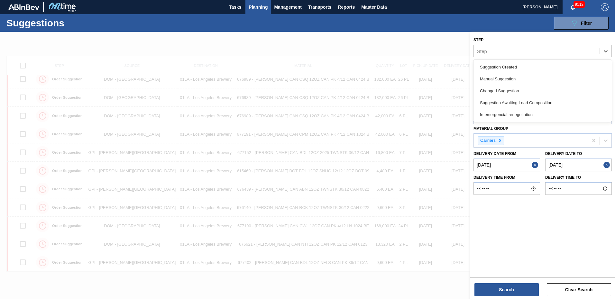
click at [473, 24] on div "Suggestions 089F7B8B-B2A5-4AFE-B5C0-19BA573D28AC Filter Step option Manual Sugg…" at bounding box center [307, 23] width 615 height 18
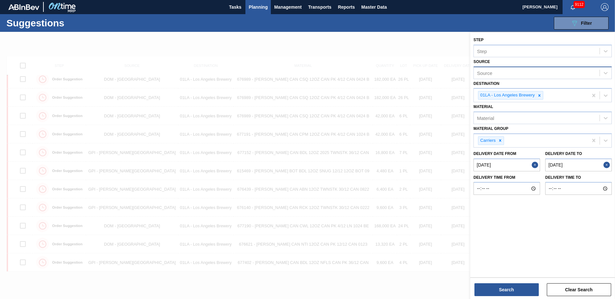
click at [513, 73] on div "Source" at bounding box center [537, 72] width 126 height 9
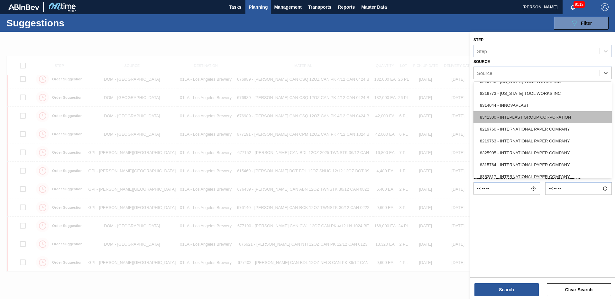
scroll to position [354, 0]
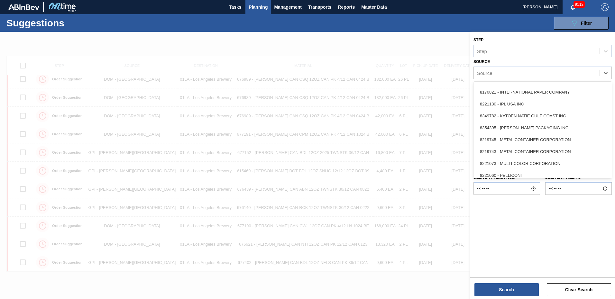
click at [498, 21] on div "Suggestions 089F7B8B-B2A5-4AFE-B5C0-19BA573D28AC Filter Step Step Source option…" at bounding box center [307, 23] width 615 height 18
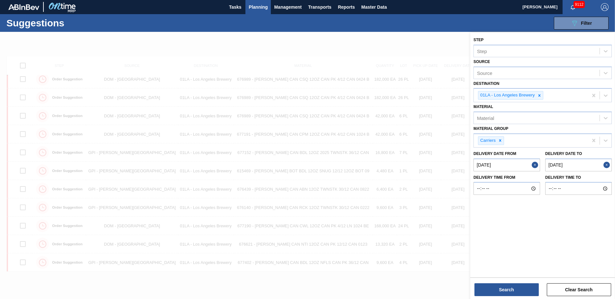
click at [398, 65] on div at bounding box center [307, 181] width 615 height 299
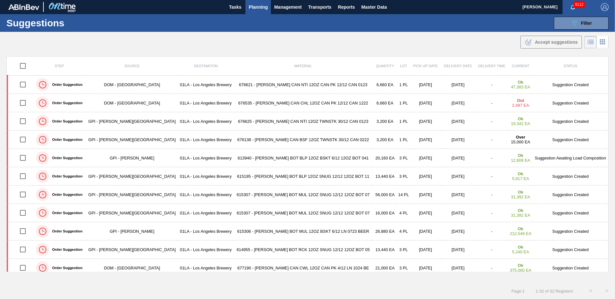
scroll to position [97, 0]
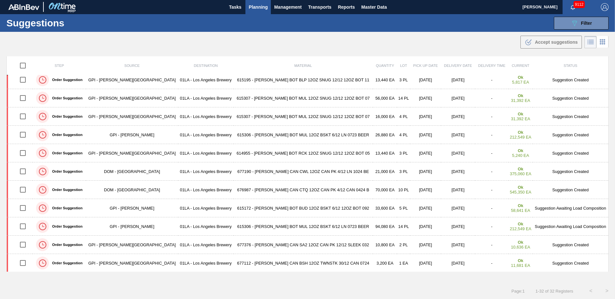
click at [390, 24] on div "Suggestions 089F7B8B-B2A5-4AFE-B5C0-19BA573D28AC Filter Step Step Source Source…" at bounding box center [307, 23] width 615 height 18
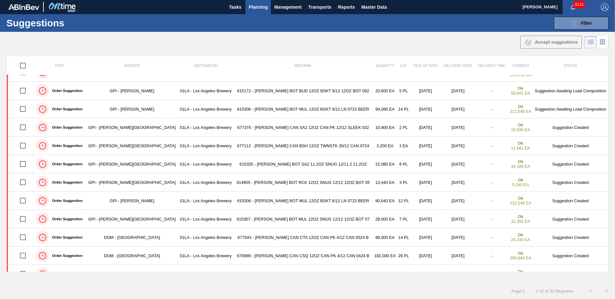
scroll to position [391, 0]
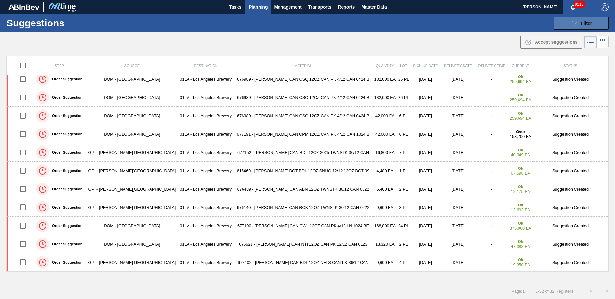
click at [591, 23] on span "Filter" at bounding box center [586, 23] width 11 height 5
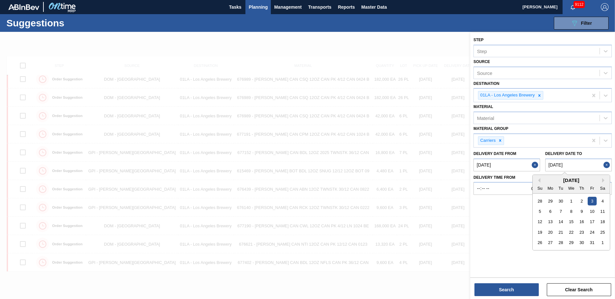
click at [590, 171] on to "[DATE]" at bounding box center [579, 165] width 67 height 13
click at [592, 209] on div "10" at bounding box center [592, 211] width 9 height 9
type to "[DATE]"
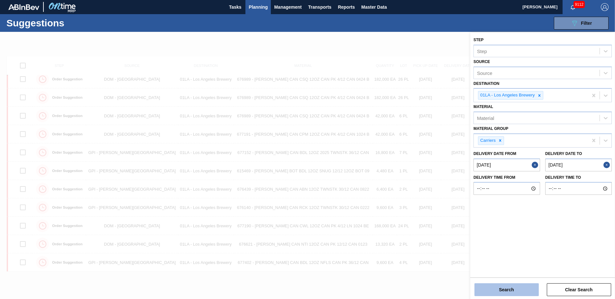
click at [519, 289] on button "Search" at bounding box center [507, 290] width 64 height 13
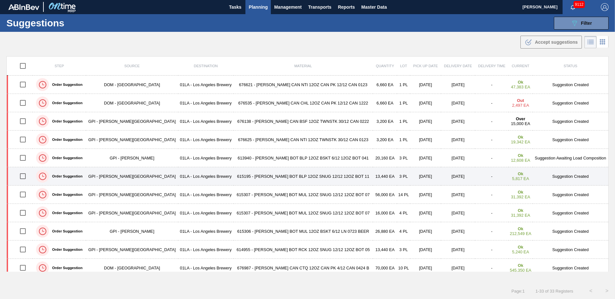
scroll to position [64, 0]
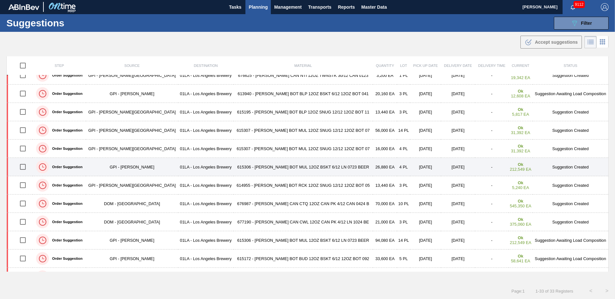
click at [552, 164] on td "Suggestion Created" at bounding box center [571, 167] width 76 height 18
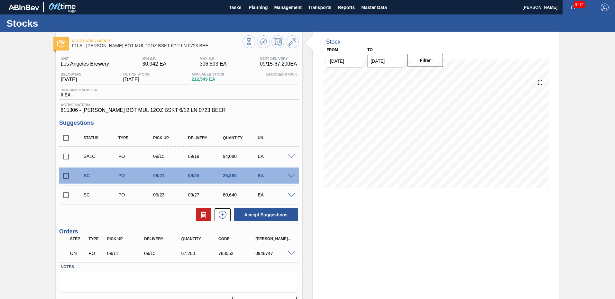
click at [291, 177] on span at bounding box center [292, 176] width 8 height 5
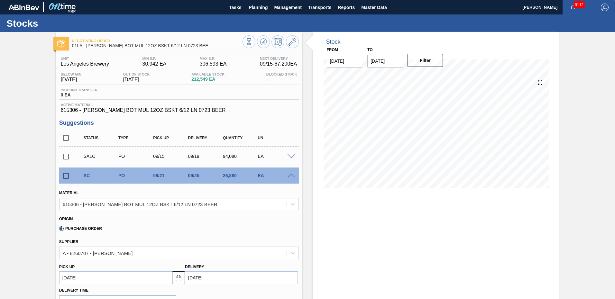
scroll to position [129, 0]
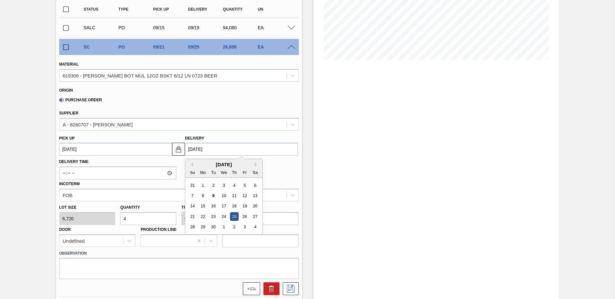
click at [212, 148] on input "[DATE]" at bounding box center [241, 149] width 113 height 13
click at [246, 204] on div "19" at bounding box center [244, 206] width 9 height 9
type up103957950 "09/15/2025"
type input "09/19/2025"
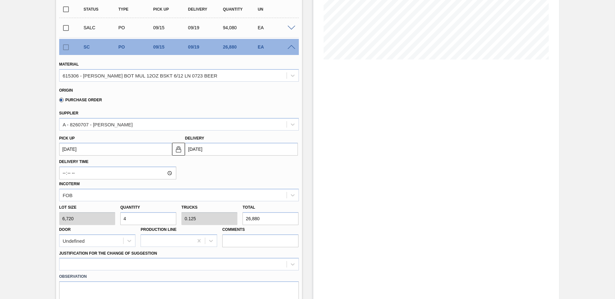
scroll to position [280, 0]
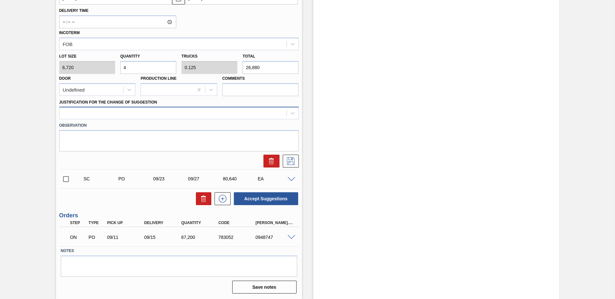
click at [153, 112] on div at bounding box center [173, 113] width 227 height 9
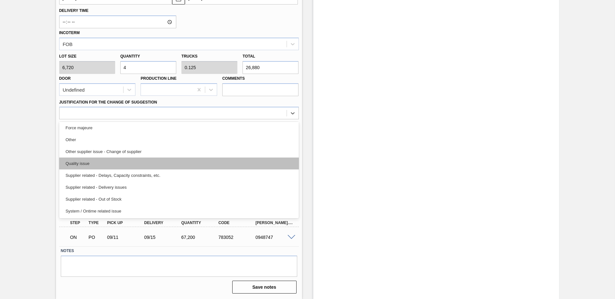
scroll to position [56, 0]
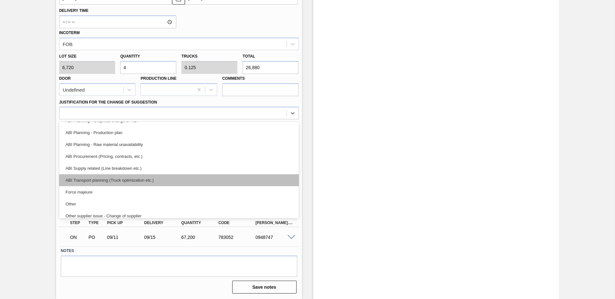
click at [125, 177] on div "ABI Transport planning (Truck optimization etc.)" at bounding box center [179, 180] width 240 height 12
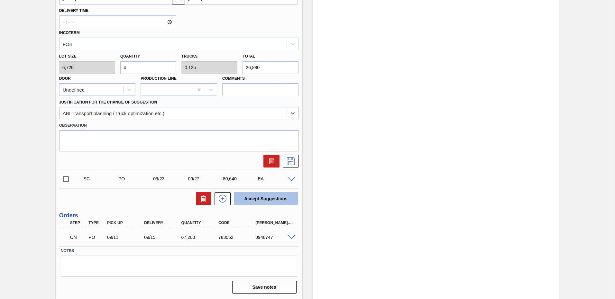
click at [274, 201] on button "Accept Suggestions" at bounding box center [266, 198] width 64 height 13
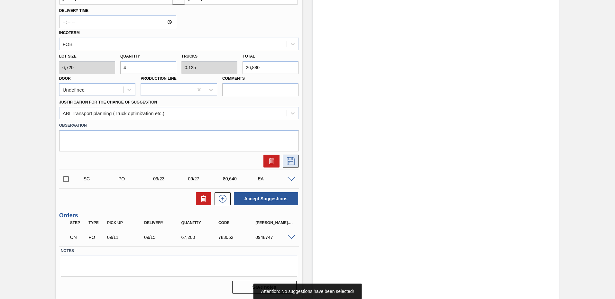
click at [287, 164] on icon at bounding box center [291, 161] width 10 height 8
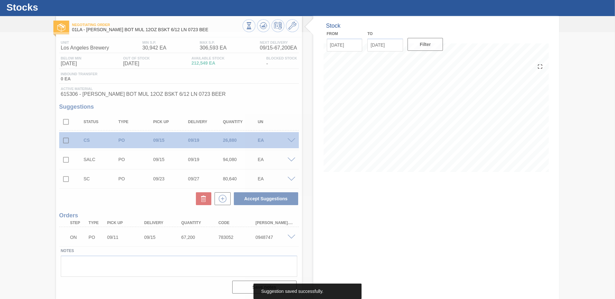
scroll to position [16, 0]
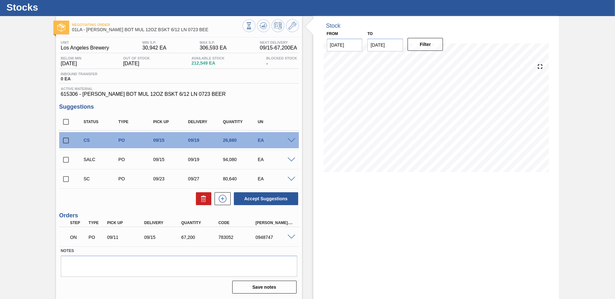
click at [63, 139] on input "checkbox" at bounding box center [66, 141] width 14 height 14
click at [277, 200] on button "Accept Suggestions" at bounding box center [266, 198] width 64 height 13
checkbox input "false"
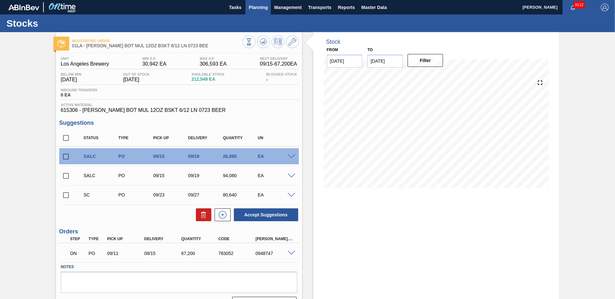
click at [251, 8] on span "Planning" at bounding box center [258, 8] width 19 height 8
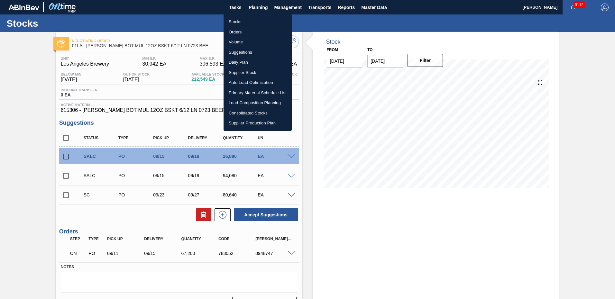
click at [400, 16] on div at bounding box center [307, 149] width 615 height 299
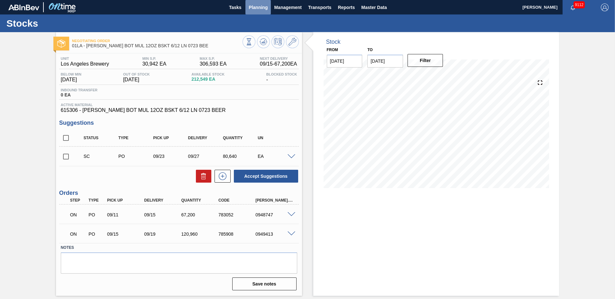
click at [260, 13] on button "Planning" at bounding box center [258, 7] width 25 height 14
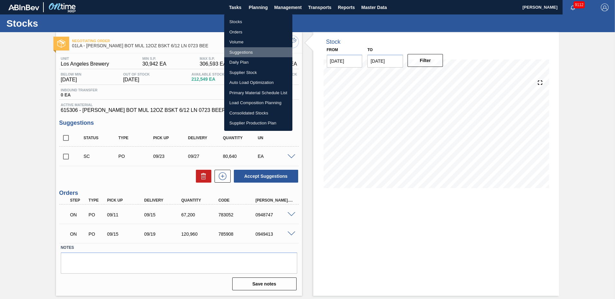
click at [243, 50] on li "Suggestions" at bounding box center [258, 52] width 68 height 10
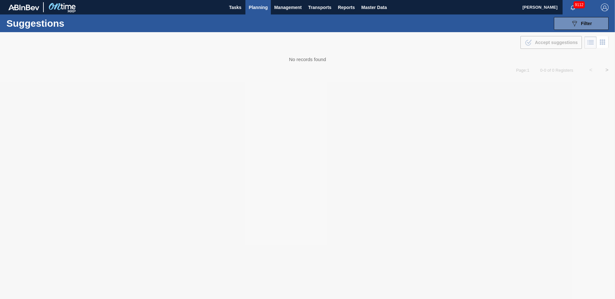
type from "[DATE]"
type to "[DATE]"
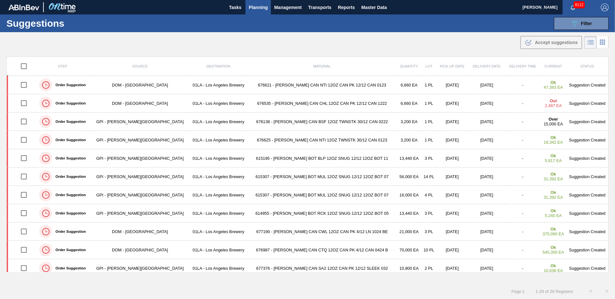
click at [470, 24] on div "Suggestions 089F7B8B-B2A5-4AFE-B5C0-19BA573D28AC Filter Step Step Source Source…" at bounding box center [307, 23] width 615 height 18
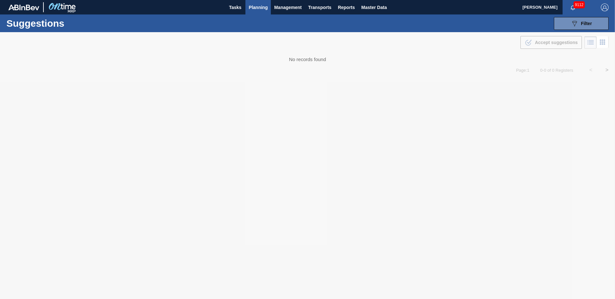
type from "[DATE]"
type to "[DATE]"
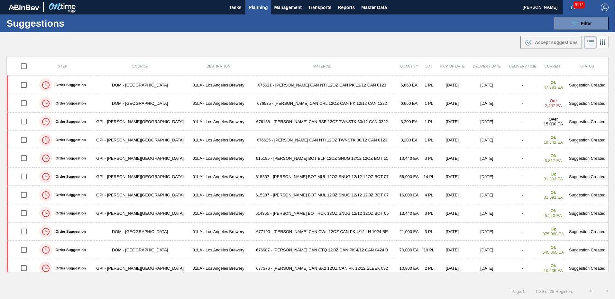
click at [416, 40] on div ".b{fill:var(--color-action-default)} Accept suggestions" at bounding box center [307, 41] width 615 height 18
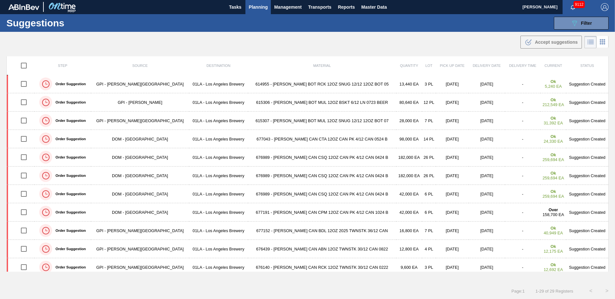
scroll to position [336, 0]
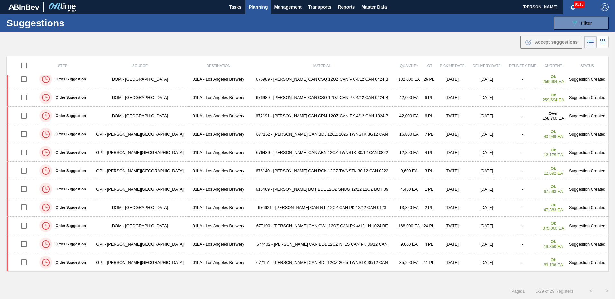
drag, startPoint x: 587, startPoint y: 190, endPoint x: 573, endPoint y: 190, distance: 13.8
click at [587, 190] on td "Suggestion Created" at bounding box center [587, 189] width 42 height 18
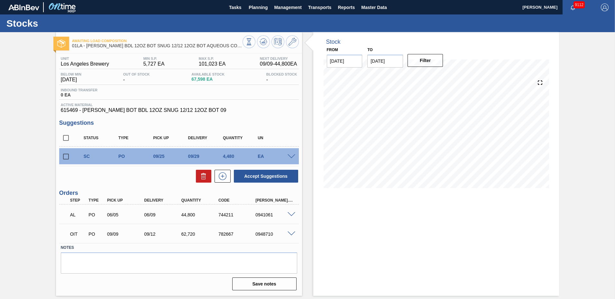
click at [293, 156] on span at bounding box center [292, 156] width 8 height 5
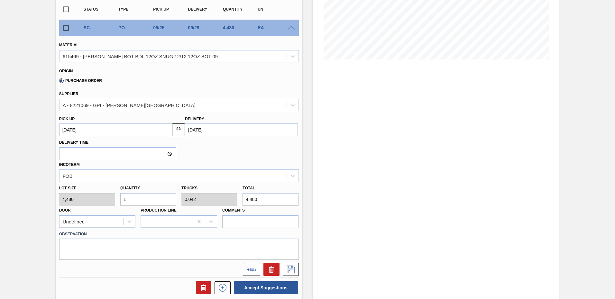
scroll to position [64, 0]
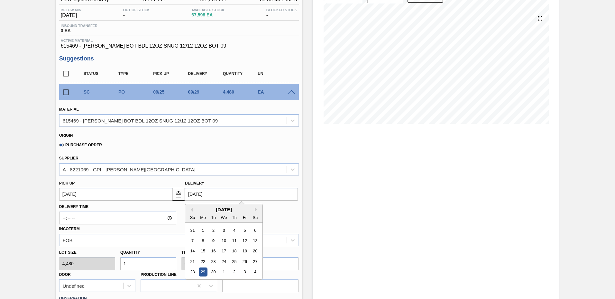
click at [200, 193] on input "[DATE]" at bounding box center [241, 194] width 113 height 13
click at [201, 259] on div "22" at bounding box center [203, 261] width 9 height 9
type up103961721 "[DATE]"
type input "[DATE]"
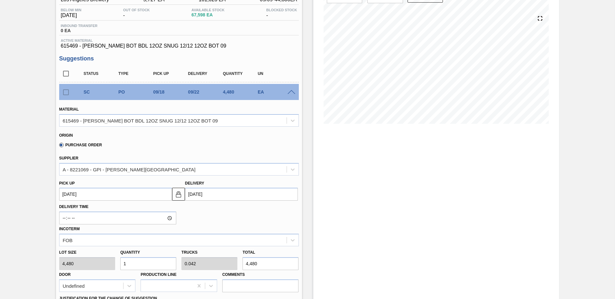
scroll to position [193, 0]
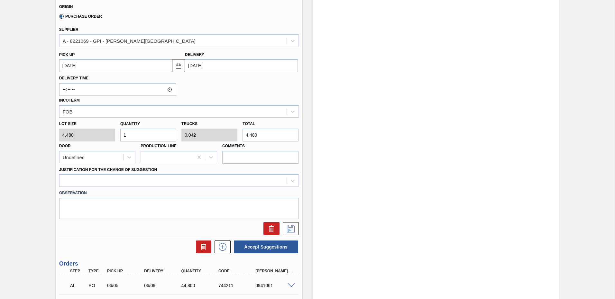
click at [156, 134] on input "1" at bounding box center [148, 135] width 56 height 13
type input "12"
type input "0.5"
type input "53,760"
type input "12"
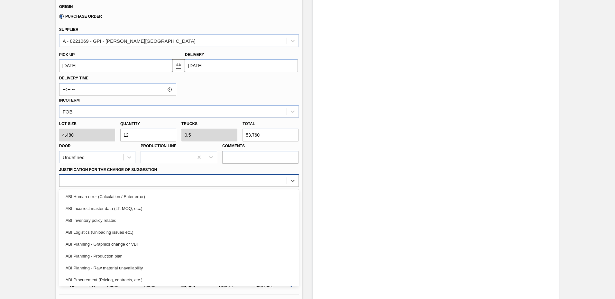
click at [174, 180] on div at bounding box center [173, 180] width 227 height 9
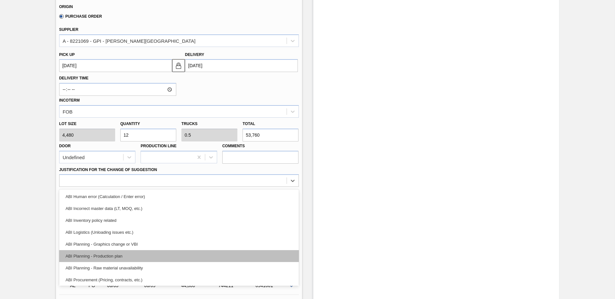
click at [110, 257] on div "ABI Planning - Production plan" at bounding box center [179, 256] width 240 height 12
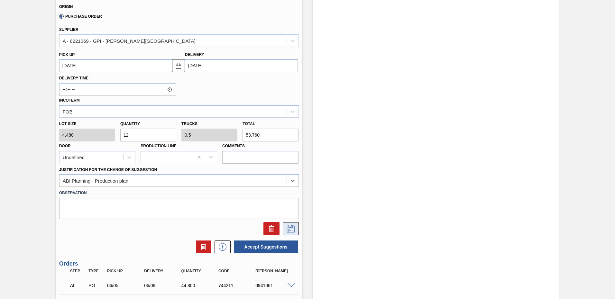
click at [292, 231] on icon at bounding box center [291, 229] width 10 height 8
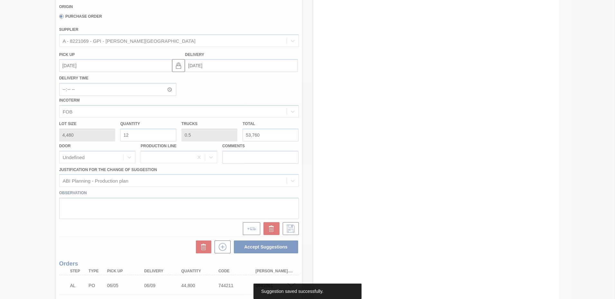
scroll to position [0, 0]
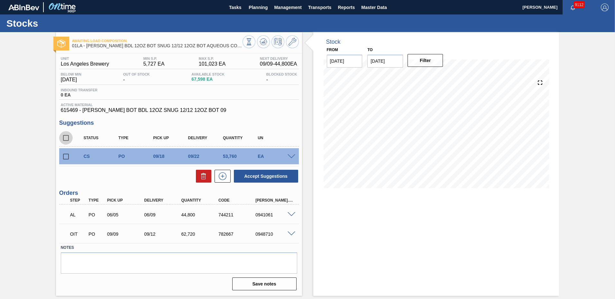
click at [68, 139] on input "checkbox" at bounding box center [66, 138] width 14 height 14
checkbox input "true"
click at [267, 175] on button "Accept Suggestions" at bounding box center [266, 176] width 64 height 13
checkbox input "false"
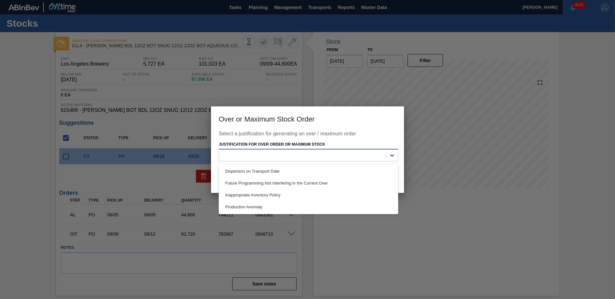
click at [394, 155] on icon at bounding box center [392, 155] width 4 height 2
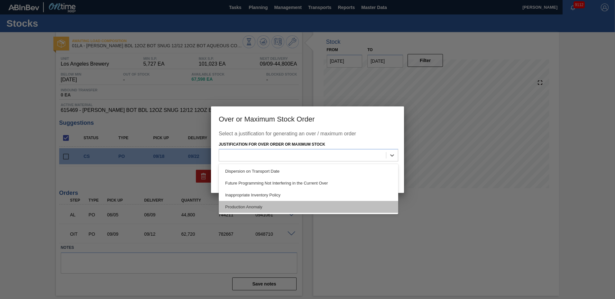
click at [273, 203] on div "Production Anomaly" at bounding box center [309, 207] width 180 height 12
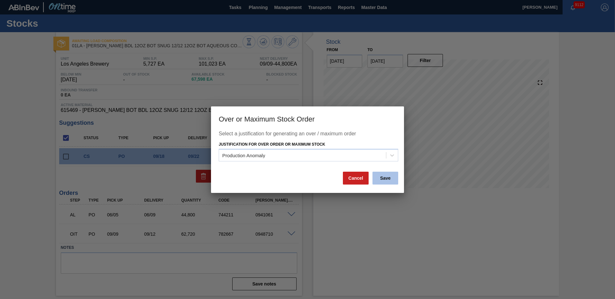
click at [392, 178] on button "Save" at bounding box center [386, 178] width 26 height 13
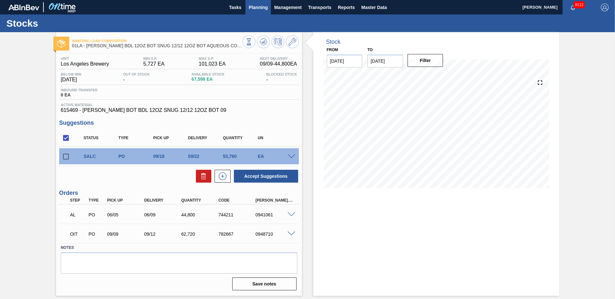
click at [260, 6] on span "Planning" at bounding box center [258, 8] width 19 height 8
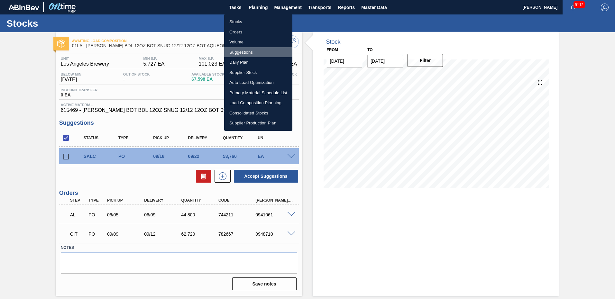
click at [242, 51] on li "Suggestions" at bounding box center [258, 52] width 68 height 10
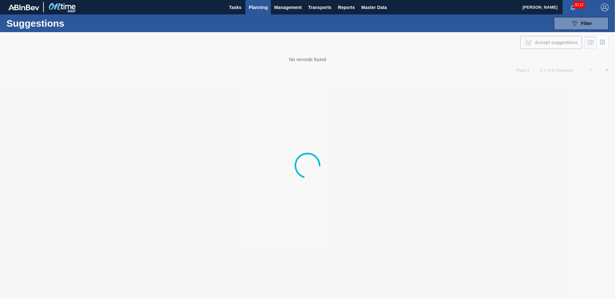
type from "[DATE]"
type to "[DATE]"
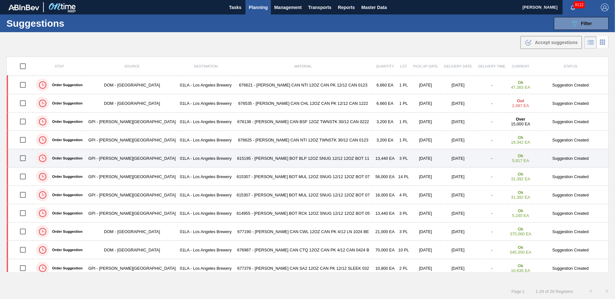
click at [553, 157] on td "Suggestion Created" at bounding box center [571, 158] width 76 height 18
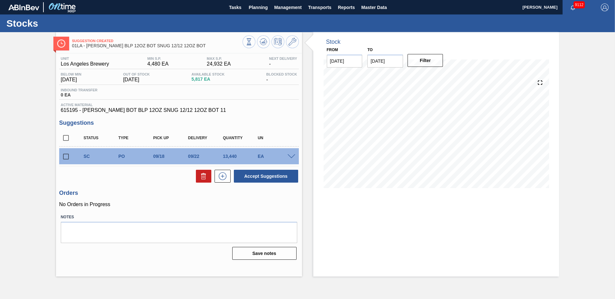
click at [292, 159] on span at bounding box center [292, 156] width 8 height 5
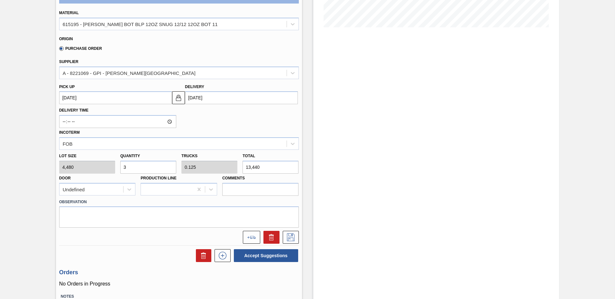
scroll to position [129, 0]
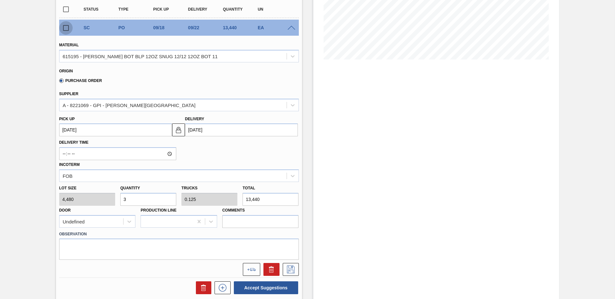
click at [67, 32] on input "checkbox" at bounding box center [66, 28] width 14 height 14
click at [257, 289] on button "Accept Suggestions" at bounding box center [266, 288] width 64 height 13
checkbox input "false"
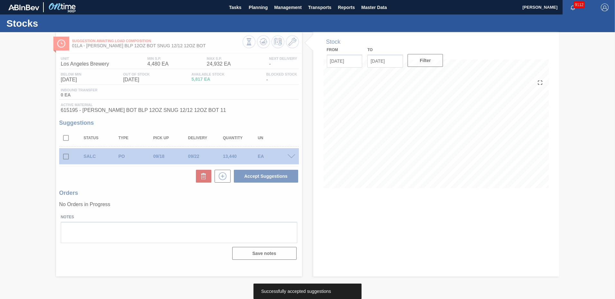
scroll to position [0, 0]
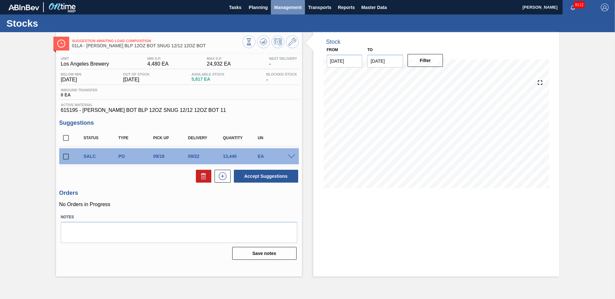
click at [279, 6] on span "Management" at bounding box center [288, 8] width 28 height 8
click at [258, 6] on div at bounding box center [307, 149] width 615 height 299
click at [254, 9] on span "Planning" at bounding box center [258, 8] width 19 height 8
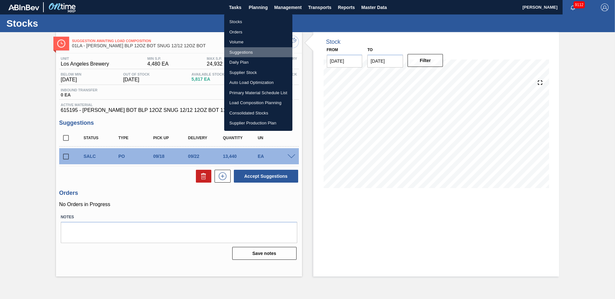
click at [241, 49] on li "Suggestions" at bounding box center [258, 52] width 68 height 10
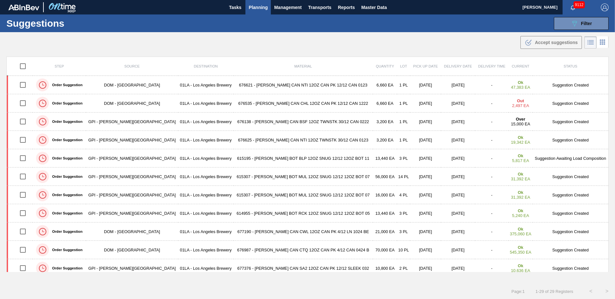
type from "09/01/2025"
type to "10/10/2025"
click at [370, 7] on span "Master Data" at bounding box center [373, 8] width 25 height 8
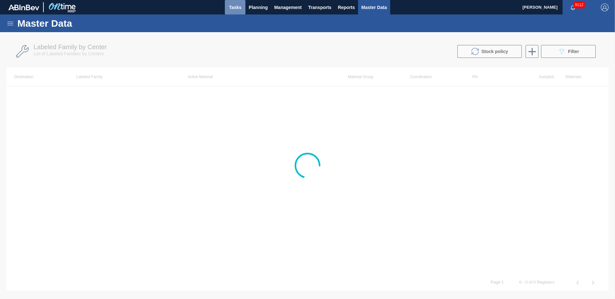
click at [234, 5] on span "Tasks" at bounding box center [235, 8] width 14 height 8
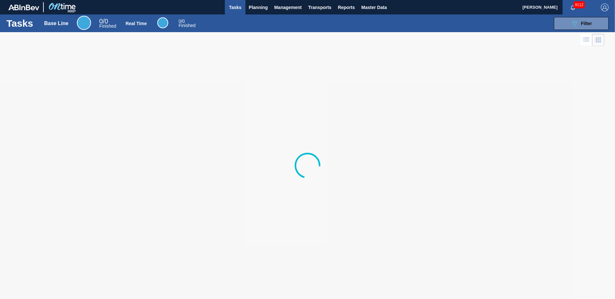
click at [359, 119] on div at bounding box center [307, 165] width 615 height 267
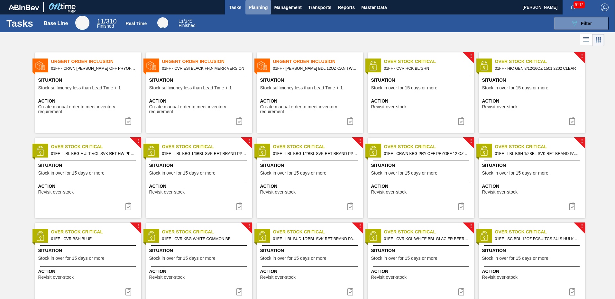
click at [262, 6] on span "Planning" at bounding box center [258, 8] width 19 height 8
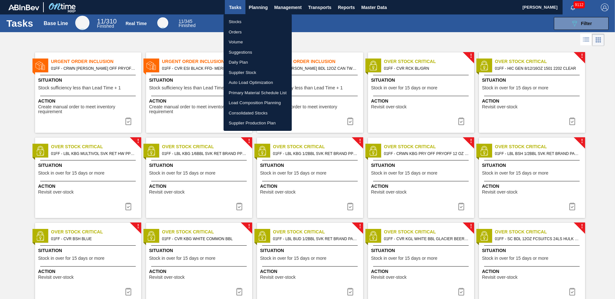
click at [317, 8] on div at bounding box center [307, 149] width 615 height 299
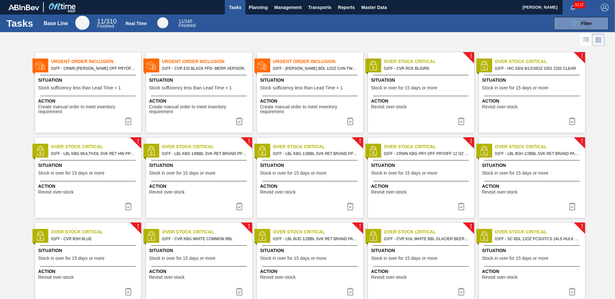
click at [280, 6] on span "Management" at bounding box center [288, 8] width 28 height 8
click at [371, 10] on div at bounding box center [307, 149] width 615 height 299
click at [376, 7] on span "Master Data" at bounding box center [373, 8] width 25 height 8
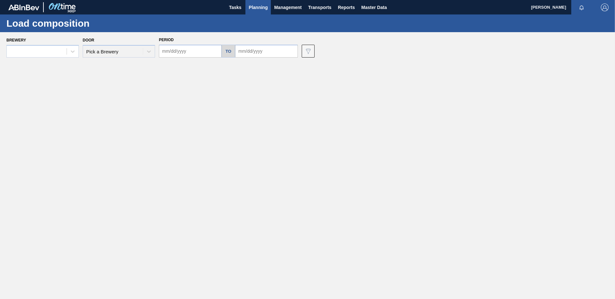
type input "09/19/2025"
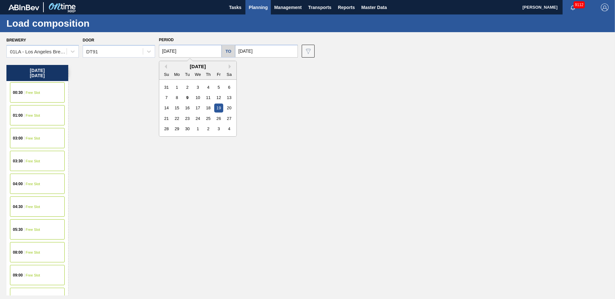
click at [181, 51] on input "09/19/2025" at bounding box center [190, 51] width 63 height 13
click at [176, 117] on div "22" at bounding box center [177, 118] width 9 height 9
type input "09/22/2025"
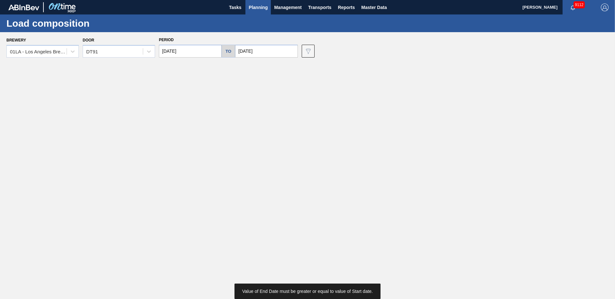
click at [267, 52] on input "09/19/2025" at bounding box center [266, 51] width 63 height 13
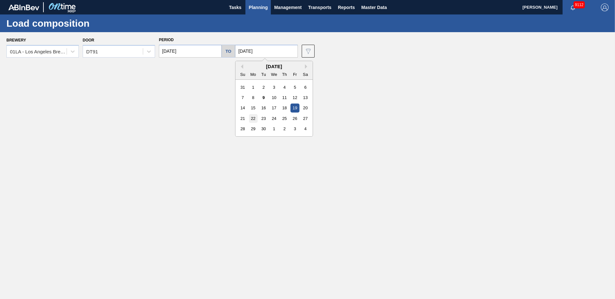
click at [253, 119] on div "22" at bounding box center [253, 118] width 9 height 9
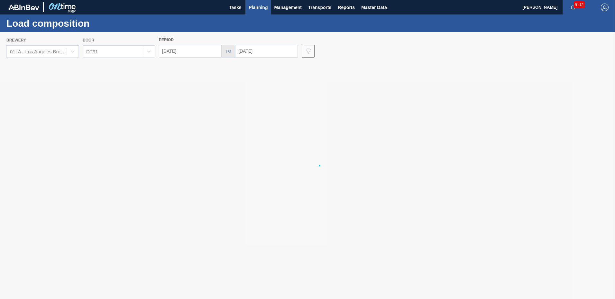
type input "09/22/2025"
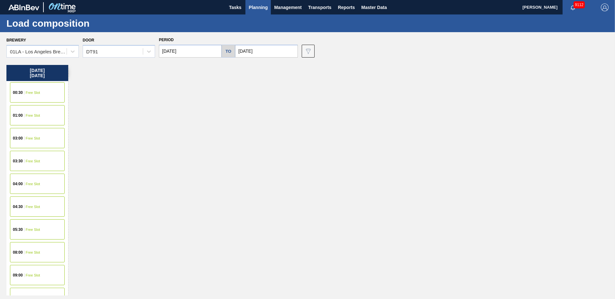
click at [131, 115] on div "Monday 09/22/2025 00:30 Free Slot 01:00 Free Slot 03:00 Free Slot 03:30 Free Sl…" at bounding box center [309, 180] width 606 height 231
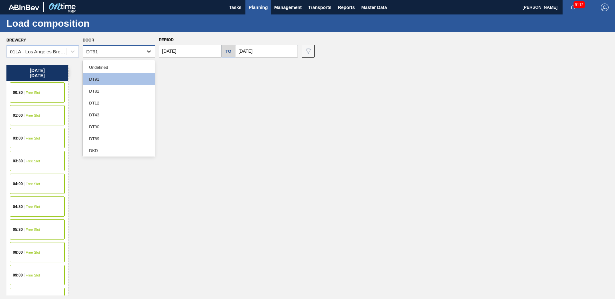
click at [149, 49] on icon at bounding box center [149, 51] width 6 height 6
click at [112, 115] on div "DT43" at bounding box center [119, 115] width 72 height 12
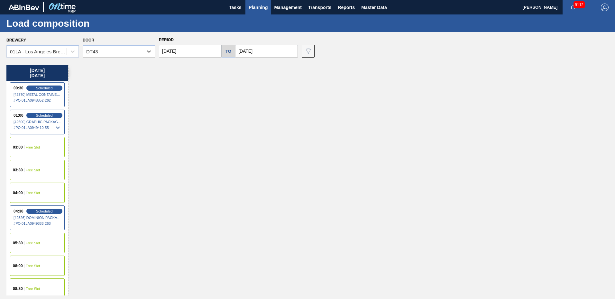
click at [42, 171] on div "03:30 Free Slot" at bounding box center [37, 170] width 55 height 20
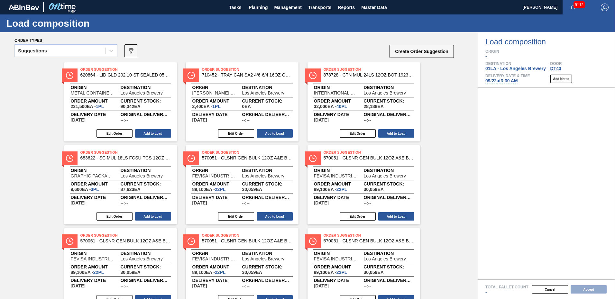
click at [313, 46] on div "Suggestions 089F7B8B-B2A5-4AFE-B5C0-19BA573D28AC Create Order Suggestion" at bounding box center [234, 52] width 440 height 19
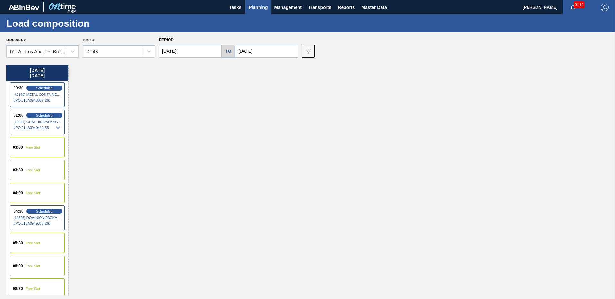
scroll to position [97, 0]
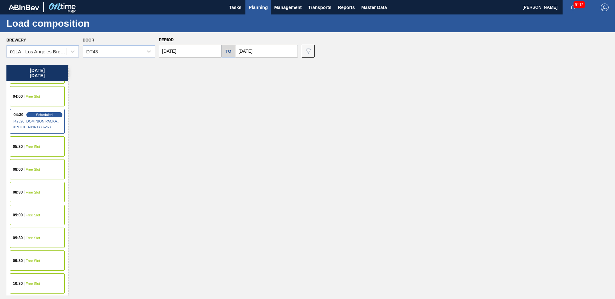
click at [29, 169] on span "Free Slot" at bounding box center [33, 170] width 14 height 4
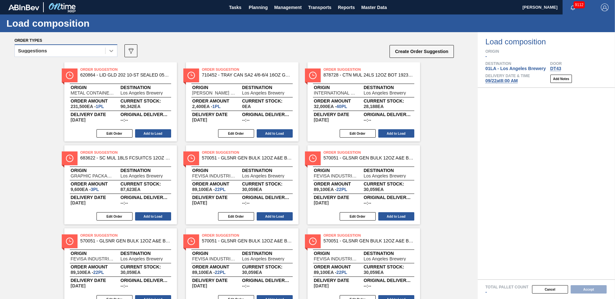
click at [108, 51] on div at bounding box center [112, 51] width 12 height 12
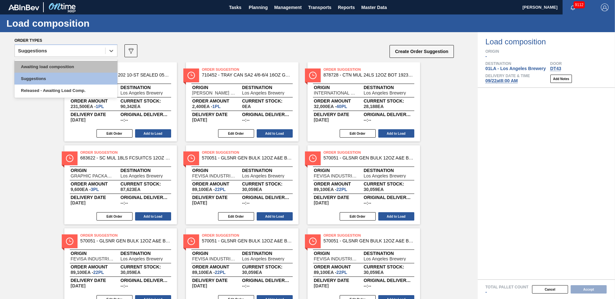
click at [76, 63] on div "Awaiting load composition" at bounding box center [65, 67] width 103 height 12
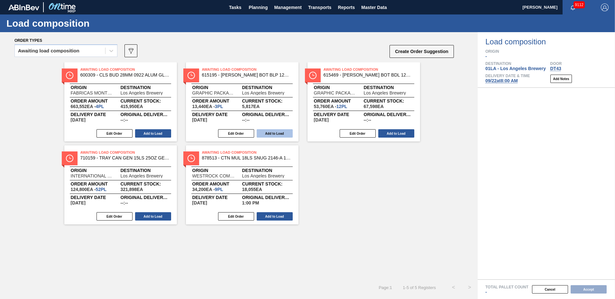
click at [272, 130] on button "Add to Load" at bounding box center [275, 133] width 36 height 8
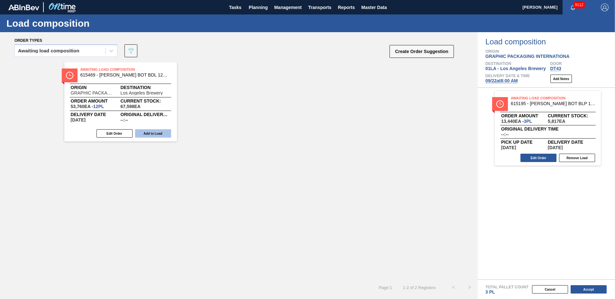
click at [162, 133] on button "Add to Load" at bounding box center [153, 133] width 36 height 8
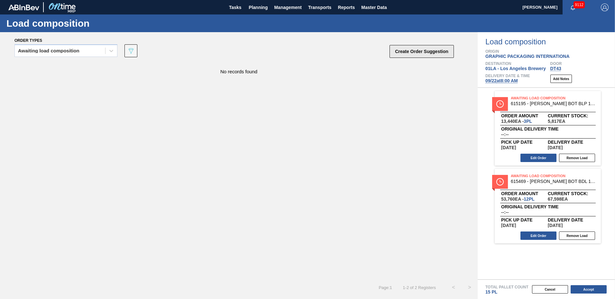
click at [415, 50] on button "Create Order Suggestion" at bounding box center [422, 51] width 64 height 13
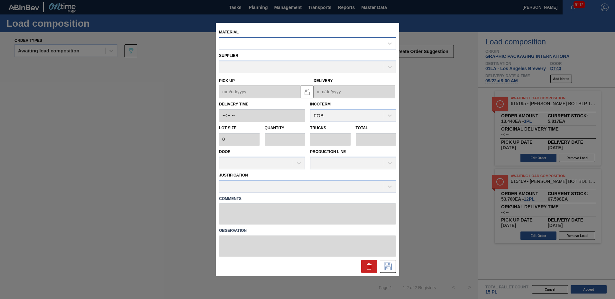
click at [256, 46] on div at bounding box center [302, 43] width 164 height 9
click at [254, 45] on div at bounding box center [302, 43] width 164 height 9
type input "615611"
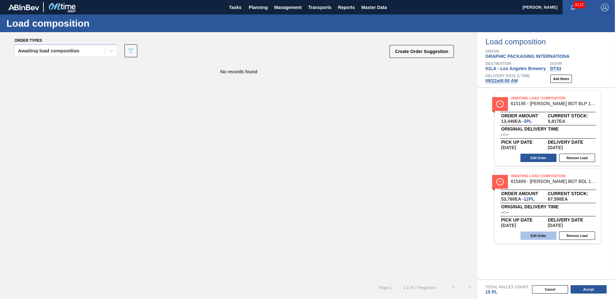
click at [537, 236] on button "Edit Order" at bounding box center [539, 236] width 36 height 8
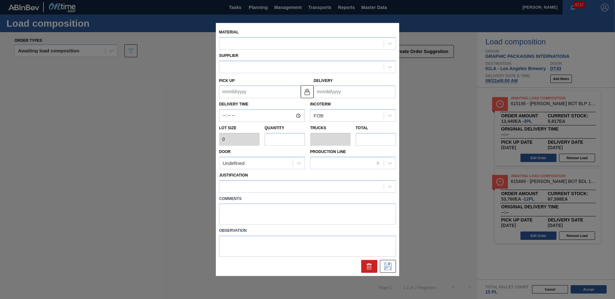
type input "4,480"
type input "12"
type input "0.5"
type input "53,760"
type up "09/18/2025"
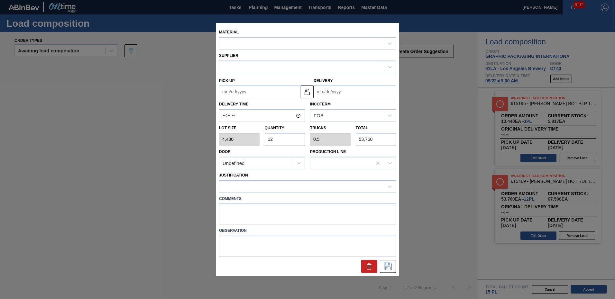
type input "09/22/2025"
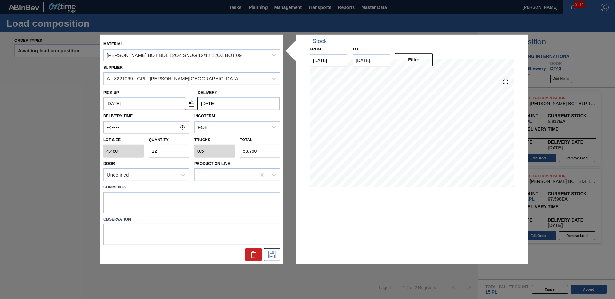
drag, startPoint x: 166, startPoint y: 149, endPoint x: -1, endPoint y: 149, distance: 167.7
click at [163, 150] on input "12" at bounding box center [169, 151] width 41 height 13
drag, startPoint x: 157, startPoint y: 153, endPoint x: 67, endPoint y: 153, distance: 90.4
click at [67, 153] on div "Material CARR BOT BDL 12OZ SNUG 12/12 12OZ BOT 09 Supplier A - 8221069 - GPI - …" at bounding box center [307, 149] width 615 height 299
type input "1"
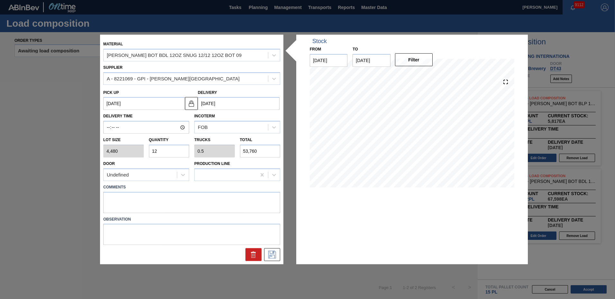
type input "0.042"
type input "4,480"
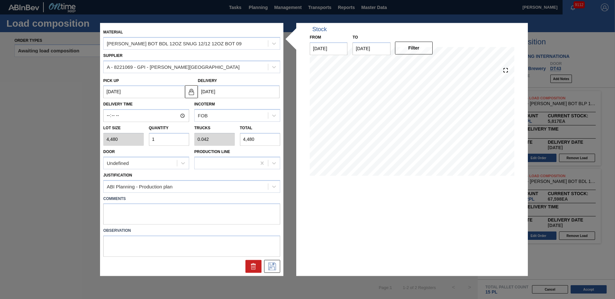
type input "11"
type input "0.458"
type input "49,280"
type input "11"
click at [275, 267] on icon at bounding box center [272, 267] width 10 height 8
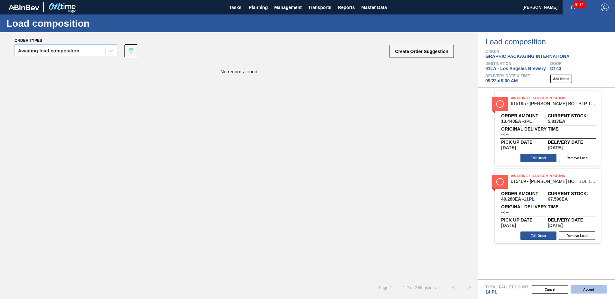
click at [590, 288] on button "Accept" at bounding box center [589, 289] width 36 height 8
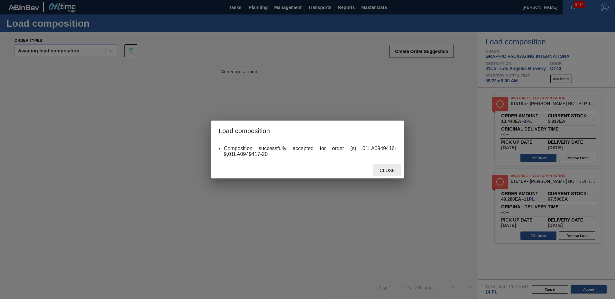
click at [386, 169] on span "Close" at bounding box center [387, 170] width 25 height 5
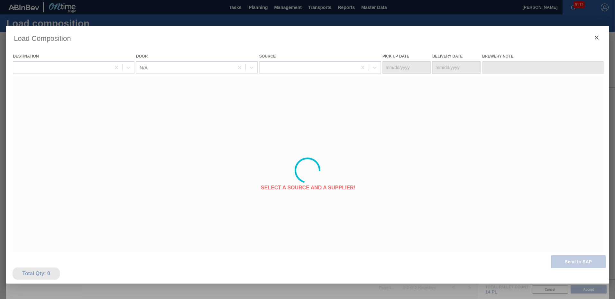
type Date "09/18/2025"
type Date "09/22/2025"
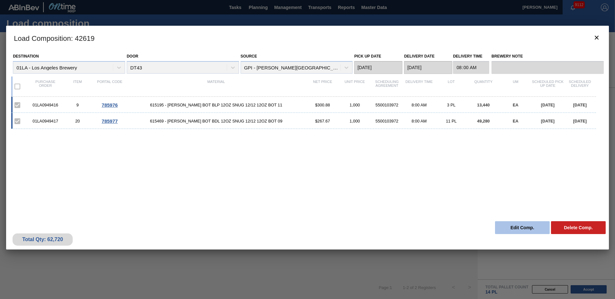
click at [530, 222] on button "Edit Comp." at bounding box center [522, 227] width 55 height 13
